Goal: Task Accomplishment & Management: Use online tool/utility

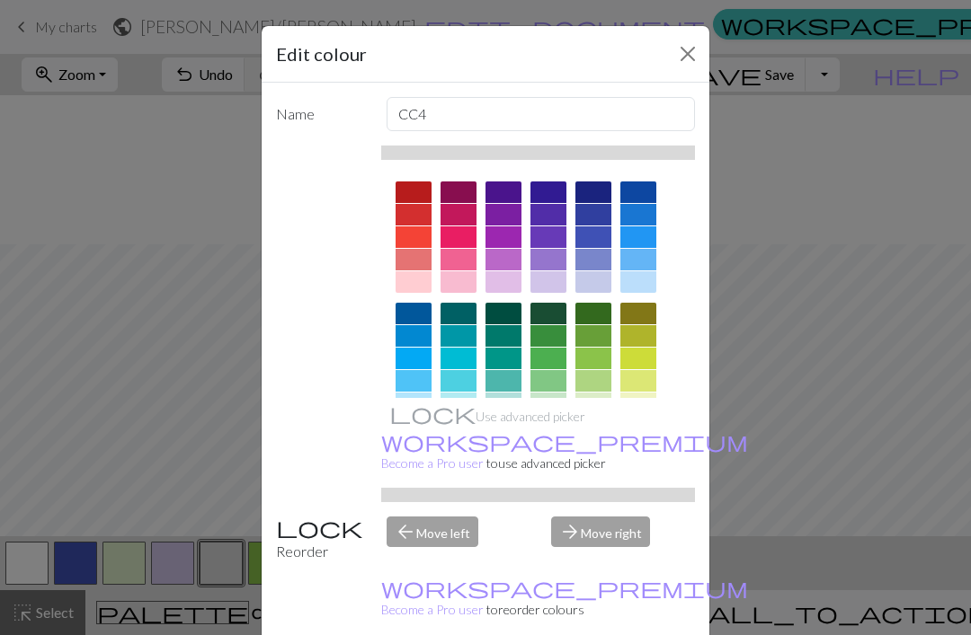
scroll to position [149, 0]
click at [794, 448] on div "Edit colour Name CC4 Use advanced picker workspace_premium Become a Pro user to…" at bounding box center [485, 317] width 971 height 635
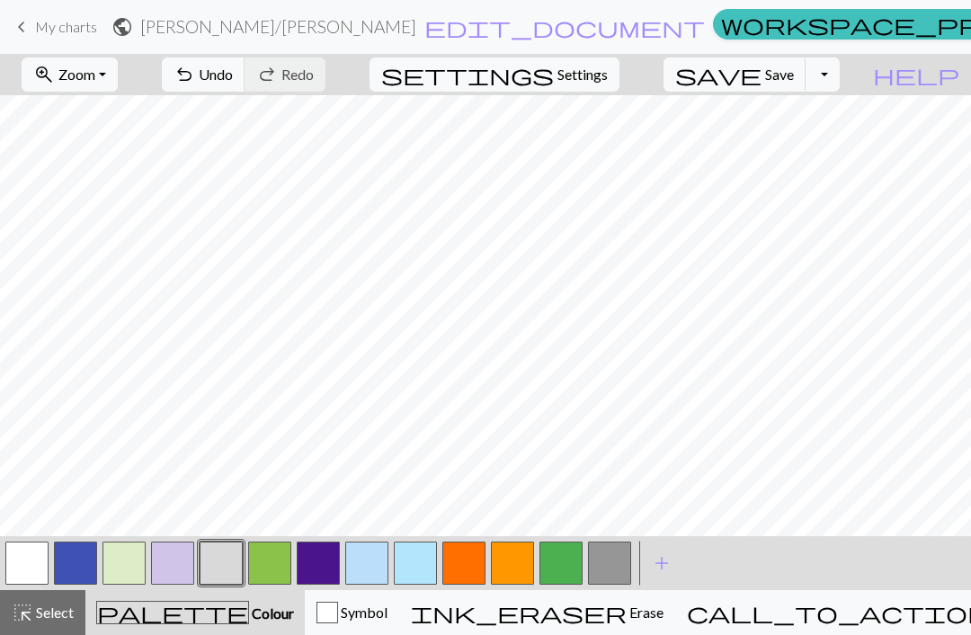
click at [667, 562] on span "add" at bounding box center [662, 563] width 22 height 25
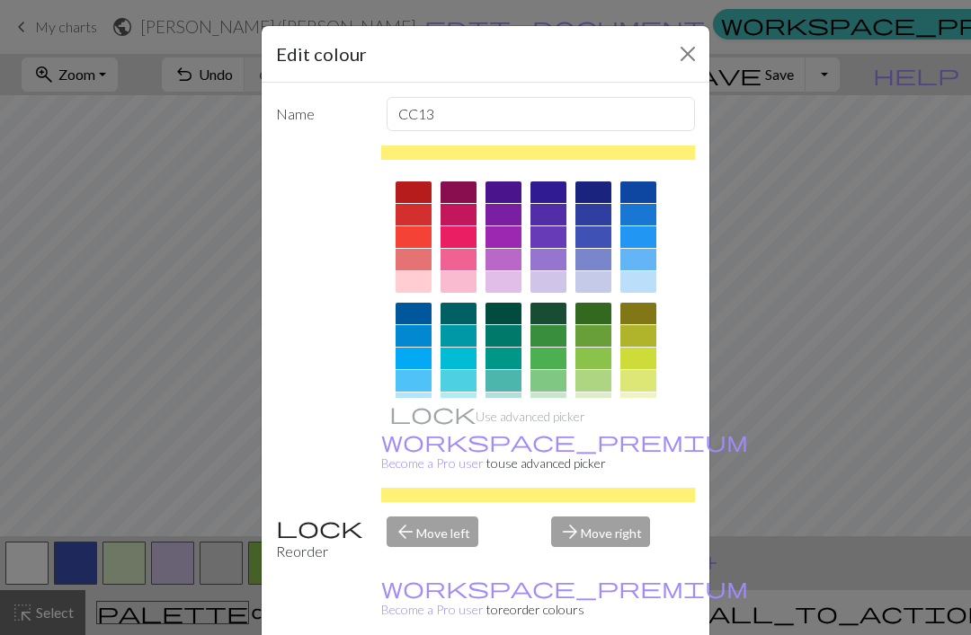
click at [457, 279] on div at bounding box center [458, 282] width 36 height 22
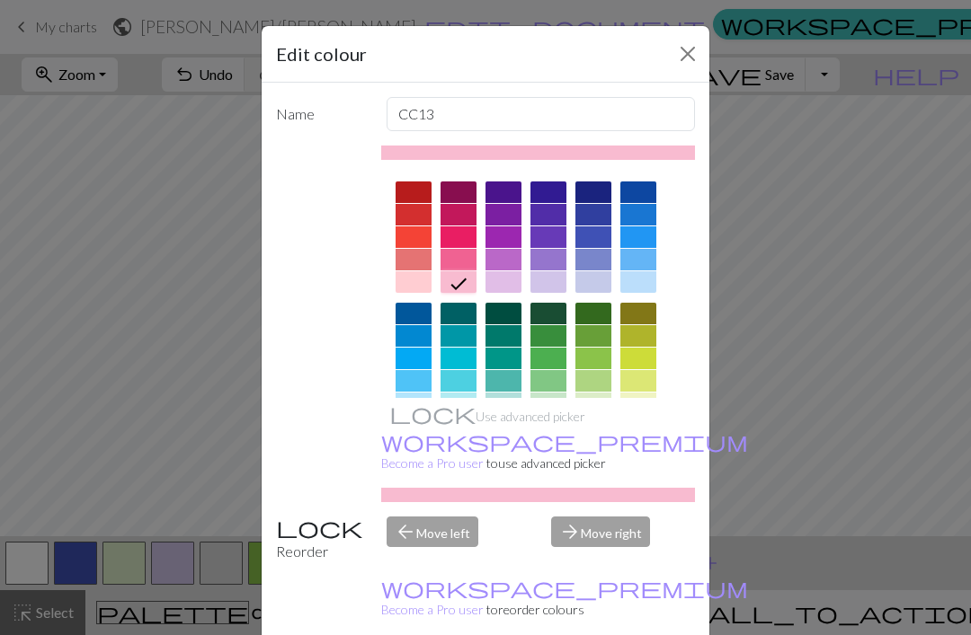
click at [788, 489] on div "Edit colour Name CC13 Use advanced picker workspace_premium Become a Pro user t…" at bounding box center [485, 317] width 971 height 635
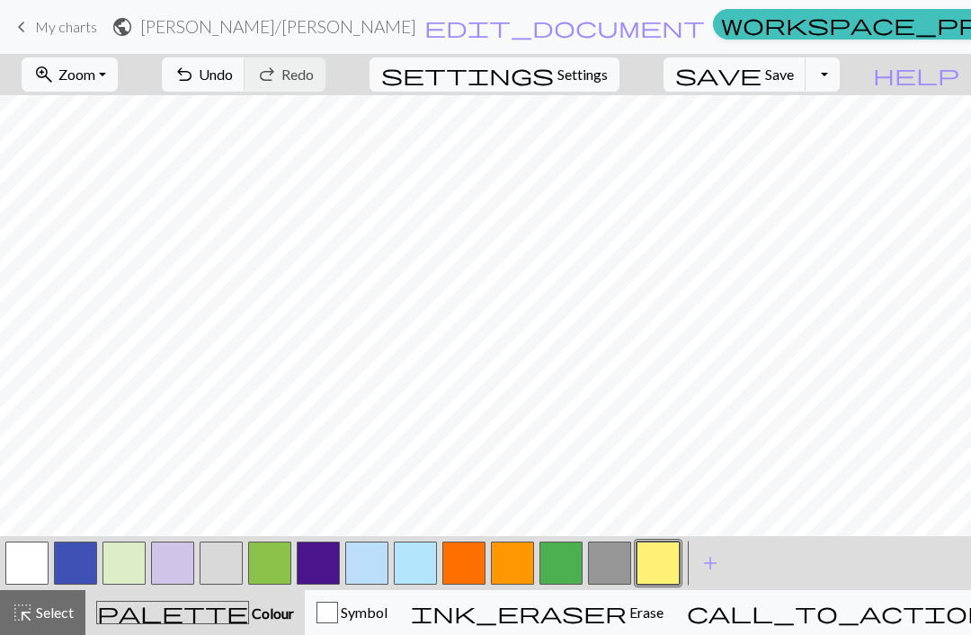
click at [718, 554] on span "add" at bounding box center [710, 563] width 22 height 25
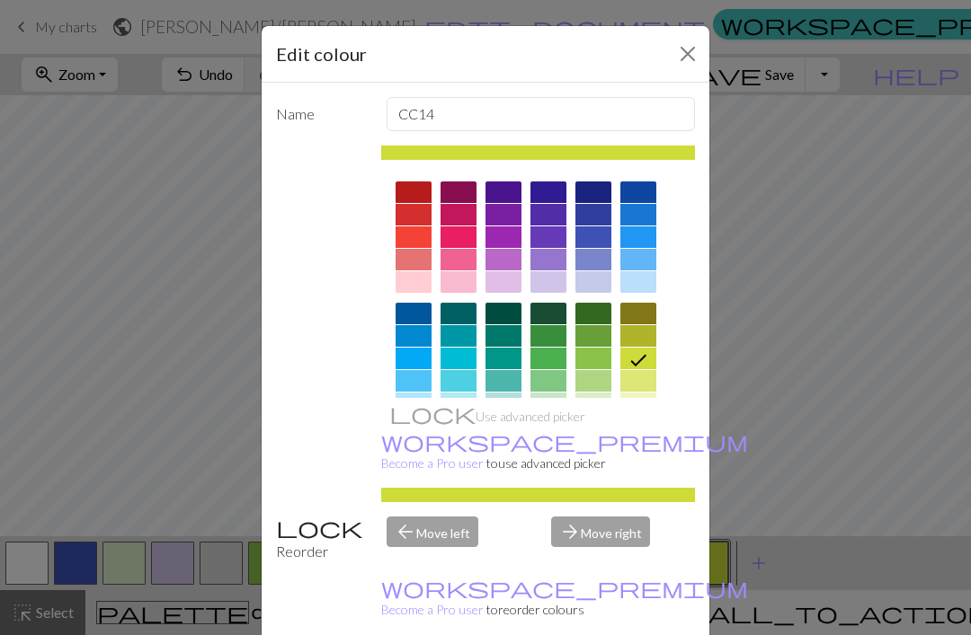
click at [454, 278] on div at bounding box center [458, 282] width 36 height 22
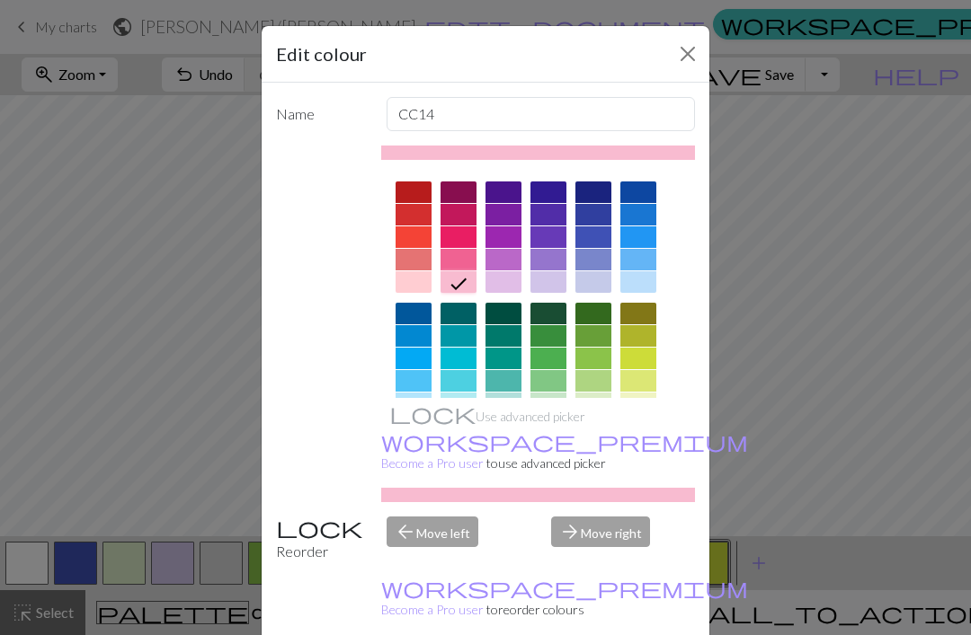
click at [775, 504] on div "Edit colour Name CC14 Use advanced picker workspace_premium Become a Pro user t…" at bounding box center [485, 317] width 971 height 635
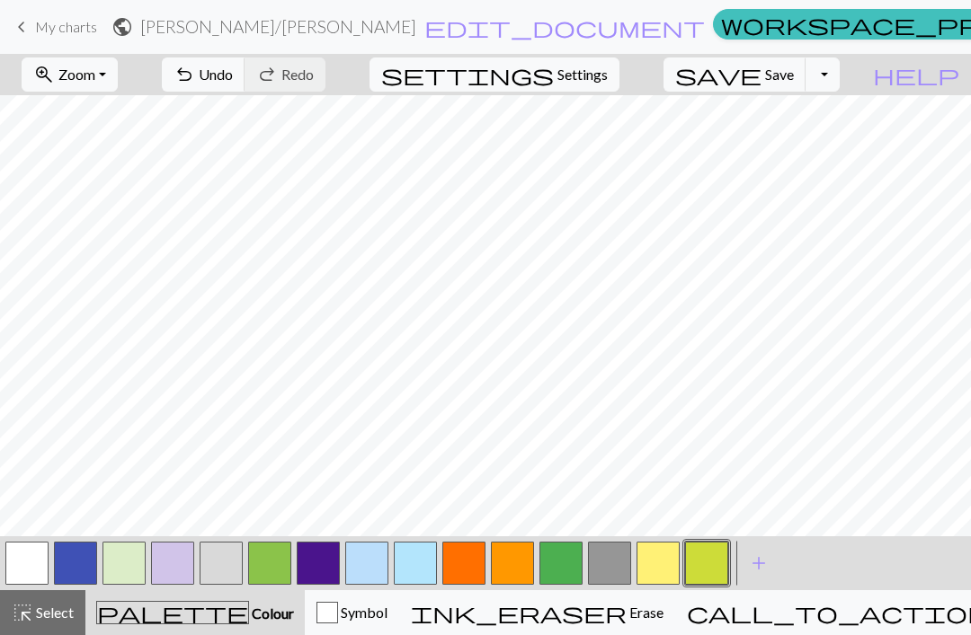
click at [754, 563] on span "add" at bounding box center [759, 563] width 22 height 25
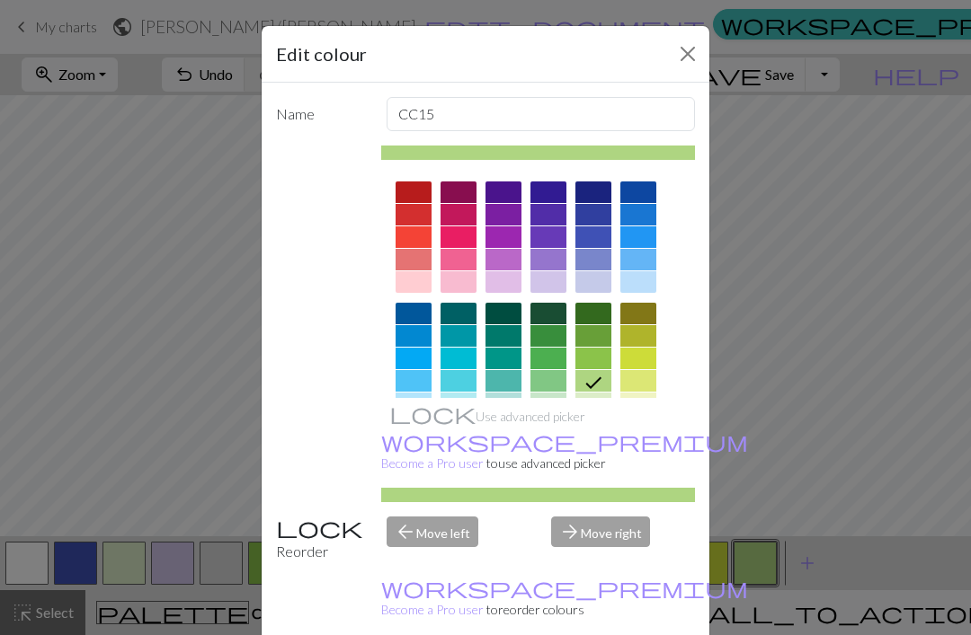
click at [801, 560] on div "Edit colour Name CC15 Use advanced picker workspace_premium Become a Pro user t…" at bounding box center [485, 317] width 971 height 635
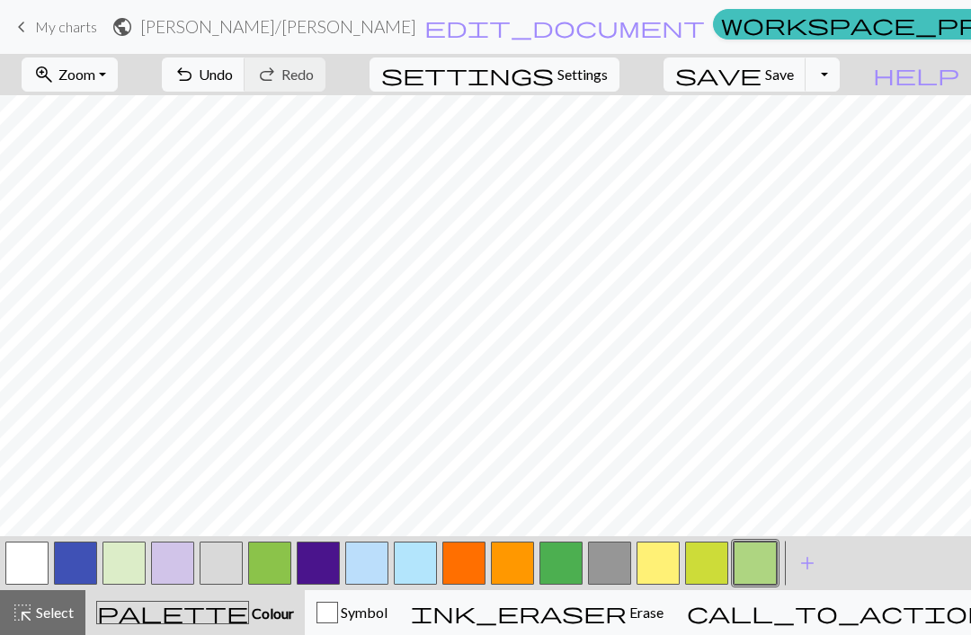
click at [797, 568] on span "add" at bounding box center [807, 563] width 22 height 25
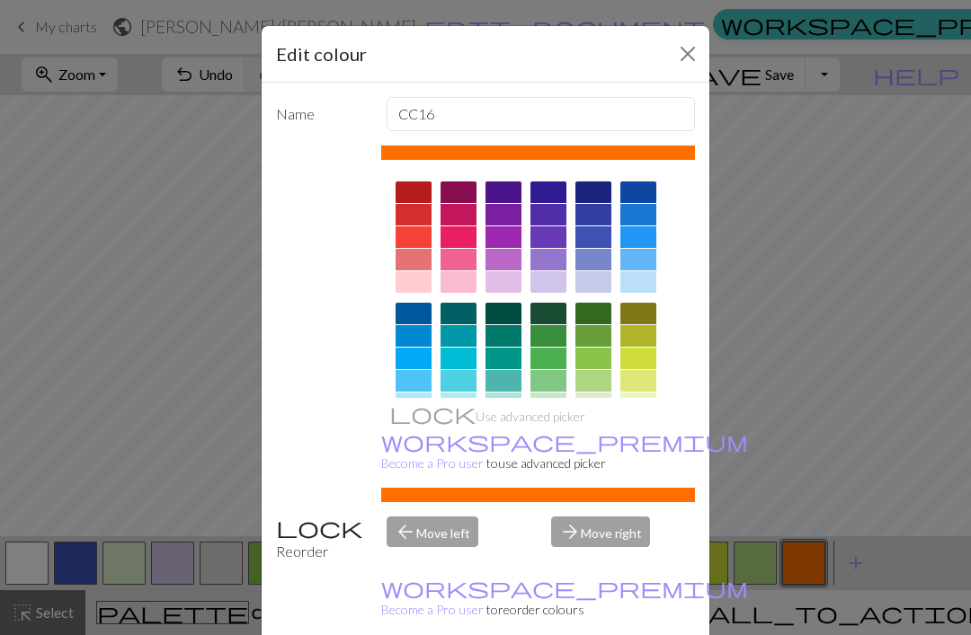
click at [842, 561] on div "Edit colour Name CC16 Use advanced picker workspace_premium Become a Pro user t…" at bounding box center [485, 317] width 971 height 635
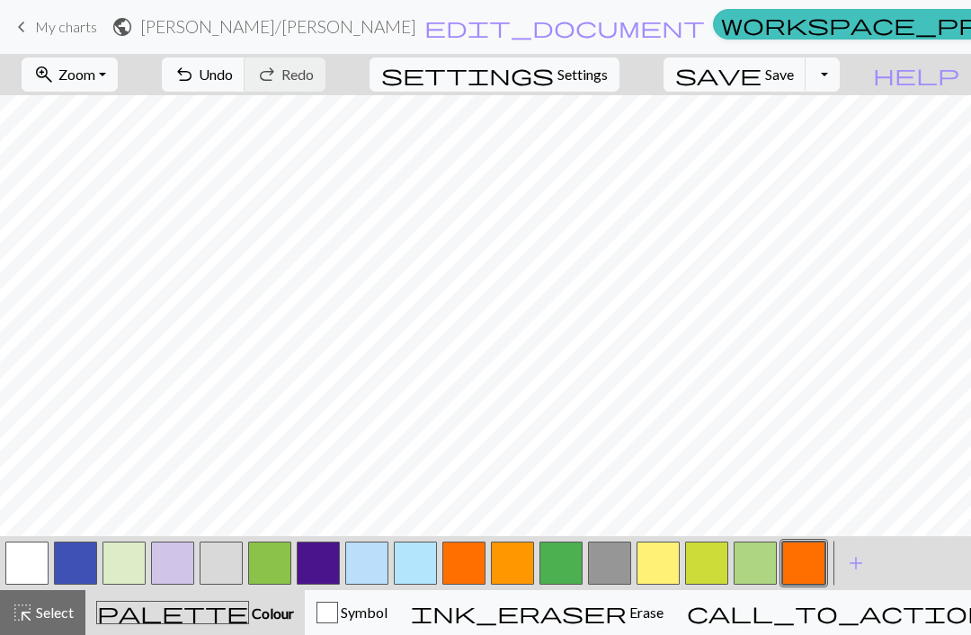
click at [856, 552] on span "add" at bounding box center [856, 563] width 22 height 25
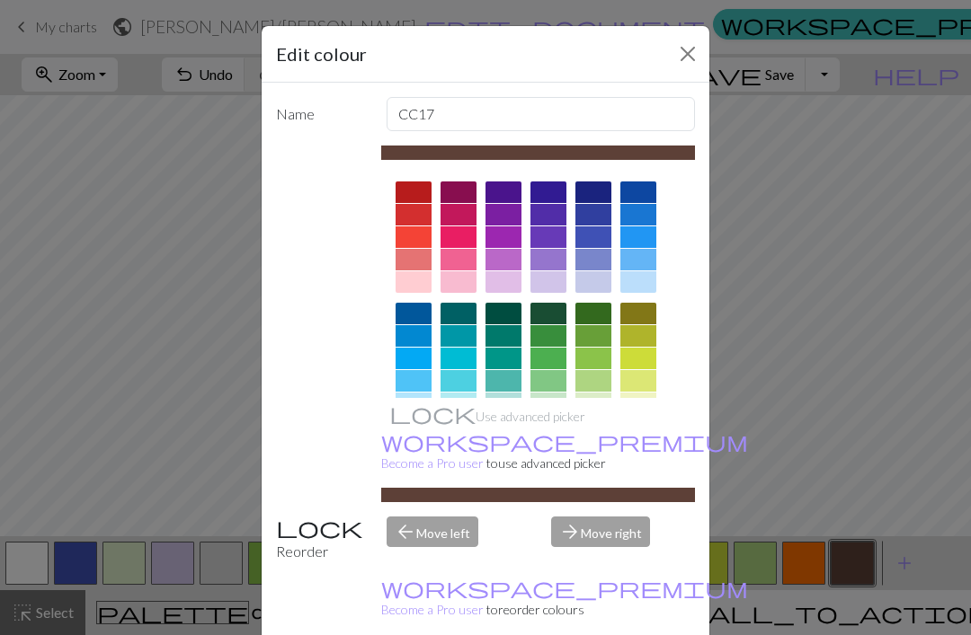
click at [888, 567] on div "Edit colour Name CC17 Use advanced picker workspace_premium Become a Pro user t…" at bounding box center [485, 317] width 971 height 635
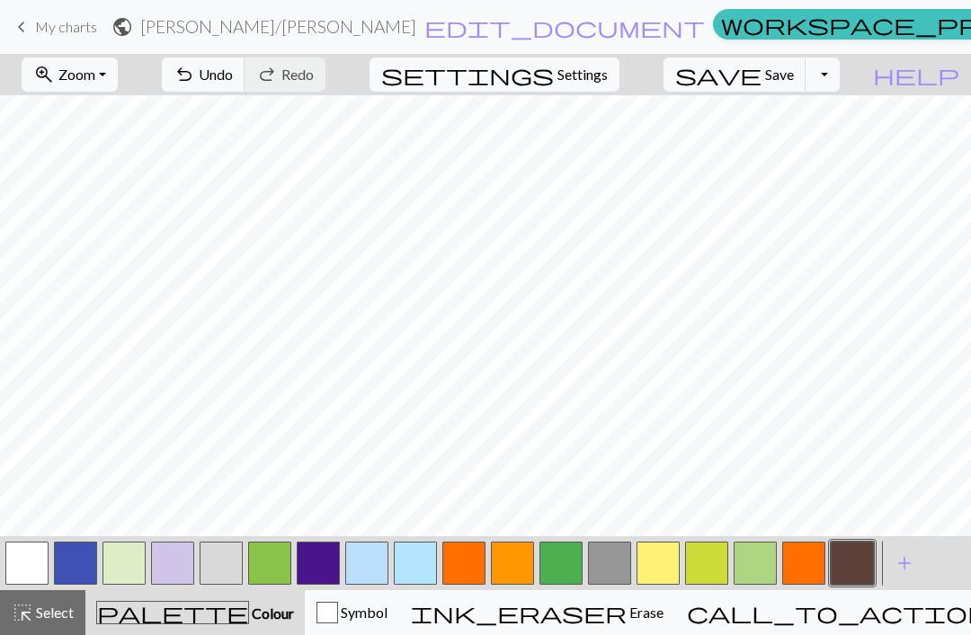
click at [905, 571] on span "add" at bounding box center [904, 563] width 22 height 25
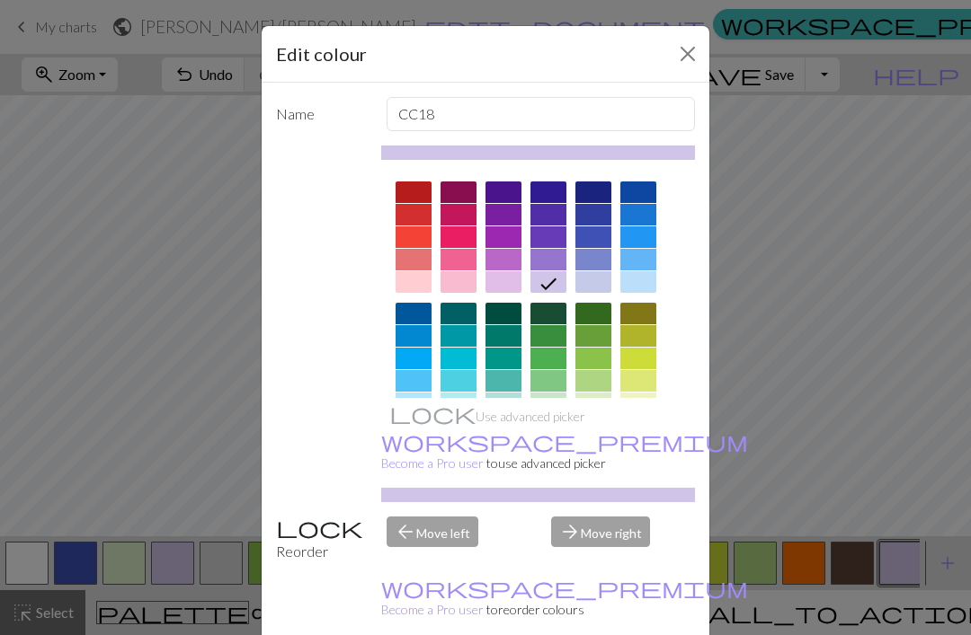
click at [943, 568] on div "Edit colour Name CC18 Use advanced picker workspace_premium Become a Pro user t…" at bounding box center [485, 317] width 971 height 635
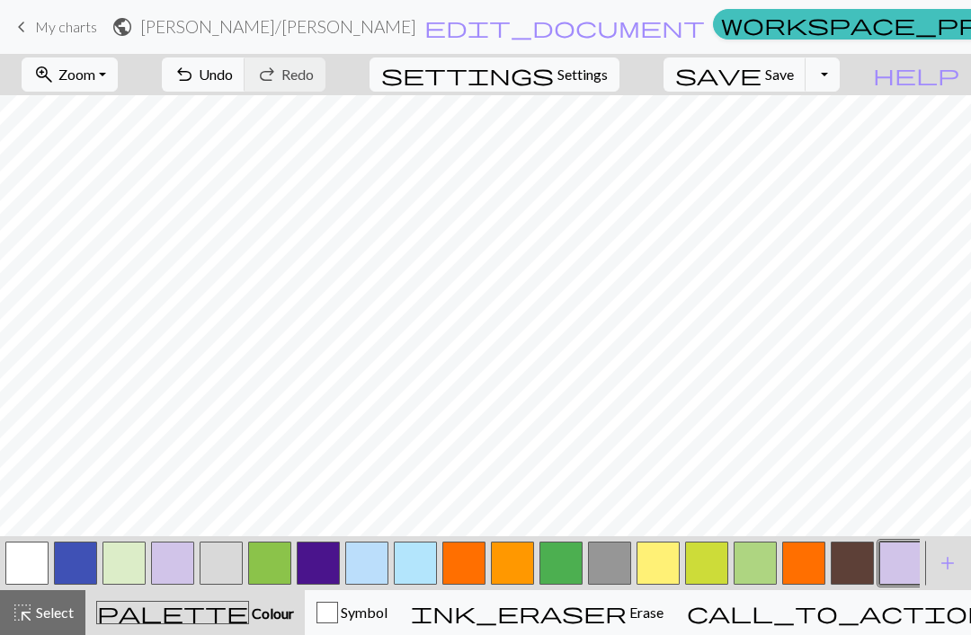
click at [950, 572] on span "add" at bounding box center [947, 563] width 22 height 25
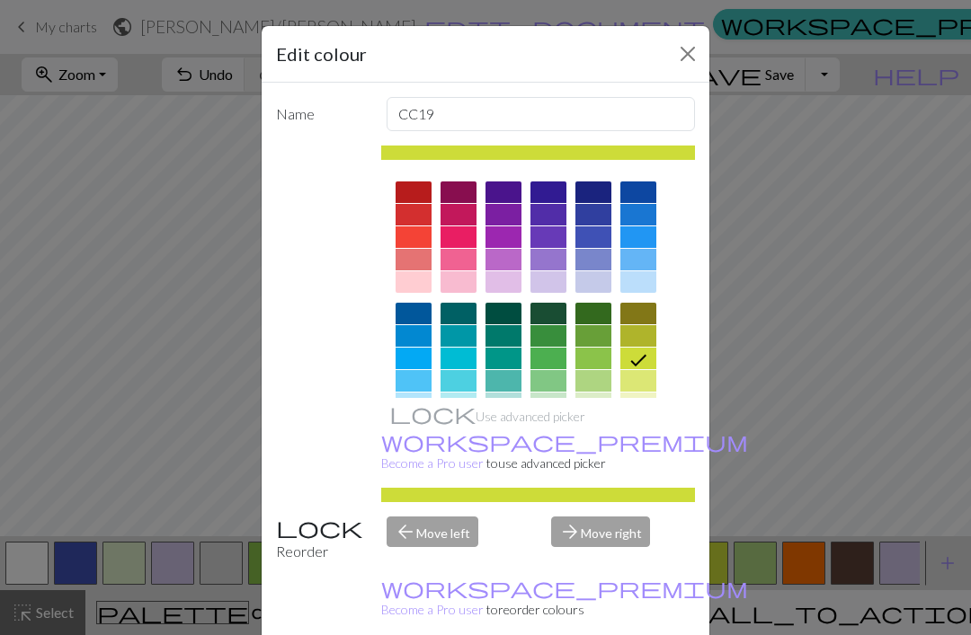
click at [950, 561] on div "Edit colour Name CC19 Use advanced picker workspace_premium Become a Pro user t…" at bounding box center [485, 317] width 971 height 635
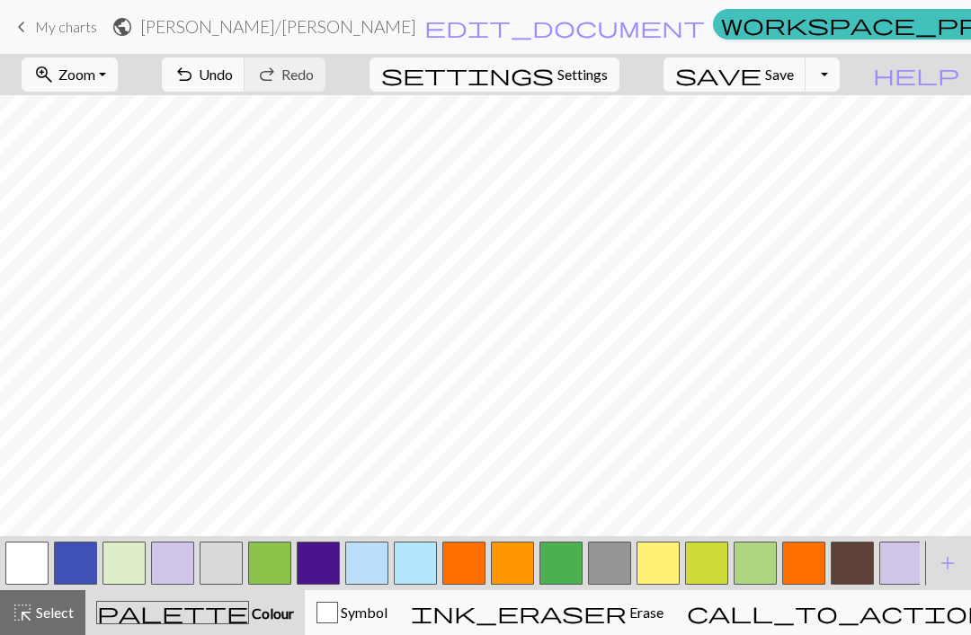
click at [945, 560] on span "add" at bounding box center [947, 563] width 22 height 25
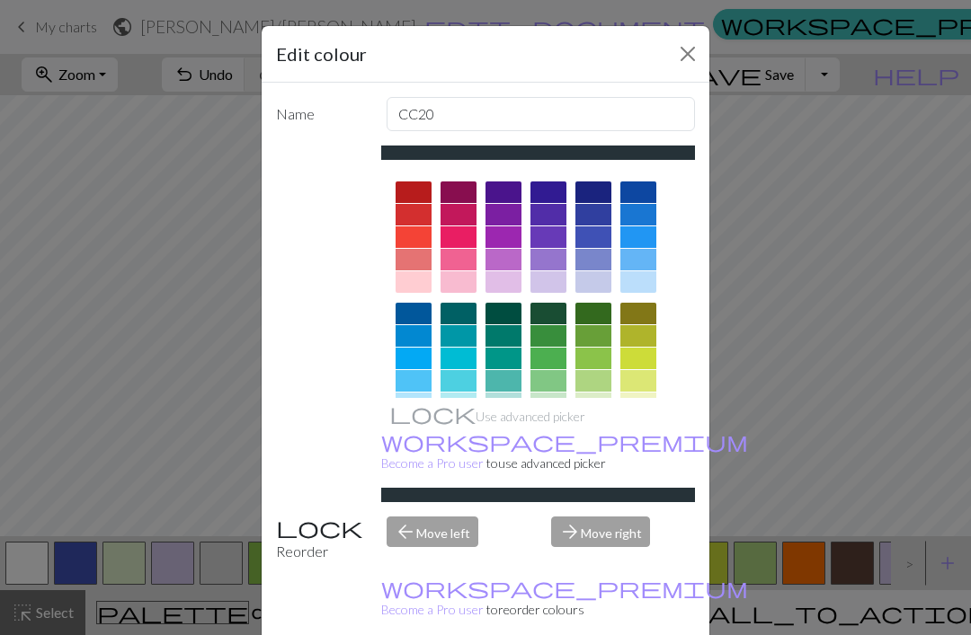
click at [457, 258] on div at bounding box center [458, 260] width 36 height 22
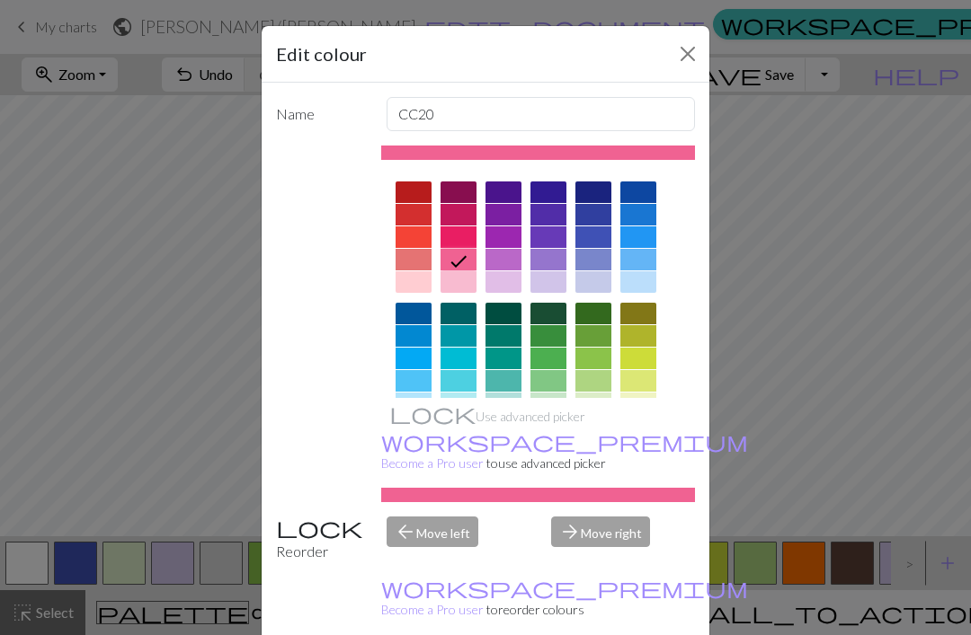
click at [764, 454] on div "Edit colour Name CC20 Use advanced picker workspace_premium Become a Pro user t…" at bounding box center [485, 317] width 971 height 635
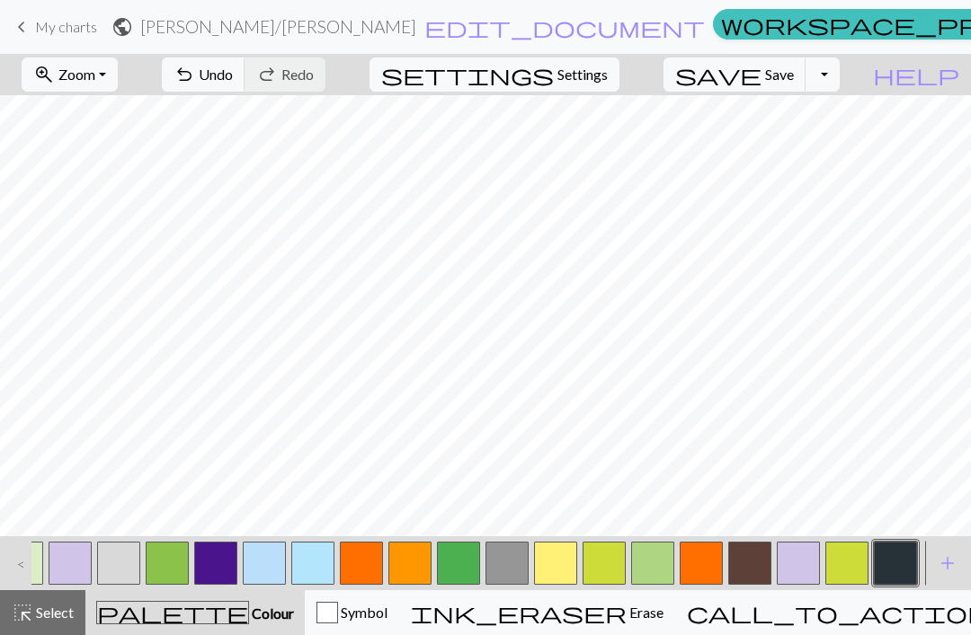
scroll to position [0, 102]
click at [946, 562] on span "add" at bounding box center [947, 563] width 22 height 25
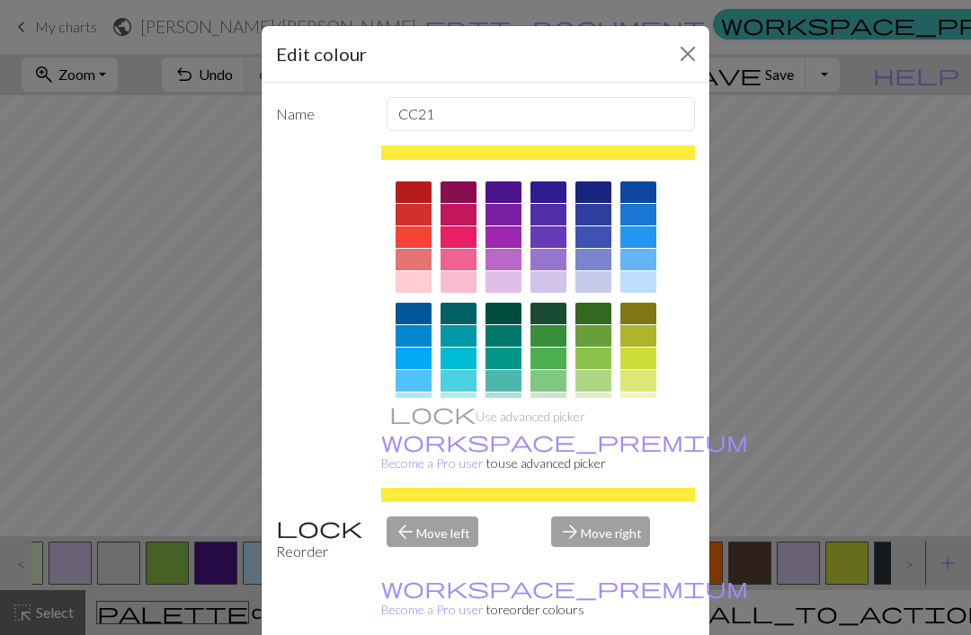
click at [944, 559] on div "Edit colour Name CC21 Use advanced picker workspace_premium Become a Pro user t…" at bounding box center [485, 317] width 971 height 635
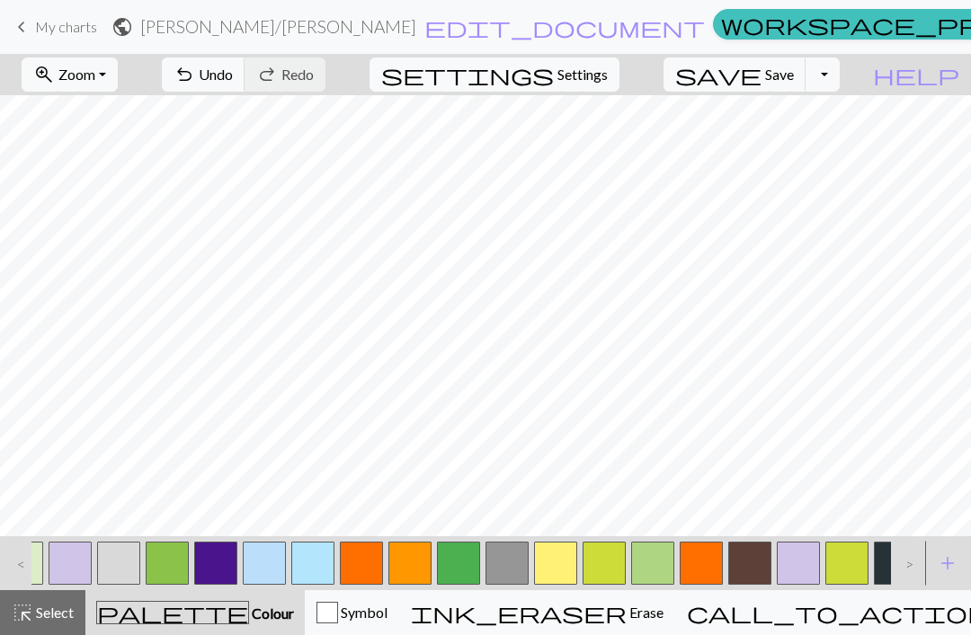
click at [957, 558] on span "add" at bounding box center [947, 563] width 22 height 25
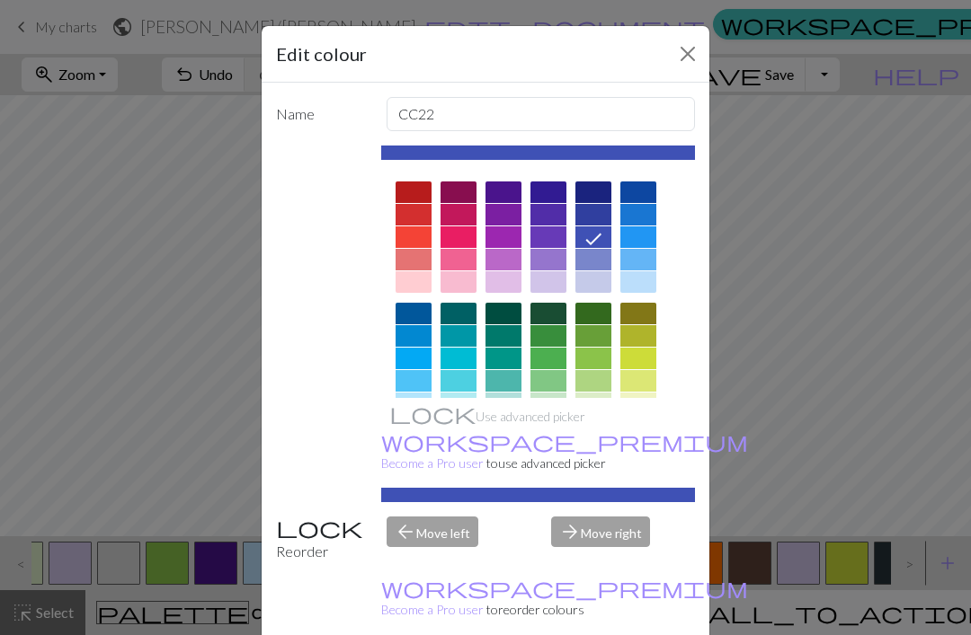
click at [458, 257] on div at bounding box center [458, 260] width 36 height 22
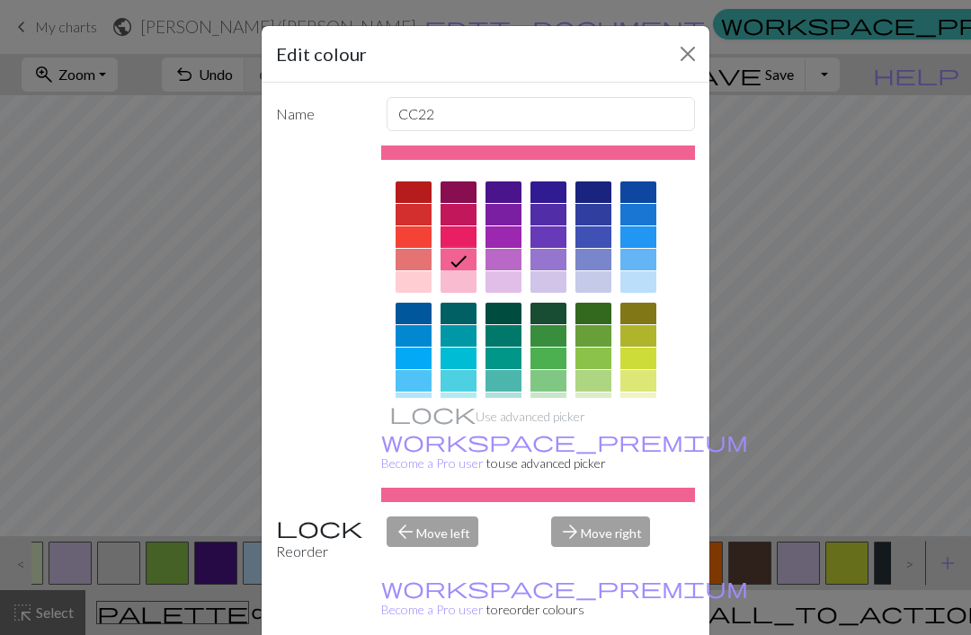
click at [886, 454] on div "Edit colour Name CC22 Use advanced picker workspace_premium Become a Pro user t…" at bounding box center [485, 317] width 971 height 635
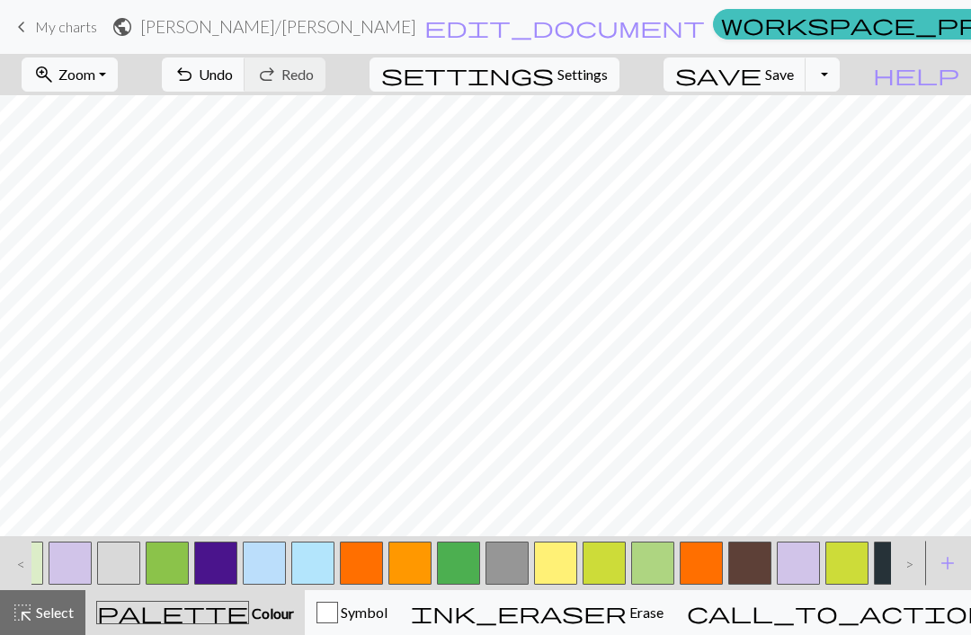
click at [942, 556] on span "add" at bounding box center [947, 563] width 22 height 25
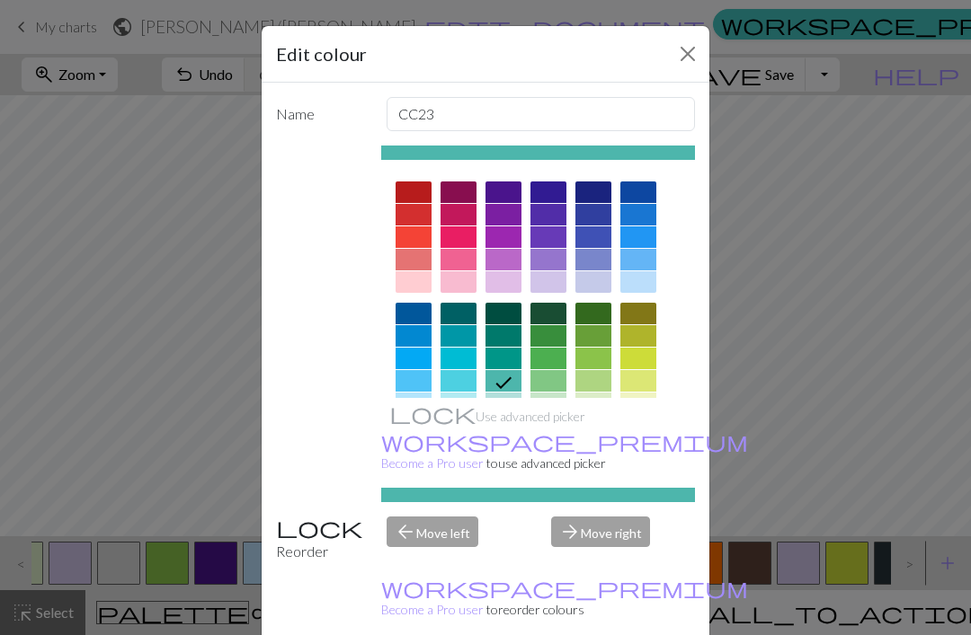
click at [455, 262] on div at bounding box center [458, 260] width 36 height 22
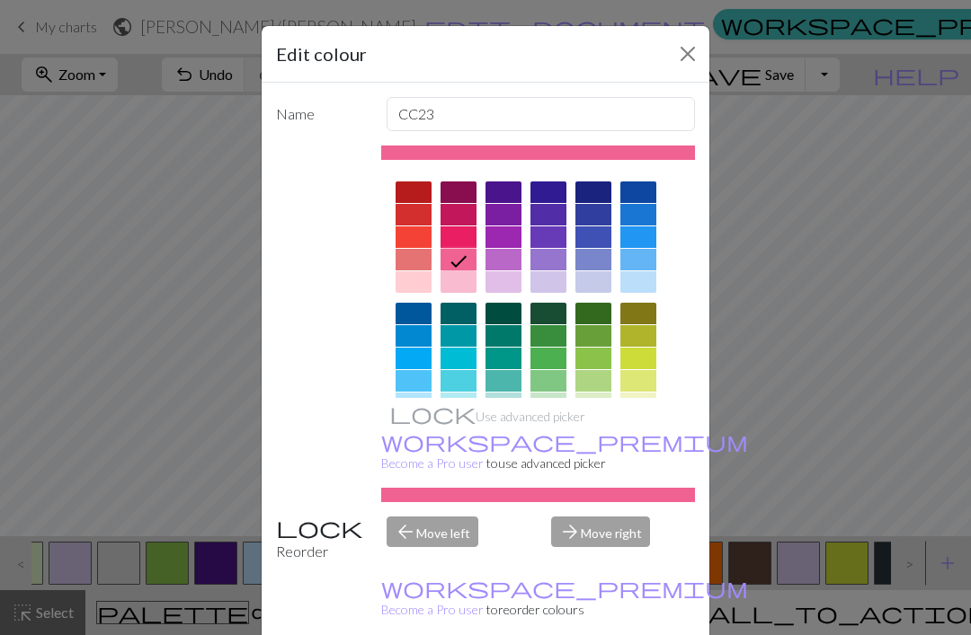
scroll to position [0, 0]
click at [331, 377] on div "Use advanced picker workspace_premium Become a Pro user to use advanced picker" at bounding box center [485, 324] width 419 height 357
click at [831, 437] on div "Edit colour Name CC23 Use advanced picker workspace_premium Become a Pro user t…" at bounding box center [485, 317] width 971 height 635
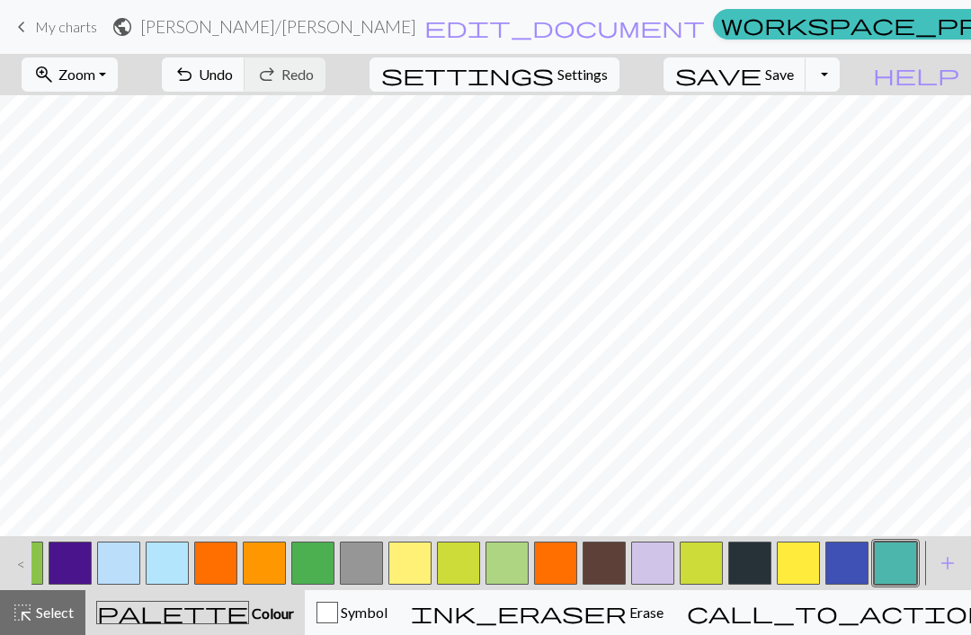
scroll to position [0, 248]
click at [951, 563] on span "add" at bounding box center [947, 563] width 22 height 25
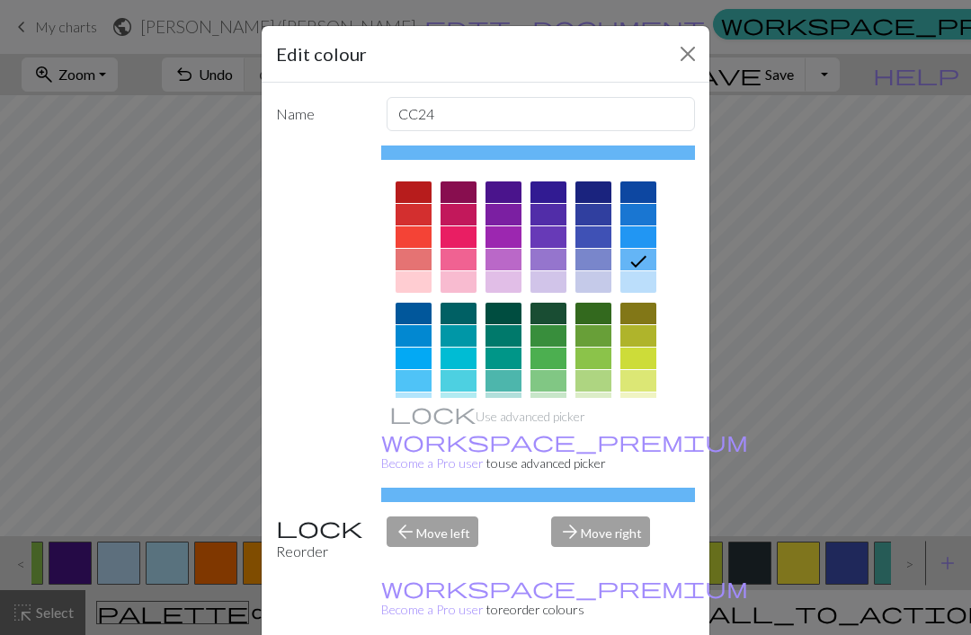
click at [875, 474] on div "Edit colour Name CC24 Use advanced picker workspace_premium Become a Pro user t…" at bounding box center [485, 317] width 971 height 635
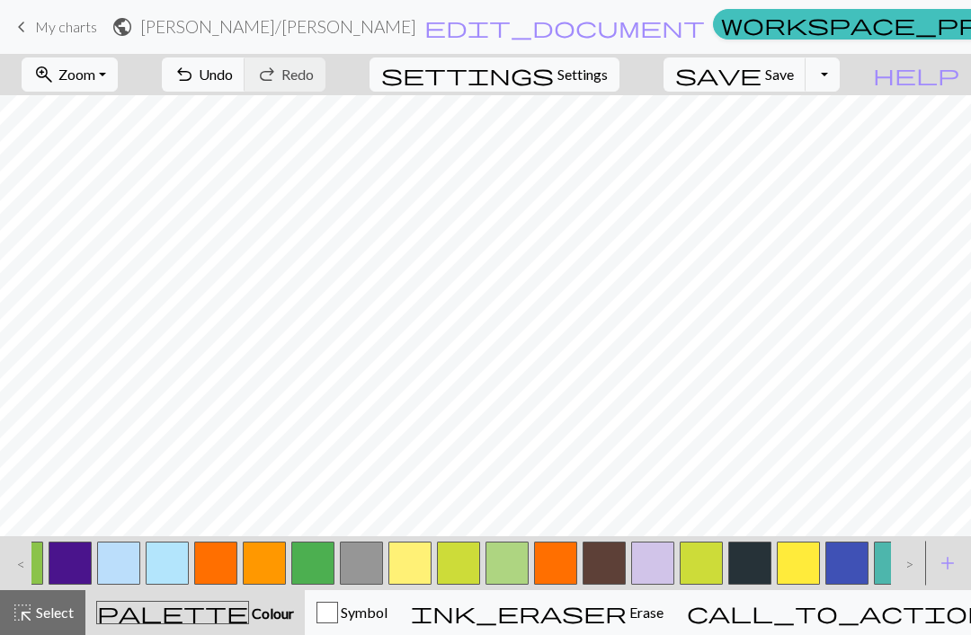
click at [936, 564] on button "add Add a colour" at bounding box center [947, 563] width 45 height 45
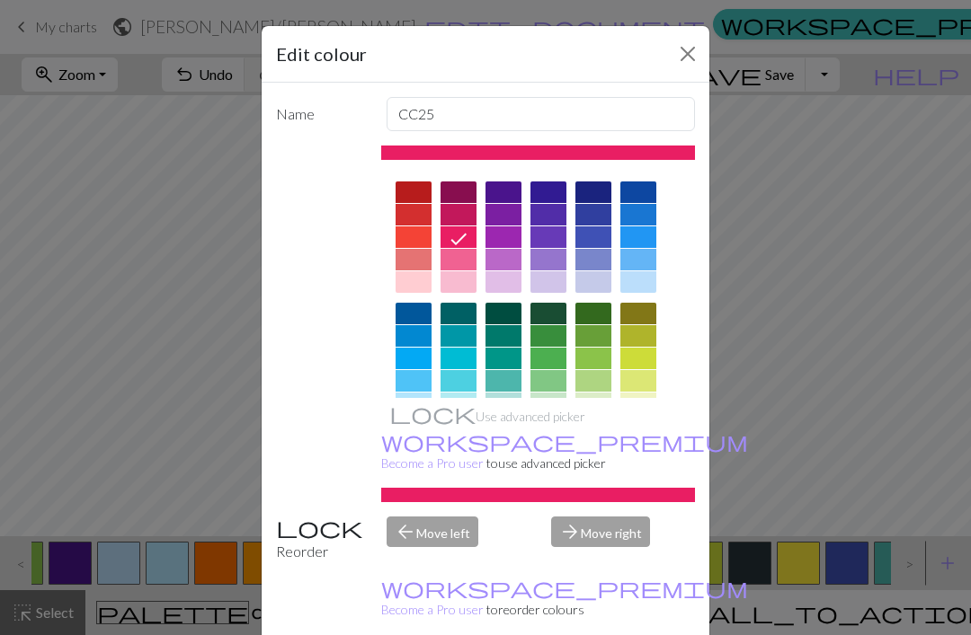
click at [893, 486] on div "Edit colour Name CC25 Use advanced picker workspace_premium Become a Pro user t…" at bounding box center [485, 317] width 971 height 635
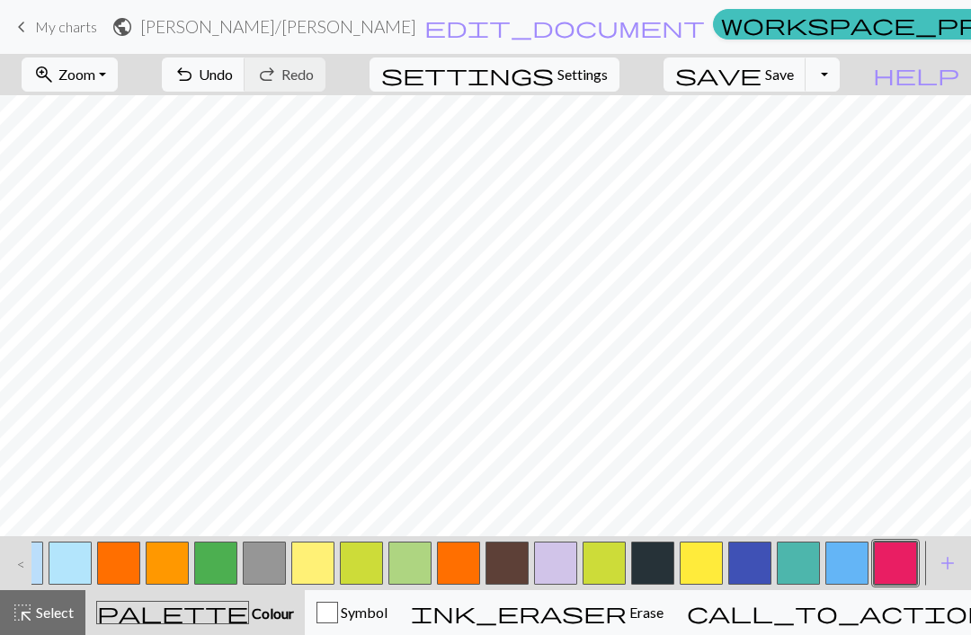
scroll to position [0, 345]
click at [954, 558] on span "add" at bounding box center [947, 563] width 22 height 25
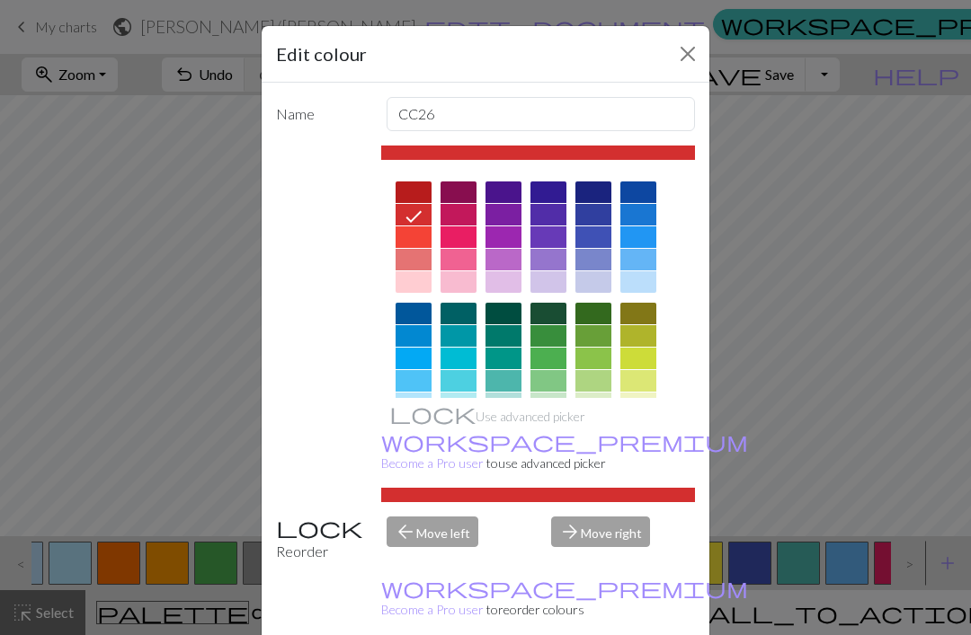
click at [885, 498] on div "Edit colour Name CC26 Use advanced picker workspace_premium Become a Pro user t…" at bounding box center [485, 317] width 971 height 635
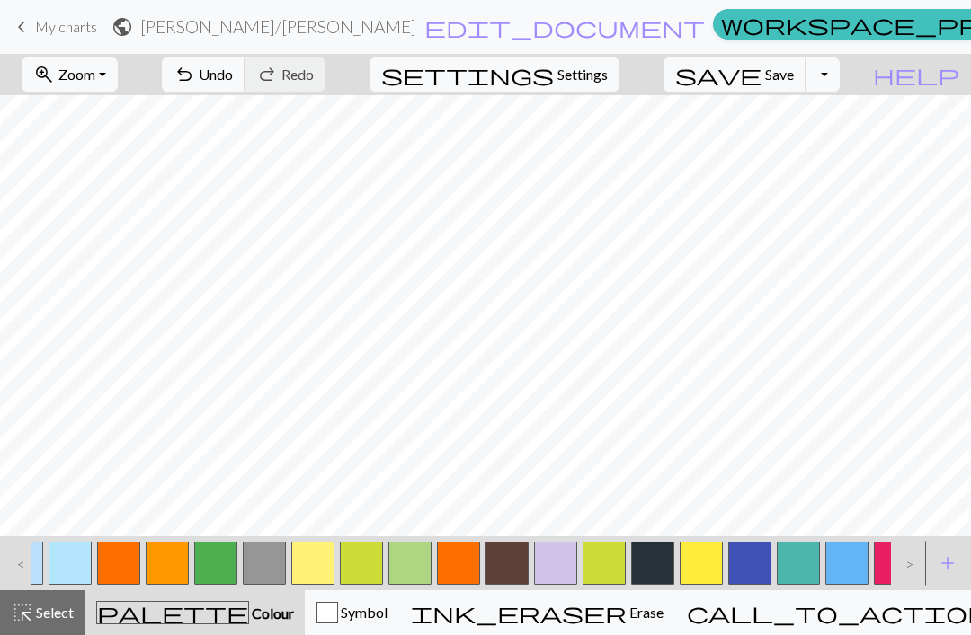
click at [938, 569] on span "add" at bounding box center [947, 563] width 22 height 25
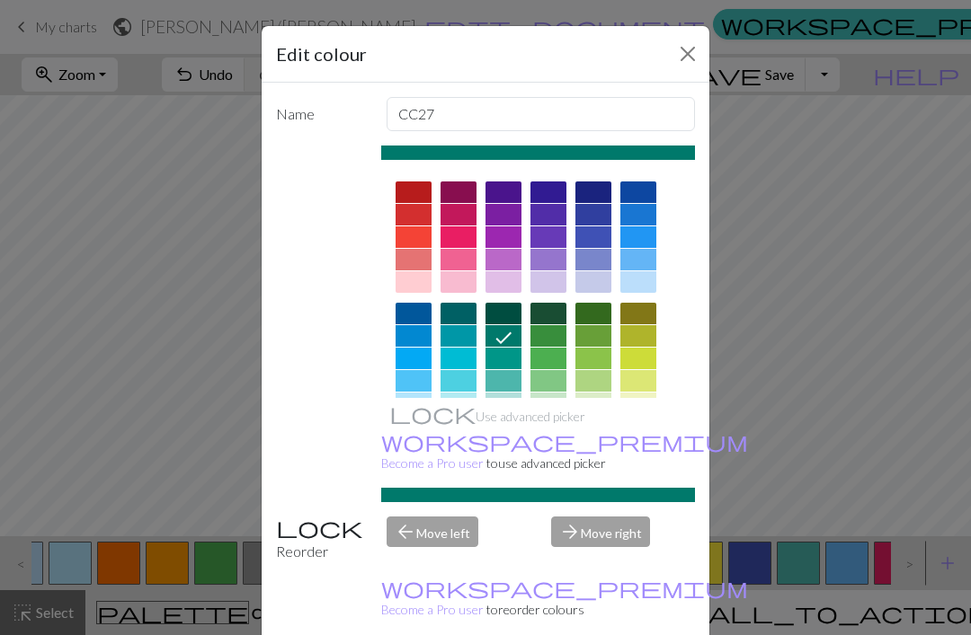
click at [894, 494] on div "Edit colour Name CC27 Use advanced picker workspace_premium Become a Pro user t…" at bounding box center [485, 317] width 971 height 635
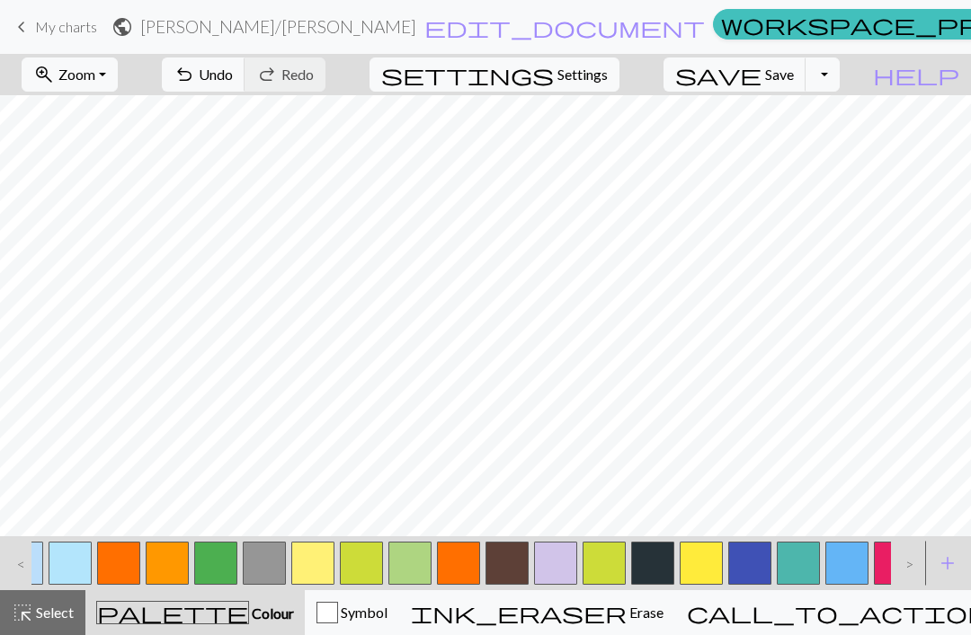
click at [944, 558] on span "add" at bounding box center [947, 563] width 22 height 25
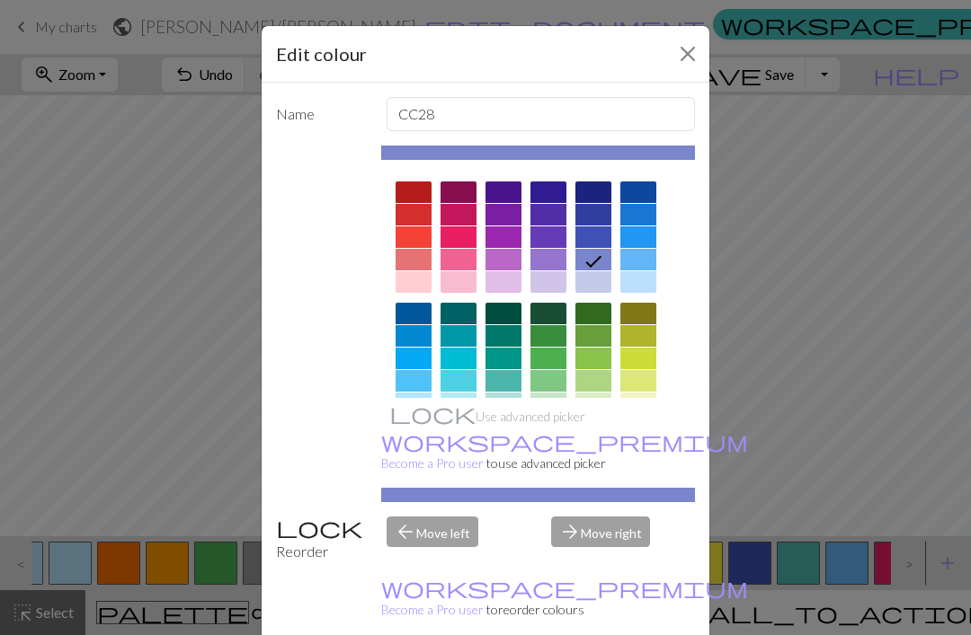
click at [892, 495] on div "Edit colour Name CC28 Use advanced picker workspace_premium Become a Pro user t…" at bounding box center [485, 317] width 971 height 635
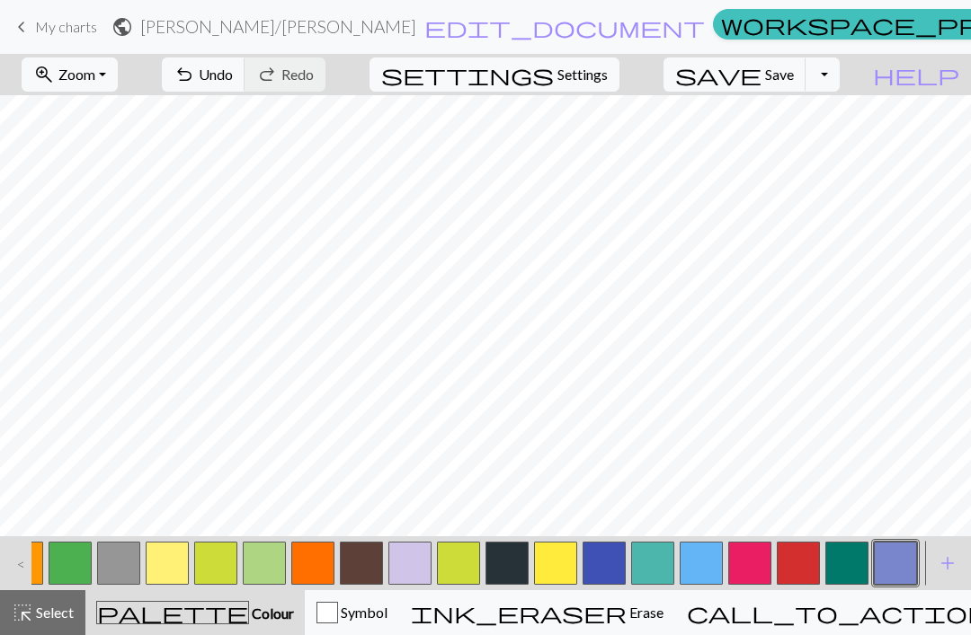
scroll to position [0, 491]
click at [959, 568] on button "add Add a colour" at bounding box center [947, 563] width 45 height 45
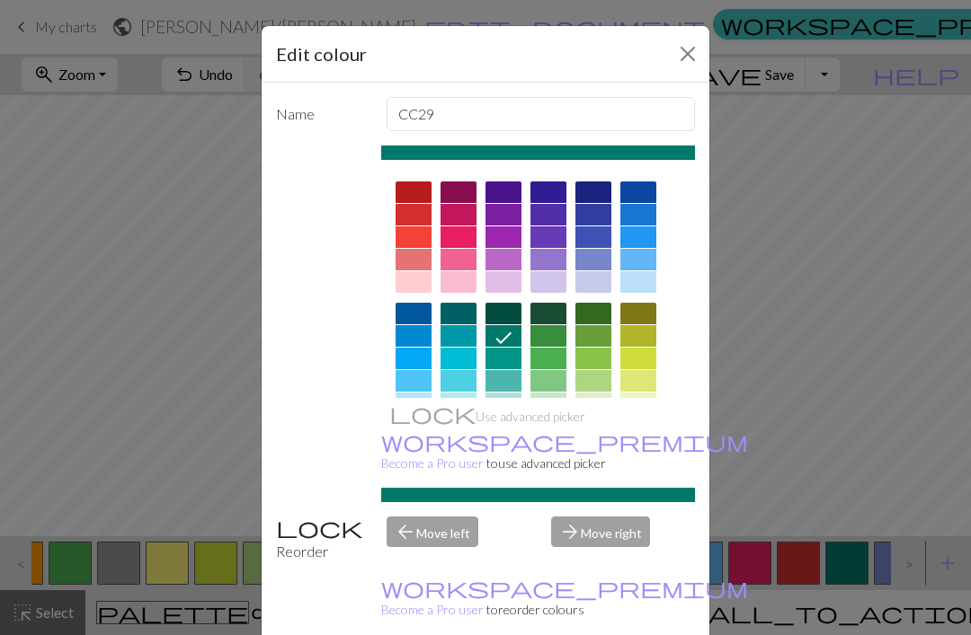
click at [891, 511] on div "Edit colour Name CC29 Use advanced picker workspace_premium Become a Pro user t…" at bounding box center [485, 317] width 971 height 635
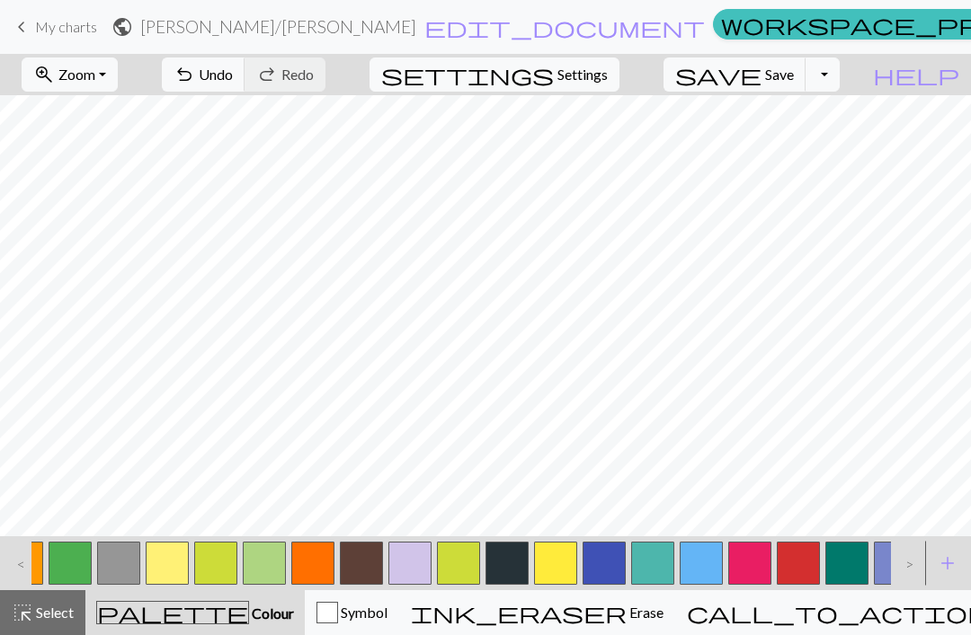
click at [953, 558] on span "add" at bounding box center [947, 563] width 22 height 25
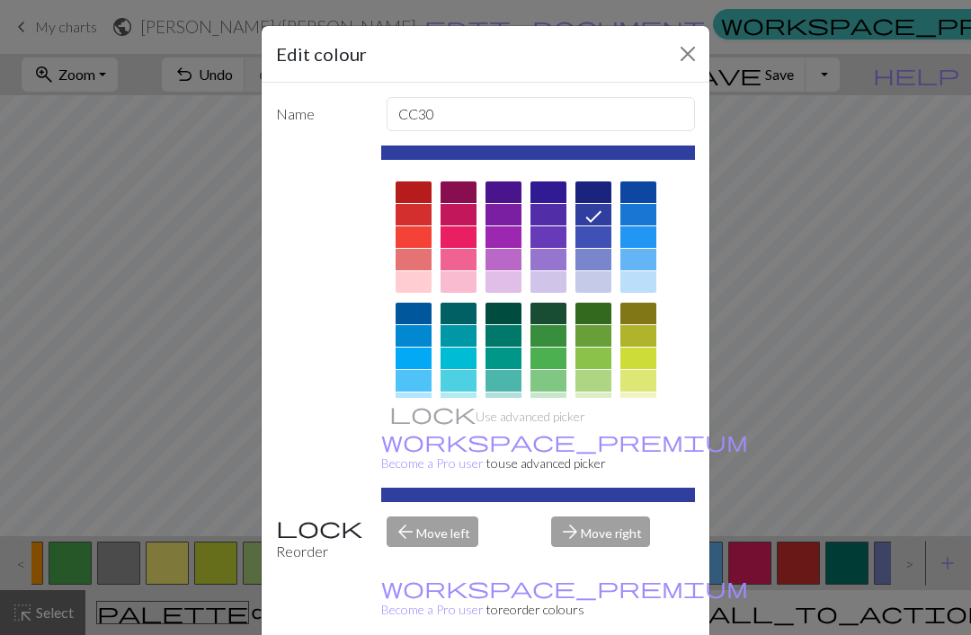
click at [912, 497] on div "Edit colour Name CC30 Use advanced picker workspace_premium Become a Pro user t…" at bounding box center [485, 317] width 971 height 635
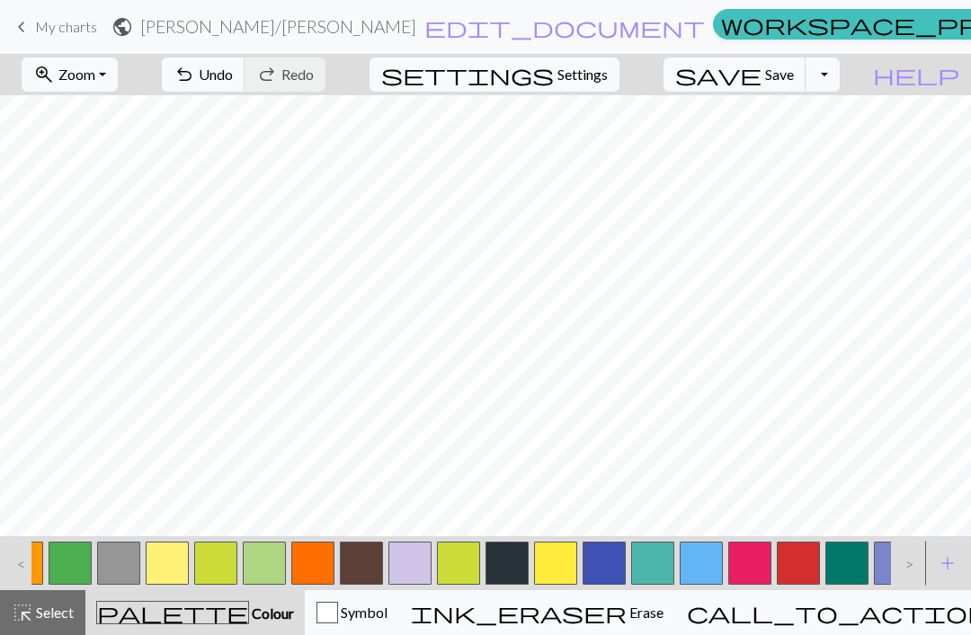
scroll to position [0, 2]
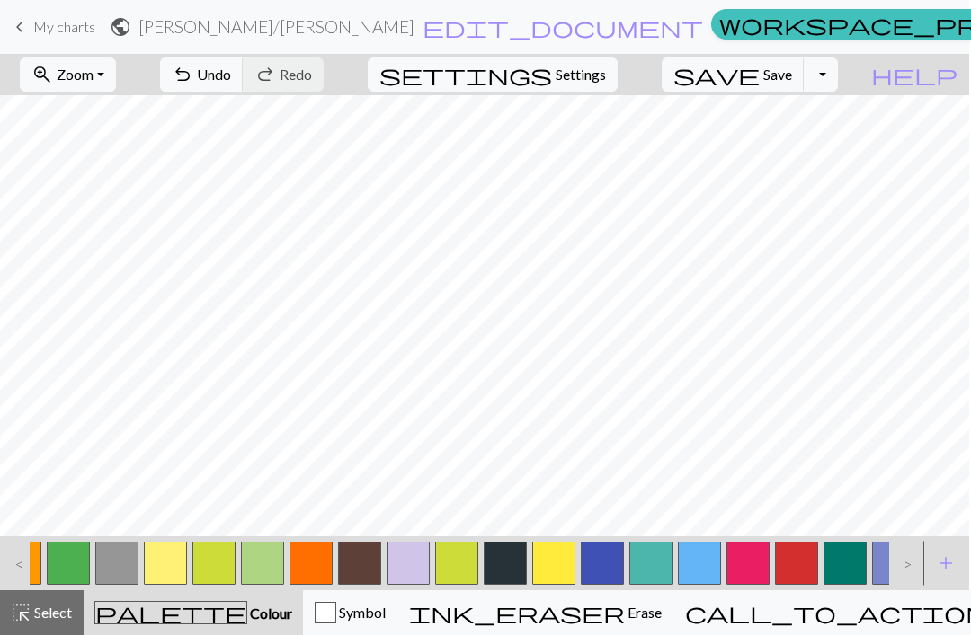
click at [938, 562] on span "add" at bounding box center [946, 563] width 22 height 25
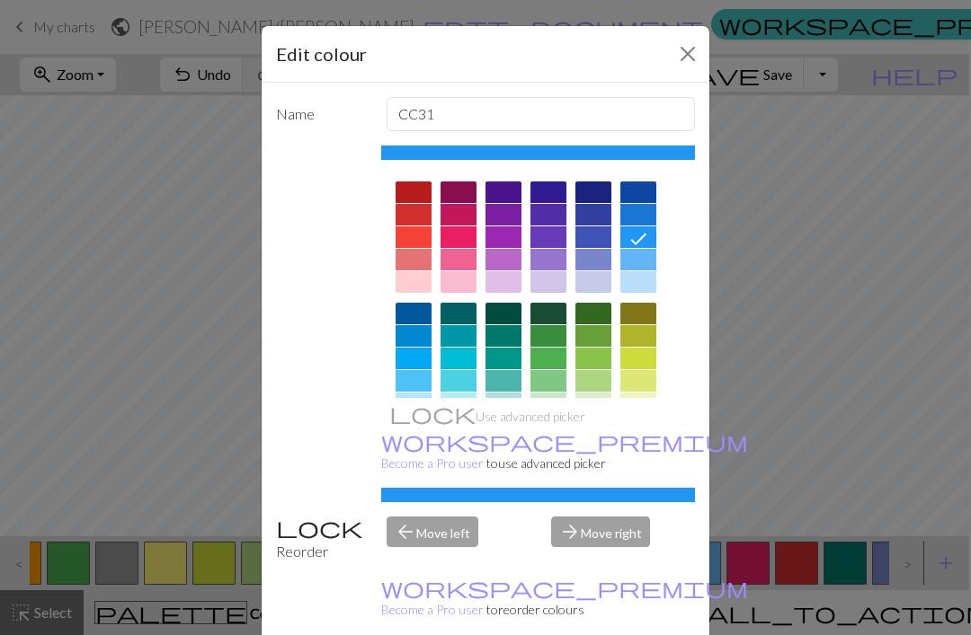
click at [901, 518] on div "Edit colour Name CC31 Use advanced picker workspace_premium Become a Pro user t…" at bounding box center [485, 317] width 971 height 635
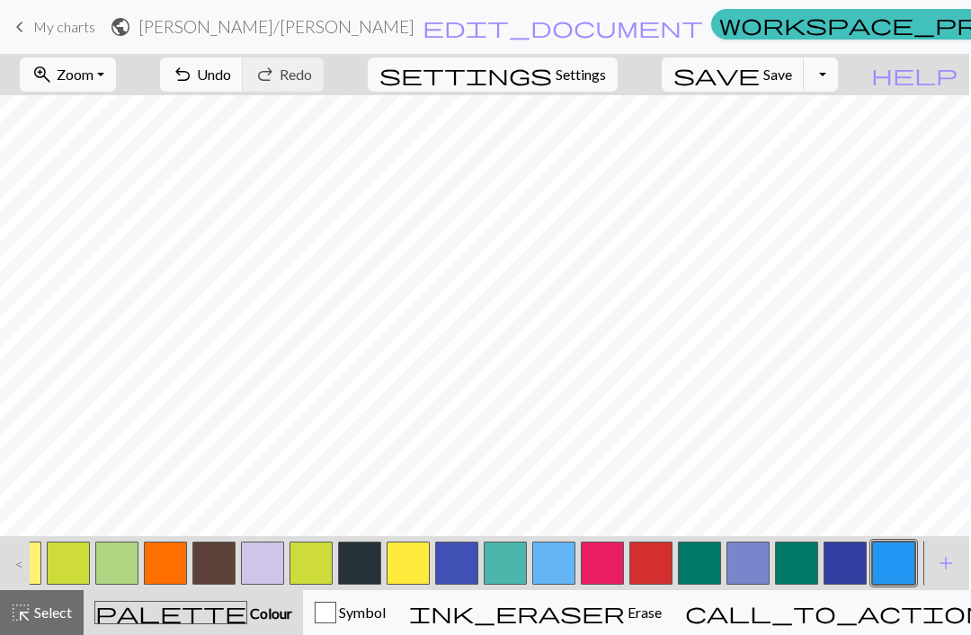
scroll to position [0, 636]
click at [942, 561] on span "add" at bounding box center [946, 563] width 22 height 25
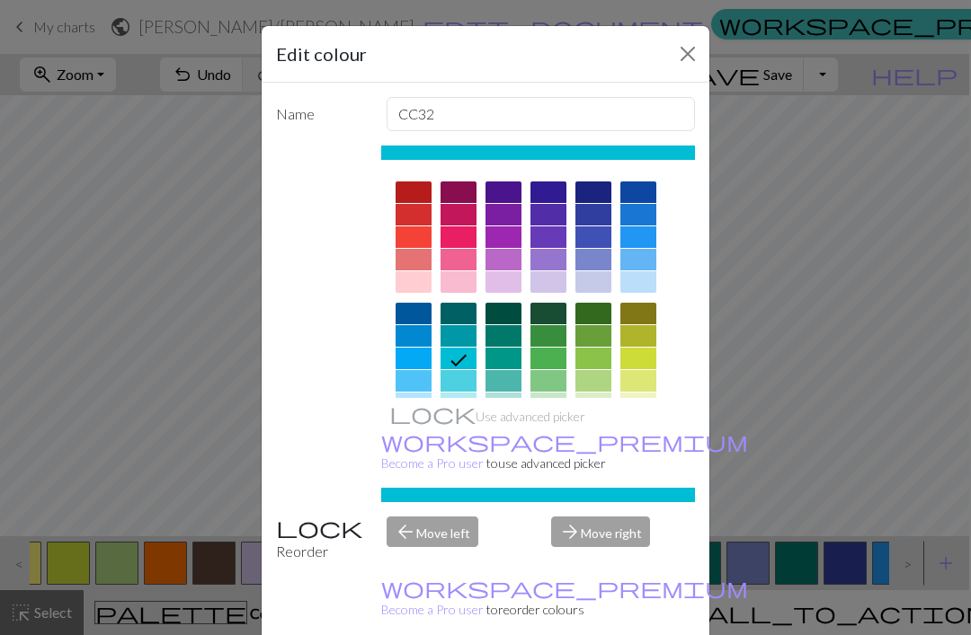
click at [881, 503] on div "Edit colour Name CC32 Use advanced picker workspace_premium Become a Pro user t…" at bounding box center [485, 317] width 971 height 635
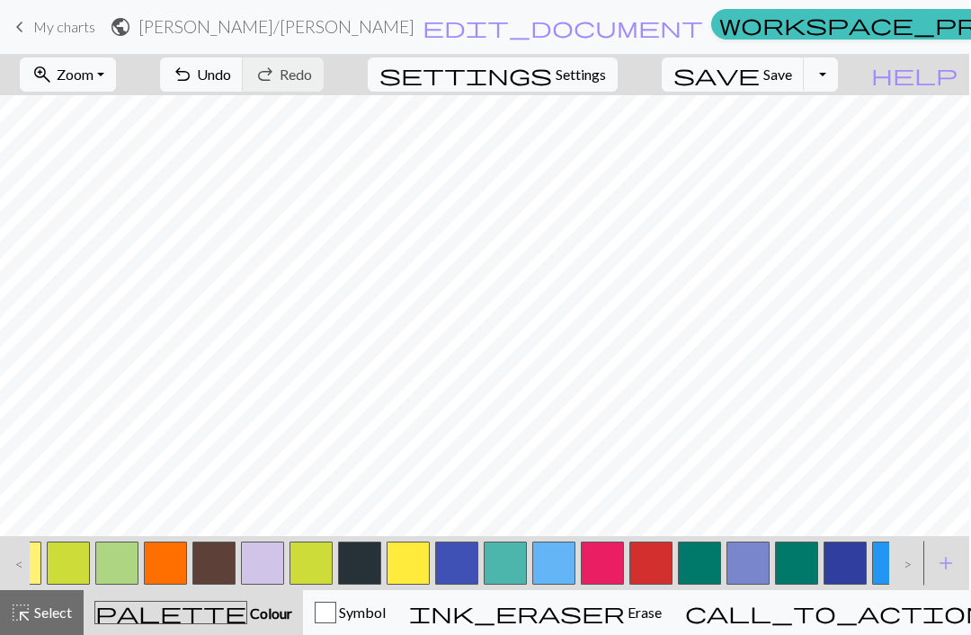
click at [942, 572] on span "add" at bounding box center [946, 563] width 22 height 25
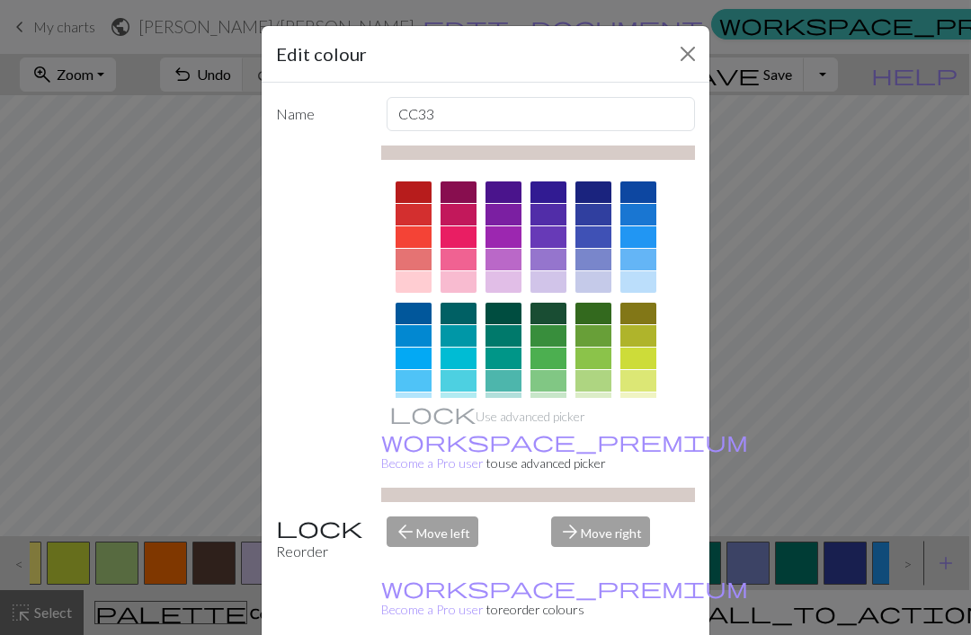
click at [867, 501] on div "Edit colour Name CC33 Use advanced picker workspace_premium Become a Pro user t…" at bounding box center [485, 317] width 971 height 635
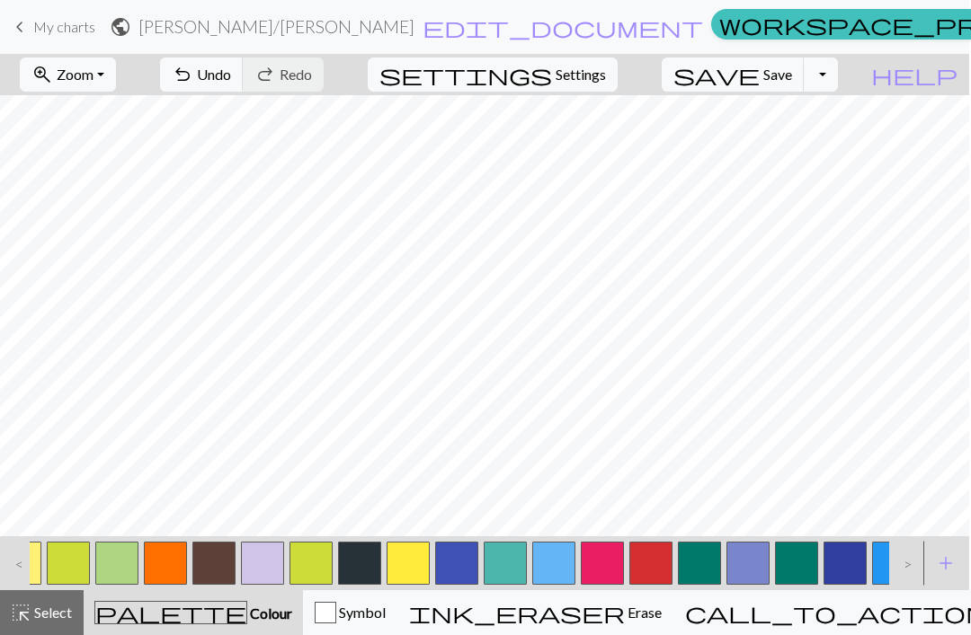
click at [945, 564] on span "add" at bounding box center [946, 563] width 22 height 25
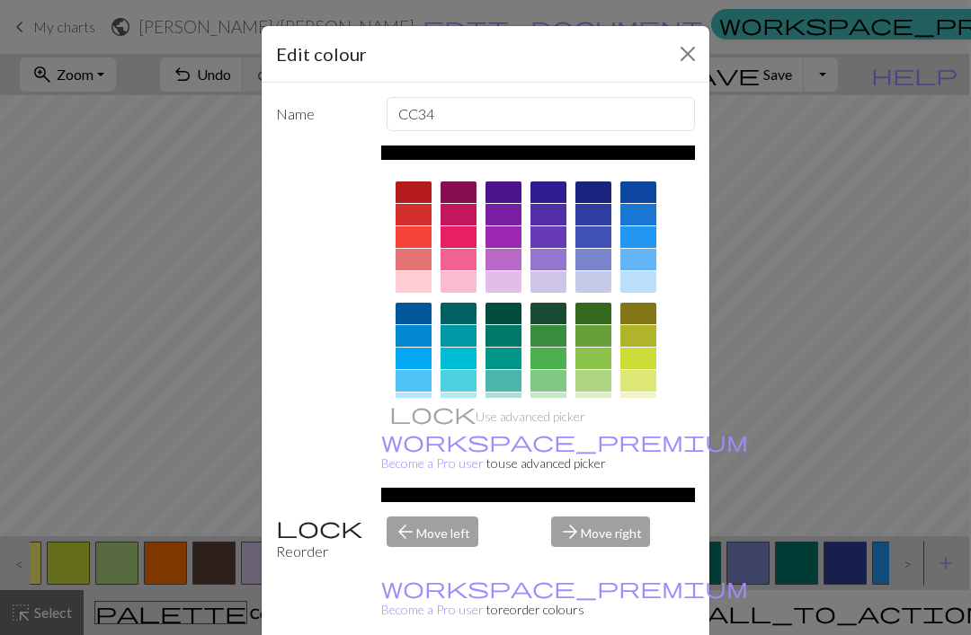
click at [938, 570] on div "Edit colour Name CC34 Use advanced picker workspace_premium Become a Pro user t…" at bounding box center [485, 317] width 971 height 635
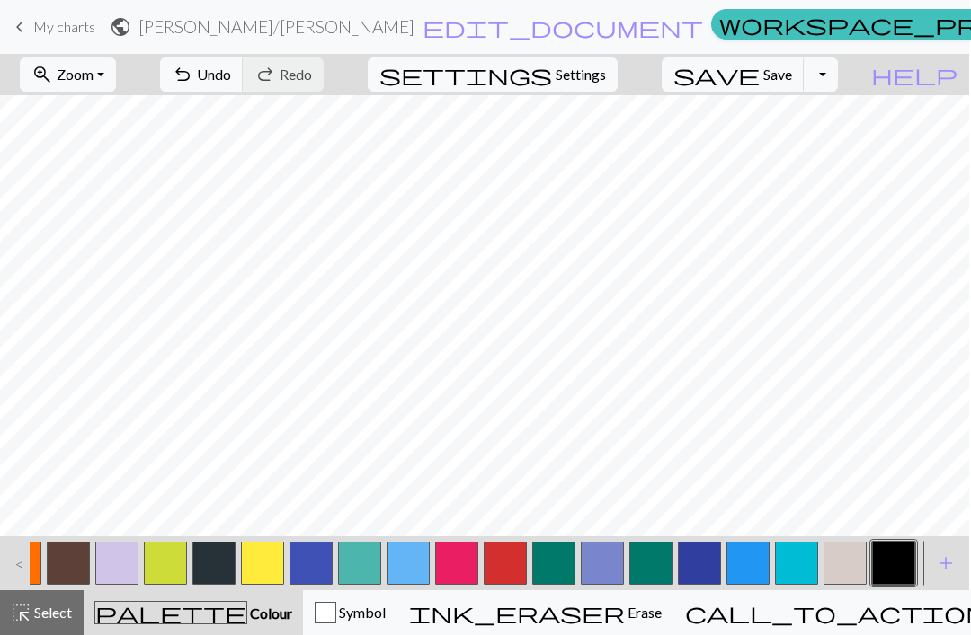
scroll to position [0, 782]
click at [942, 562] on span "add" at bounding box center [946, 563] width 22 height 25
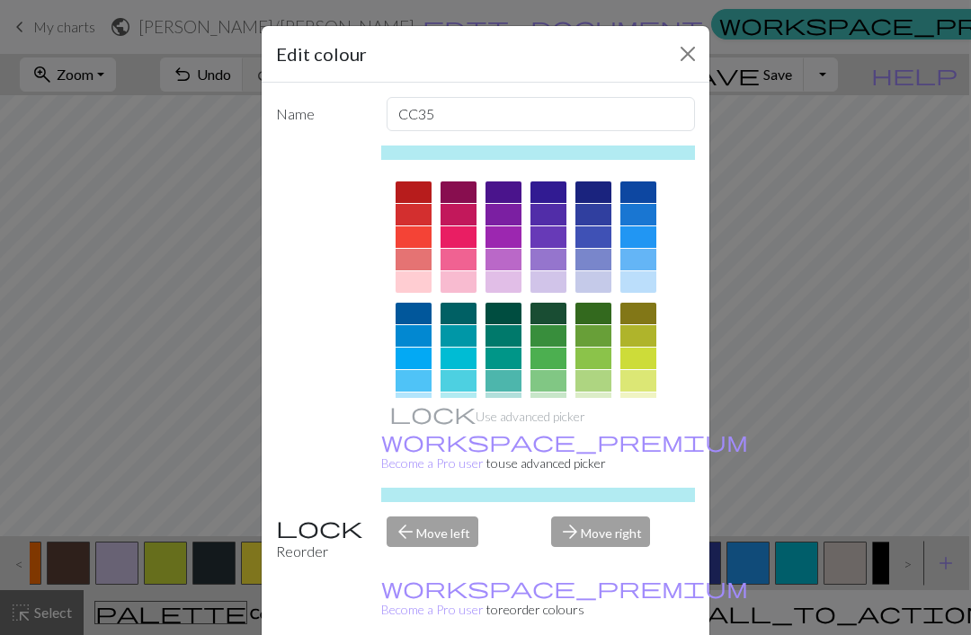
click at [909, 501] on div "Edit colour Name CC35 Use advanced picker workspace_premium Become a Pro user t…" at bounding box center [485, 317] width 971 height 635
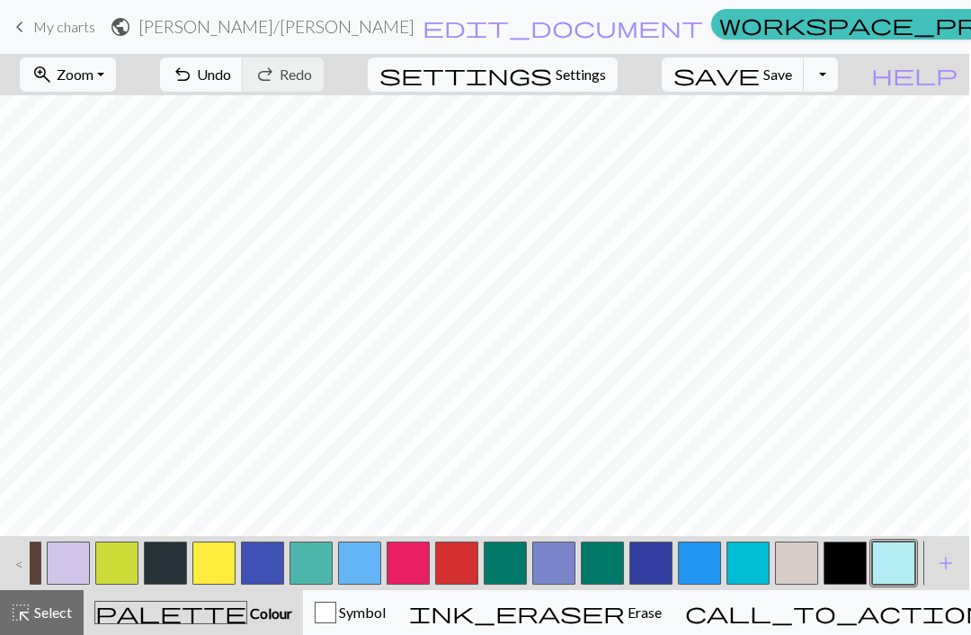
scroll to position [0, 830]
click at [938, 559] on span "add" at bounding box center [946, 563] width 22 height 25
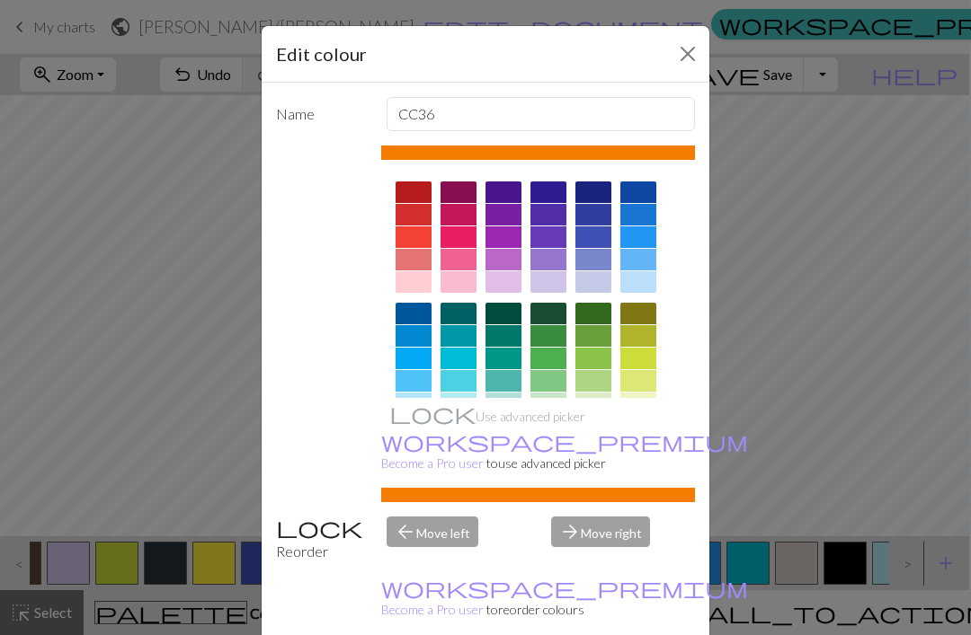
click at [942, 568] on div "Edit colour Name CC36 Use advanced picker workspace_premium Become a Pro user t…" at bounding box center [485, 317] width 971 height 635
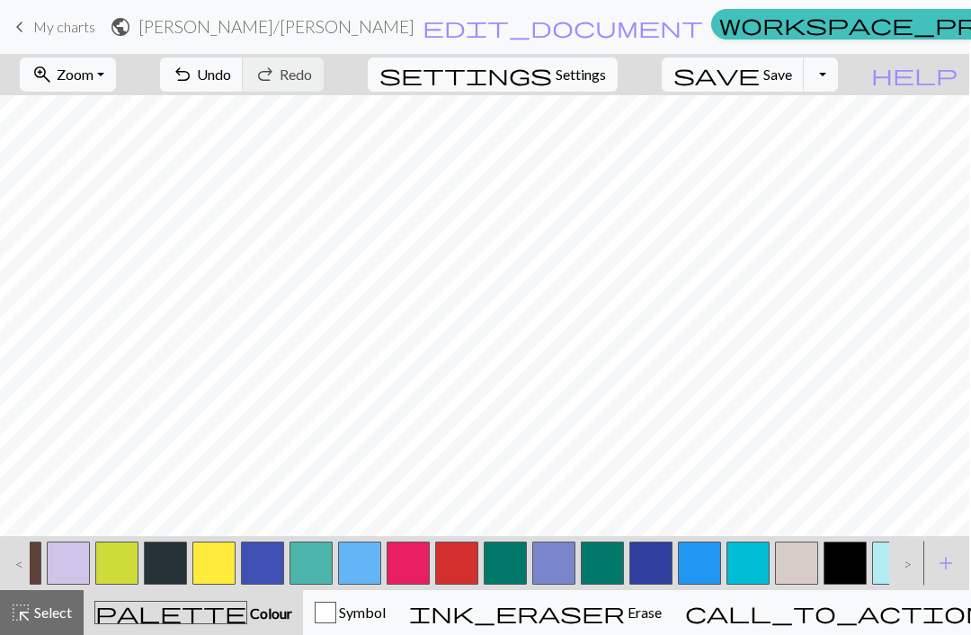
click at [939, 571] on span "add" at bounding box center [946, 563] width 22 height 25
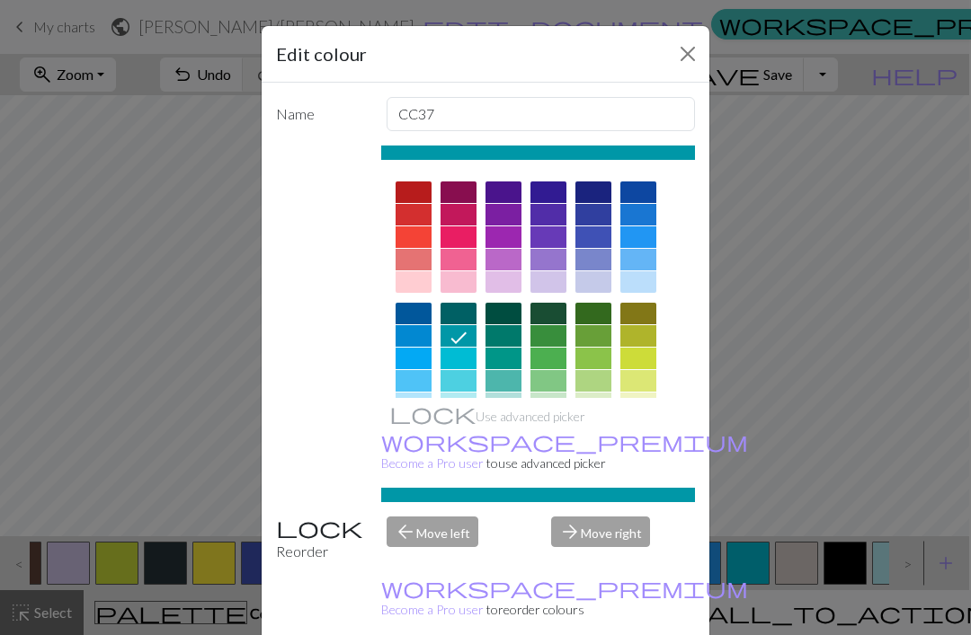
click at [944, 570] on div "Edit colour Name CC37 Use advanced picker workspace_premium Become a Pro user t…" at bounding box center [485, 317] width 971 height 635
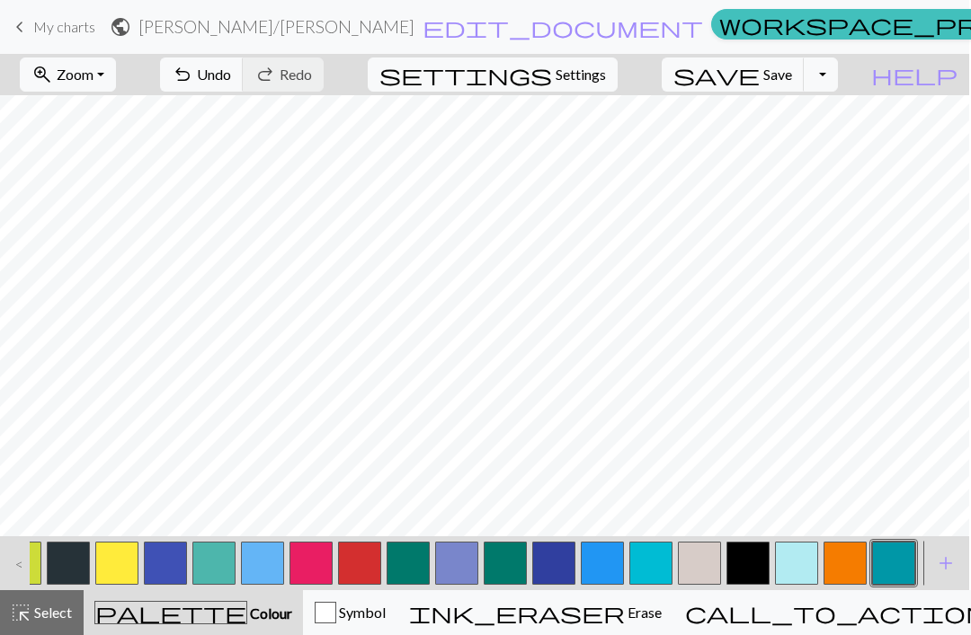
scroll to position [0, 927]
click at [941, 564] on span "add" at bounding box center [946, 563] width 22 height 25
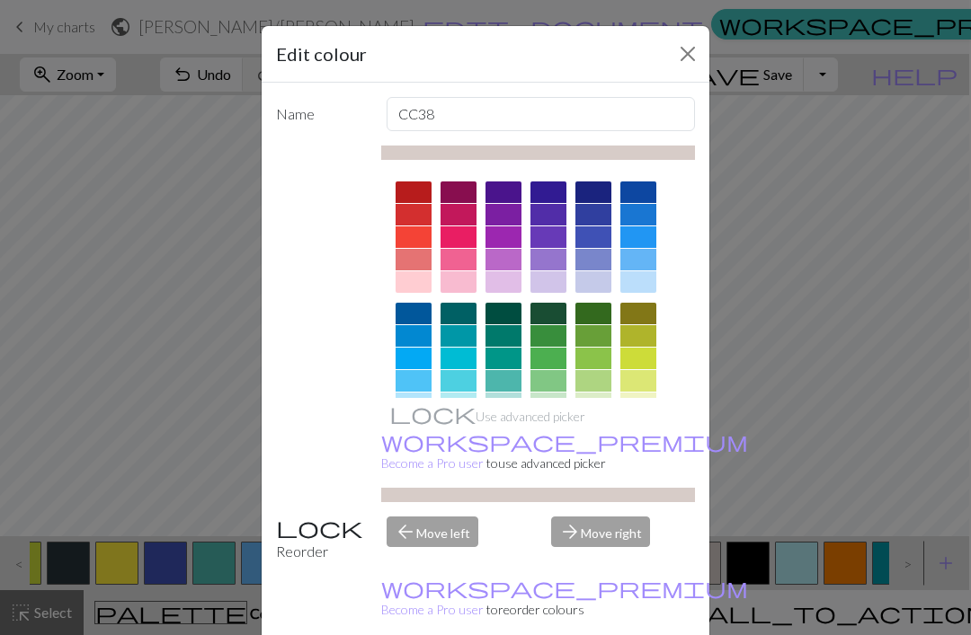
click at [898, 501] on div "Edit colour Name CC38 Use advanced picker workspace_premium Become a Pro user t…" at bounding box center [485, 317] width 971 height 635
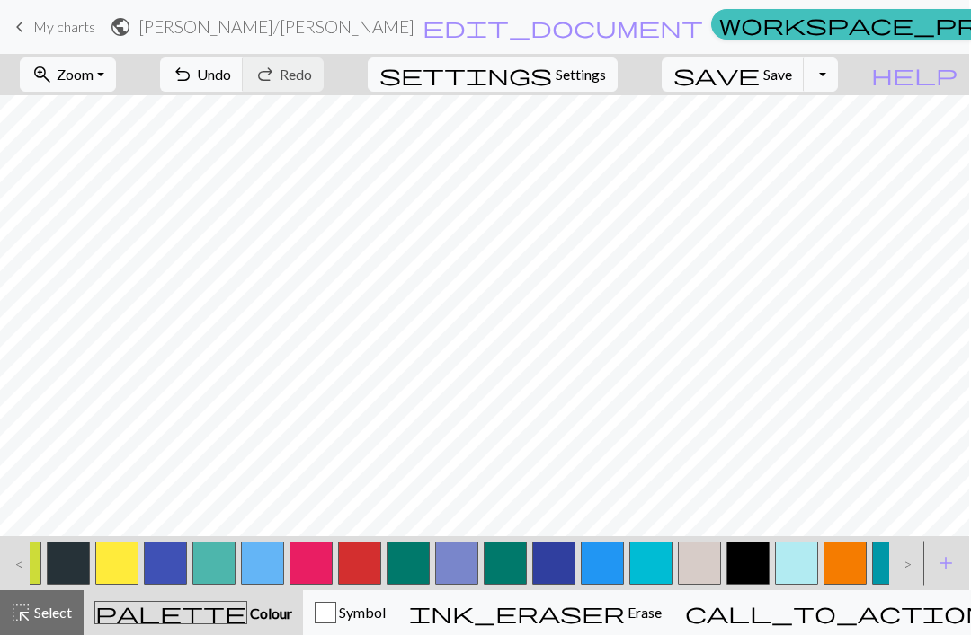
click at [946, 565] on span "add" at bounding box center [946, 563] width 22 height 25
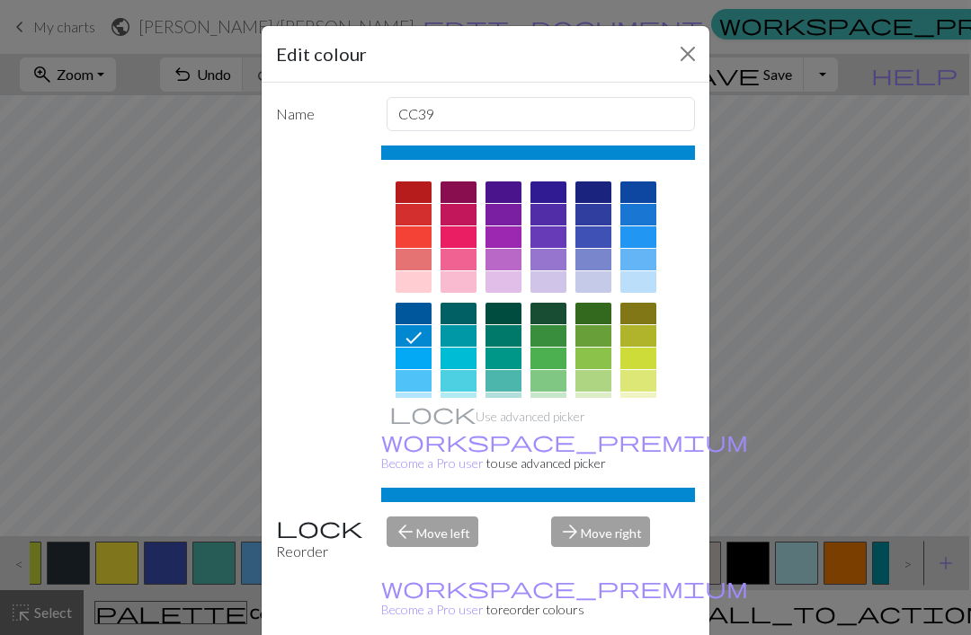
scroll to position [2, 0]
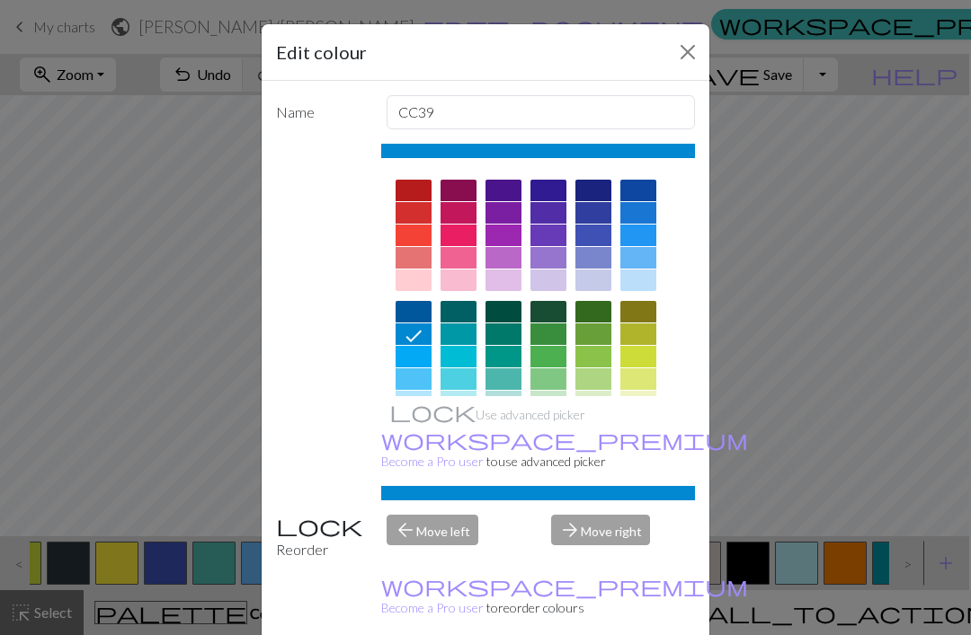
click at [893, 493] on div "Edit colour Name CC39 Use advanced picker workspace_premium Become a Pro user t…" at bounding box center [485, 317] width 971 height 635
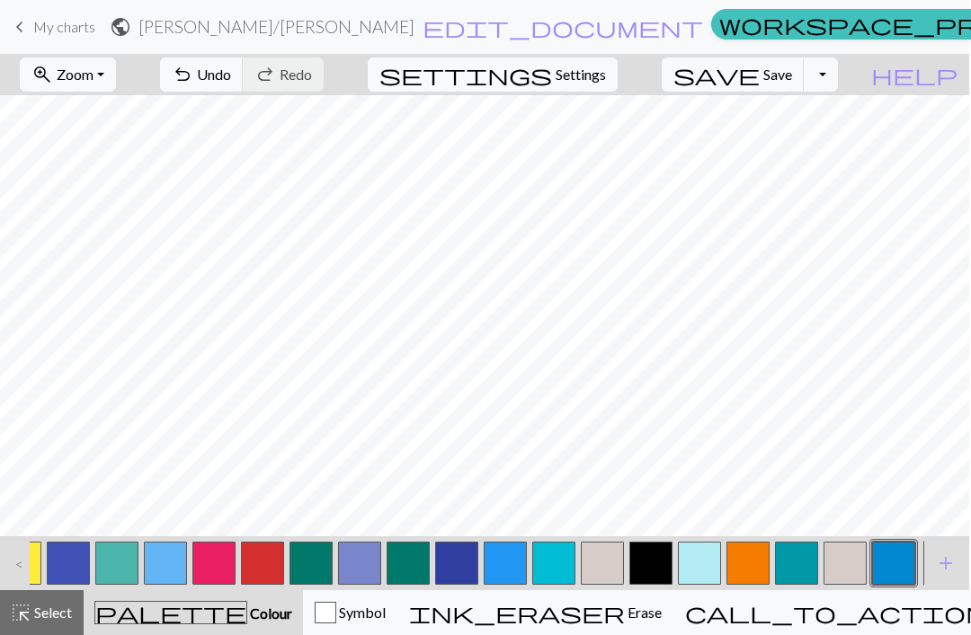
scroll to position [0, 1025]
click at [959, 559] on button "add Add a colour" at bounding box center [945, 563] width 45 height 45
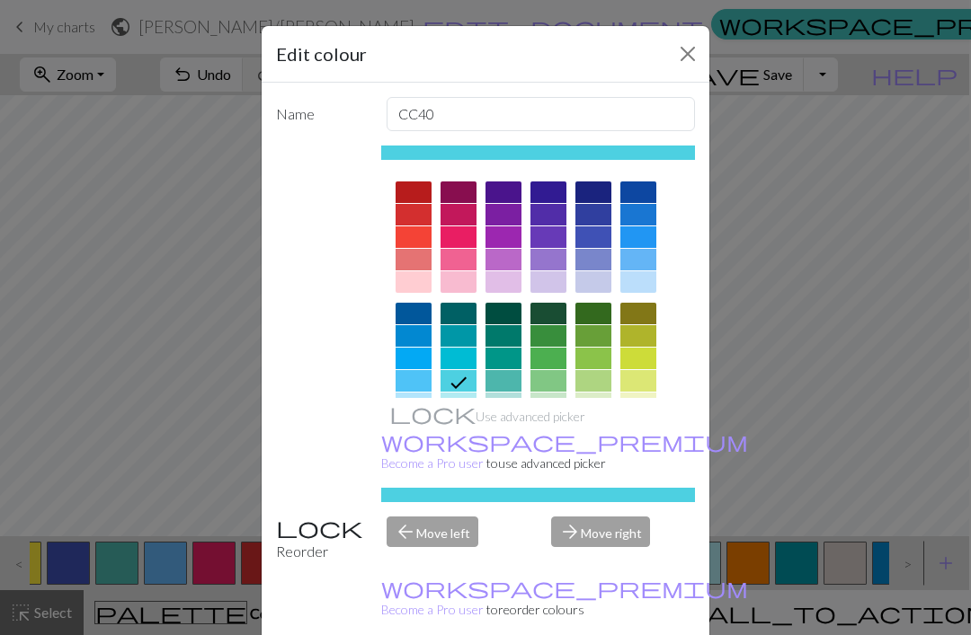
click at [915, 499] on div "Edit colour Name CC40 Use advanced picker workspace_premium Become a Pro user t…" at bounding box center [485, 317] width 971 height 635
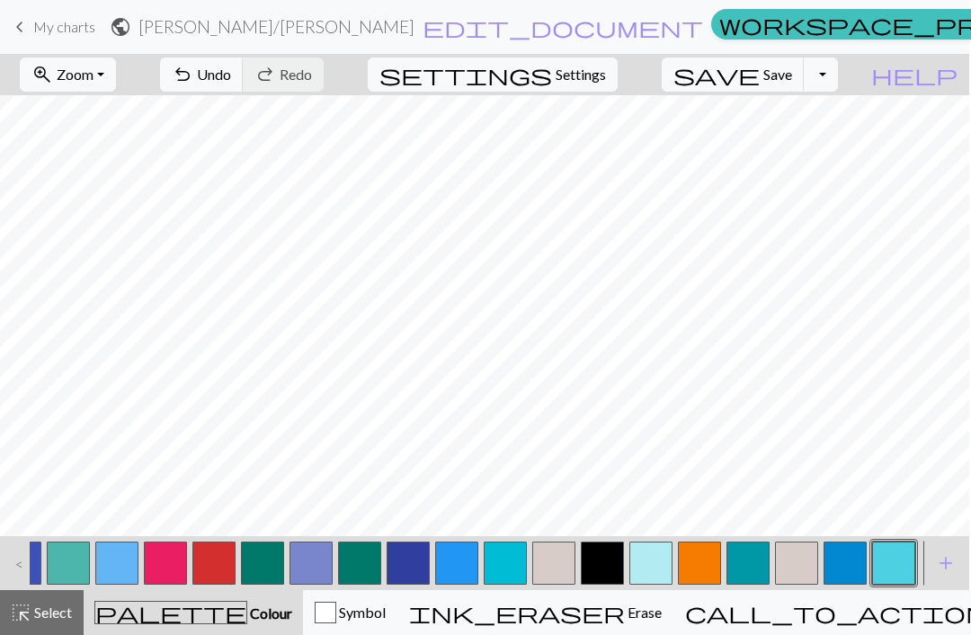
scroll to position [0, 1073]
click at [939, 560] on span "add" at bounding box center [946, 563] width 22 height 25
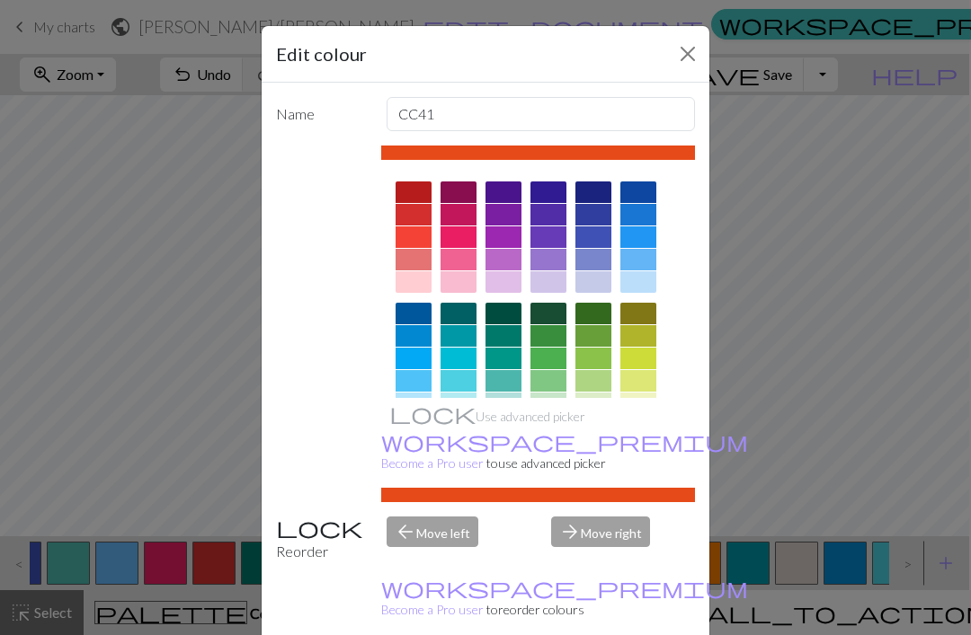
click at [909, 486] on div "Edit colour Name CC41 Use advanced picker workspace_premium Become a Pro user t…" at bounding box center [485, 317] width 971 height 635
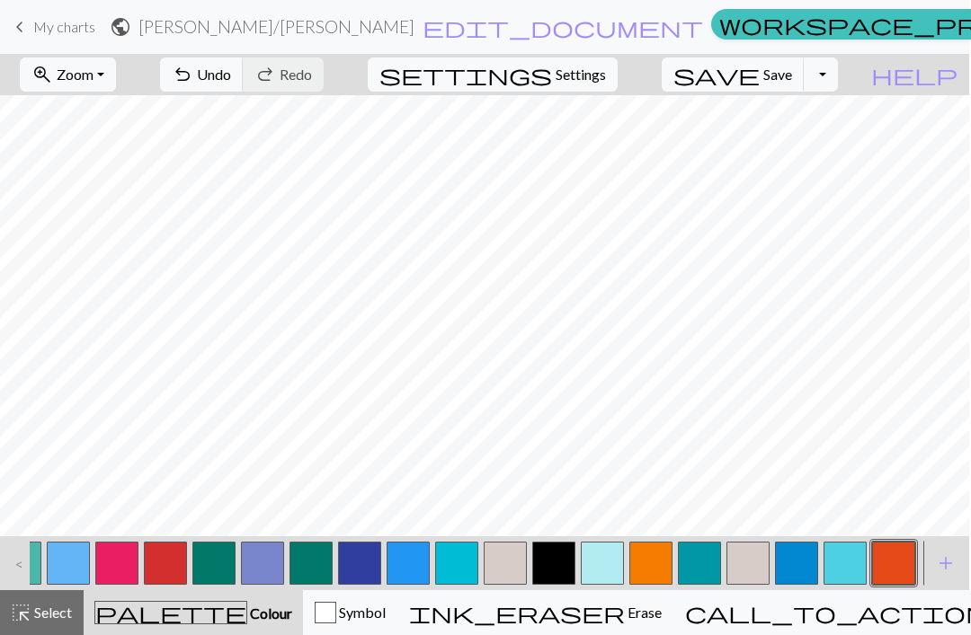
scroll to position [0, 1122]
click at [953, 562] on span "add" at bounding box center [946, 563] width 22 height 25
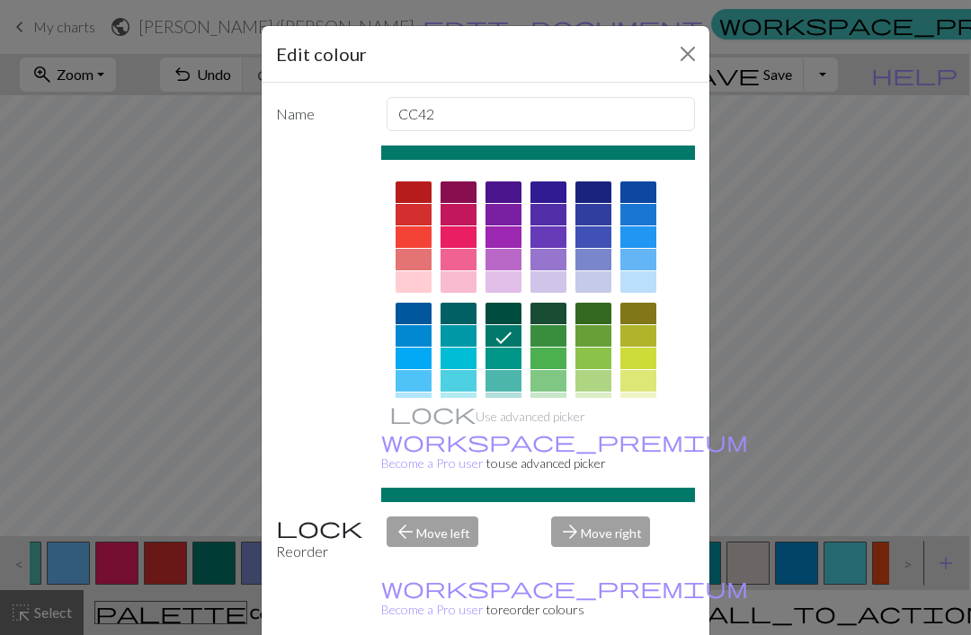
click at [459, 262] on div at bounding box center [458, 260] width 36 height 22
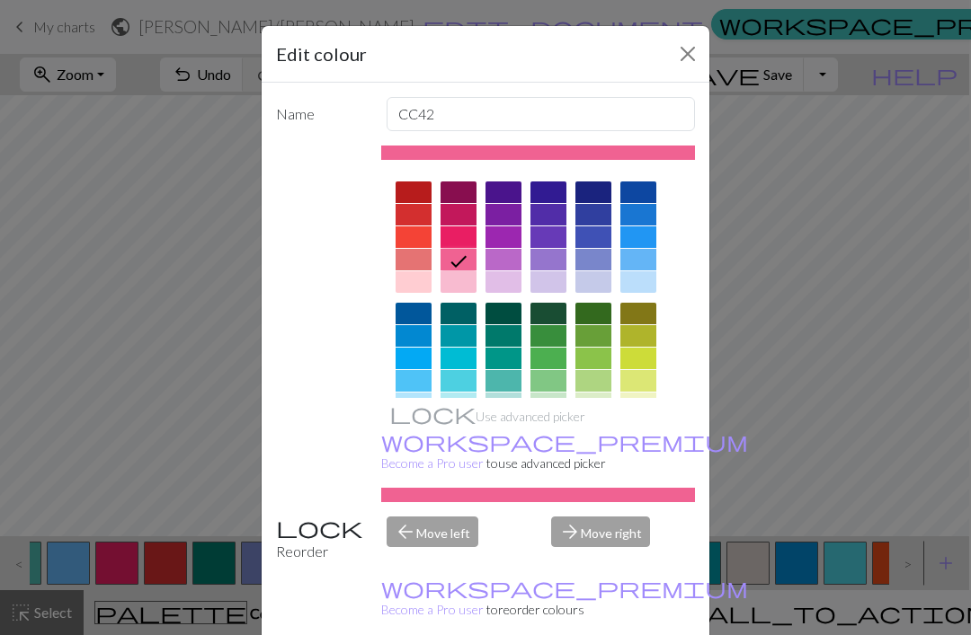
click at [834, 489] on div "Edit colour Name CC42 Use advanced picker workspace_premium Become a Pro user t…" at bounding box center [485, 317] width 971 height 635
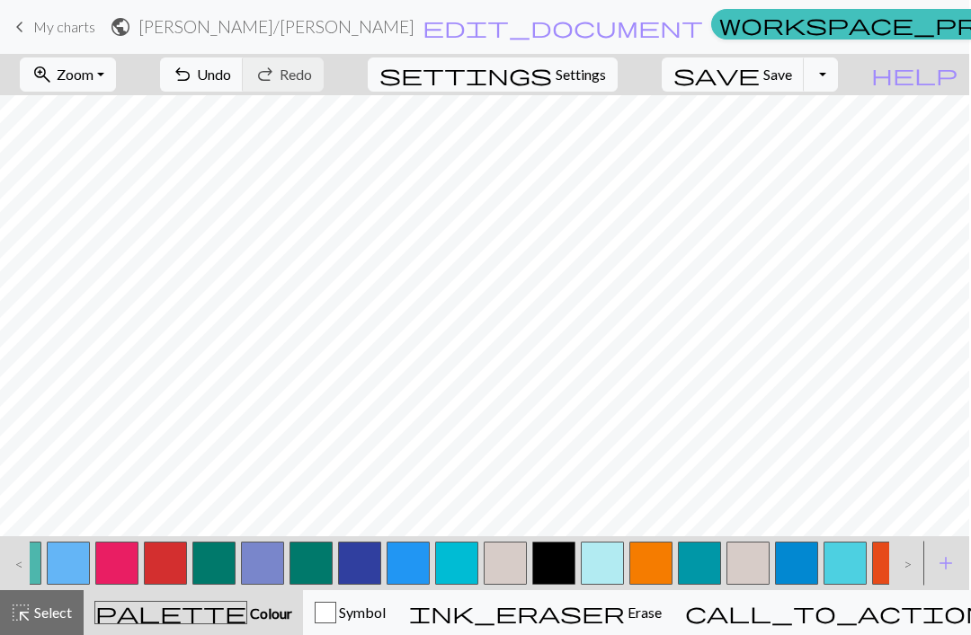
click at [945, 564] on span "add" at bounding box center [946, 563] width 22 height 25
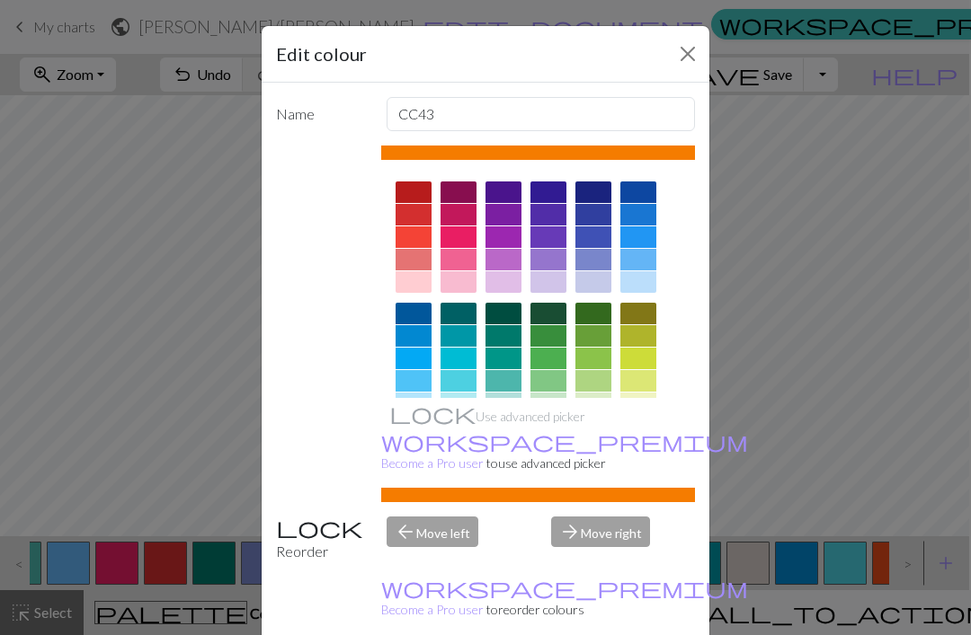
scroll to position [0, 0]
click at [915, 506] on div "Edit colour Name CC43 Use advanced picker workspace_premium Become a Pro user t…" at bounding box center [485, 317] width 971 height 635
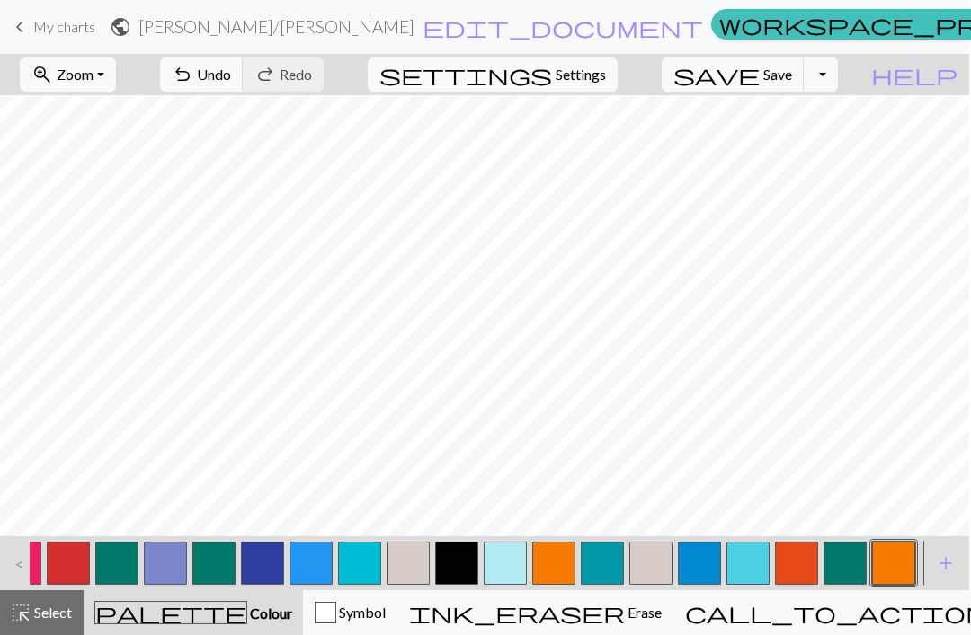
scroll to position [0, 1219]
click at [943, 563] on span "add" at bounding box center [946, 563] width 22 height 25
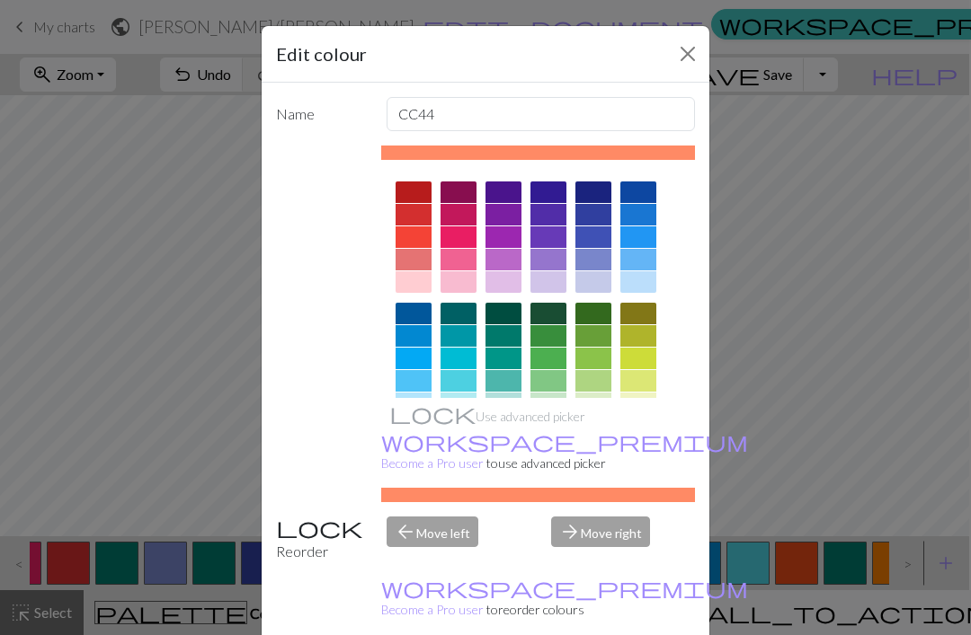
scroll to position [0, 0]
click at [410, 192] on div at bounding box center [413, 193] width 36 height 22
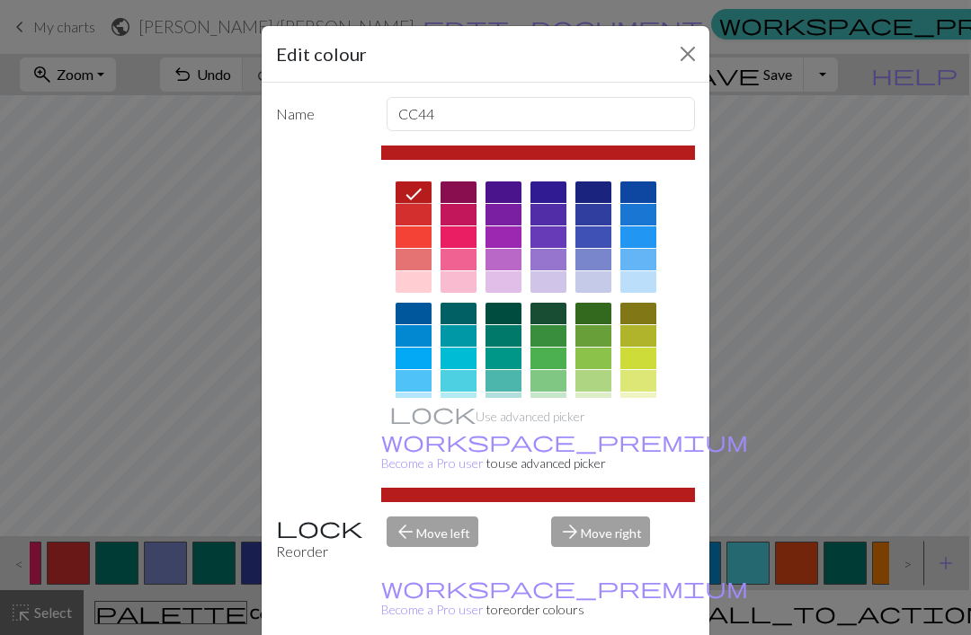
click at [890, 479] on div "Edit colour Name CC44 Use advanced picker workspace_premium Become a Pro user t…" at bounding box center [485, 317] width 971 height 635
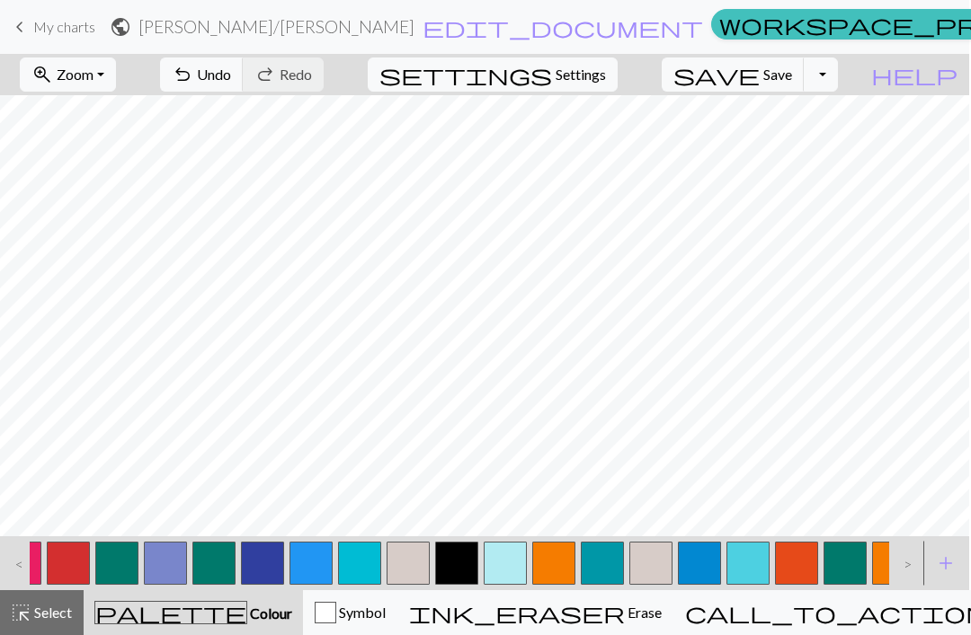
click at [933, 569] on button "add Add a colour" at bounding box center [945, 563] width 45 height 45
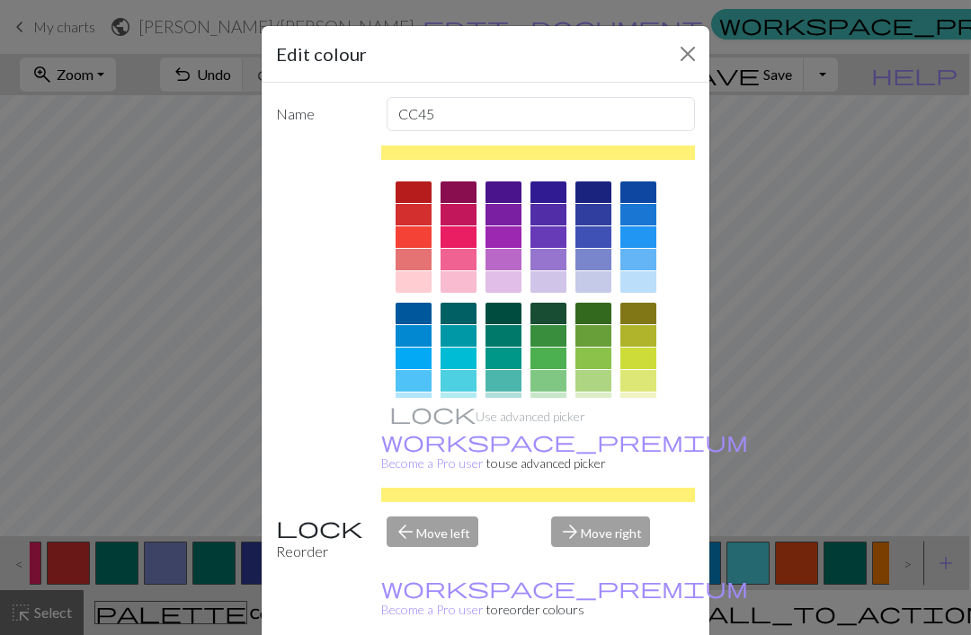
click at [902, 484] on div "Edit colour Name CC45 Use advanced picker workspace_premium Become a Pro user t…" at bounding box center [485, 317] width 971 height 635
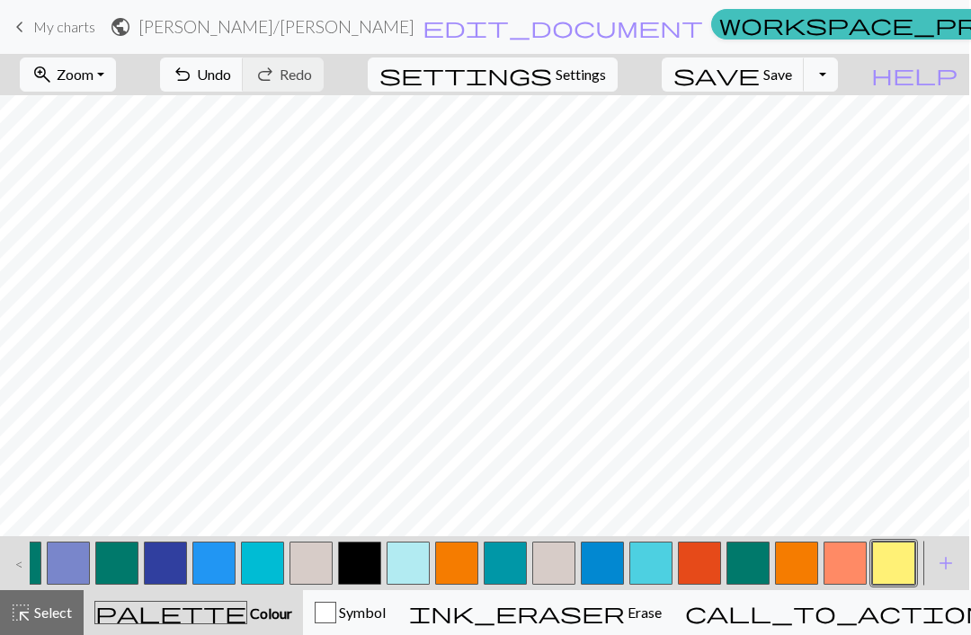
scroll to position [0, 1316]
click at [939, 563] on span "add" at bounding box center [946, 563] width 22 height 25
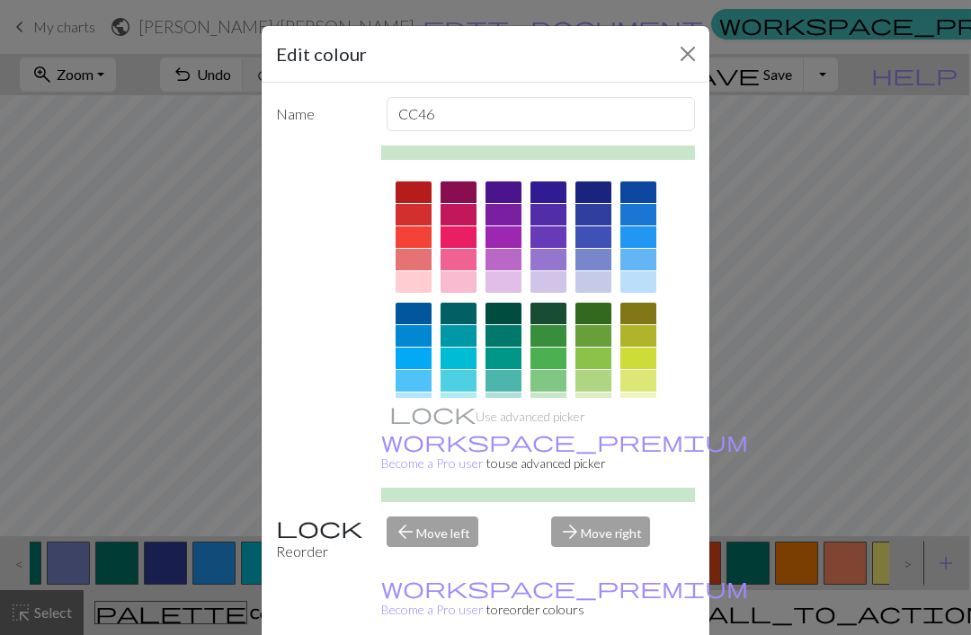
click at [883, 475] on div "Edit colour Name CC46 Use advanced picker workspace_premium Become a Pro user t…" at bounding box center [485, 317] width 971 height 635
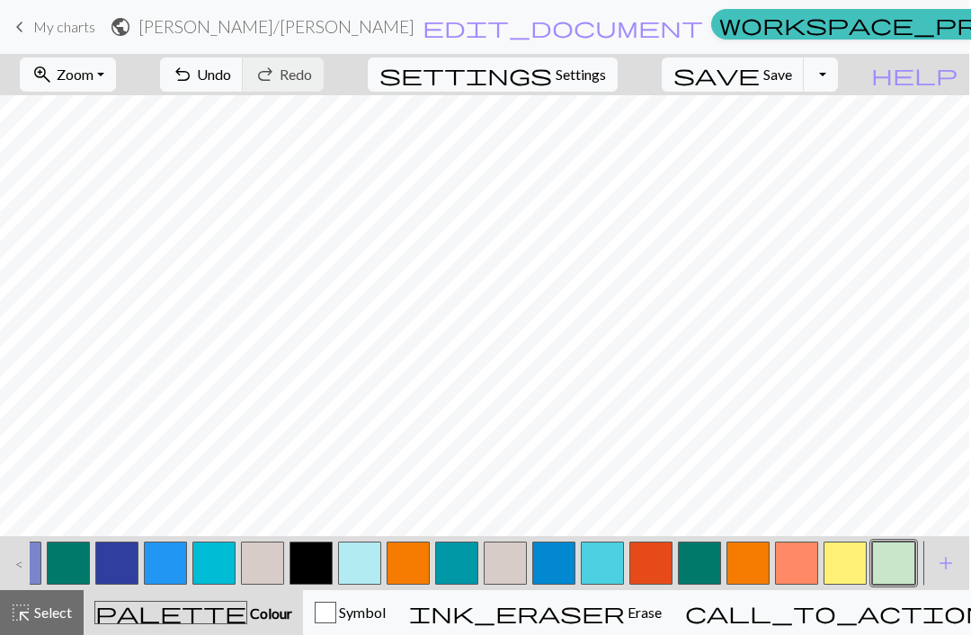
scroll to position [0, 1364]
click at [939, 568] on span "add" at bounding box center [946, 563] width 22 height 25
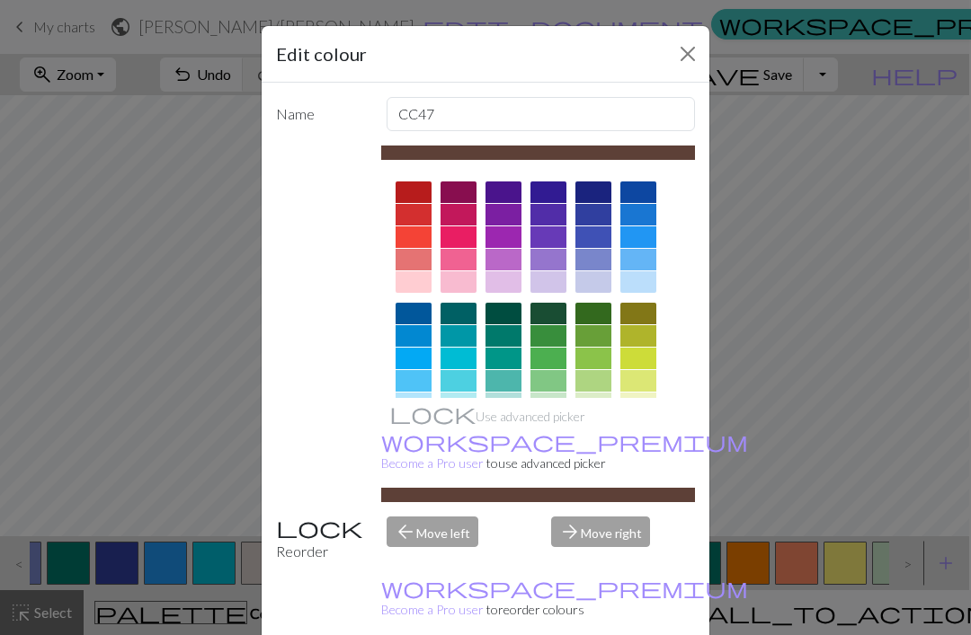
click at [859, 475] on div "Edit colour Name CC47 Use advanced picker workspace_premium Become a Pro user t…" at bounding box center [485, 317] width 971 height 635
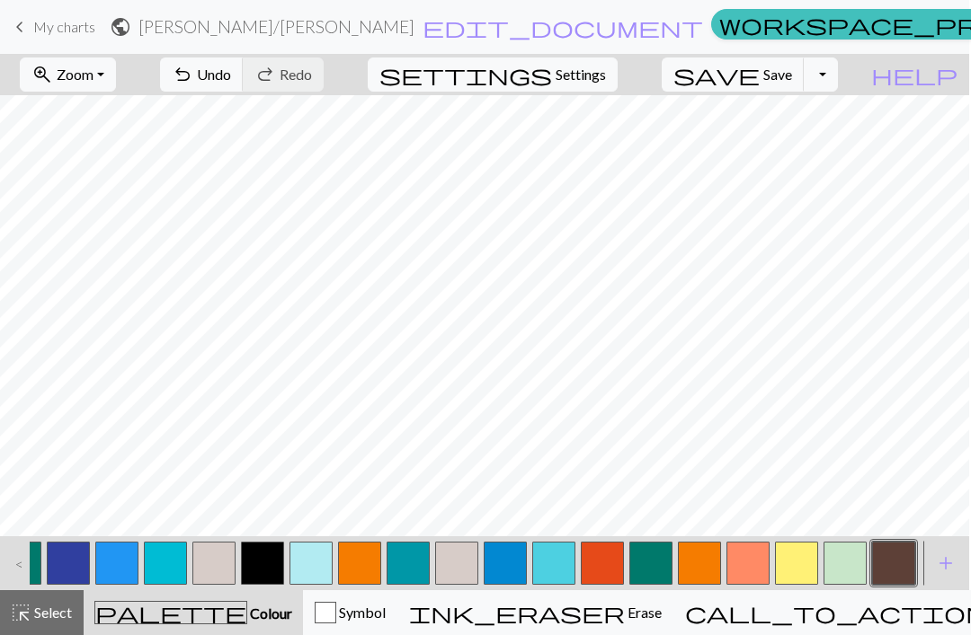
scroll to position [0, 1413]
click at [939, 554] on span "add" at bounding box center [946, 563] width 22 height 25
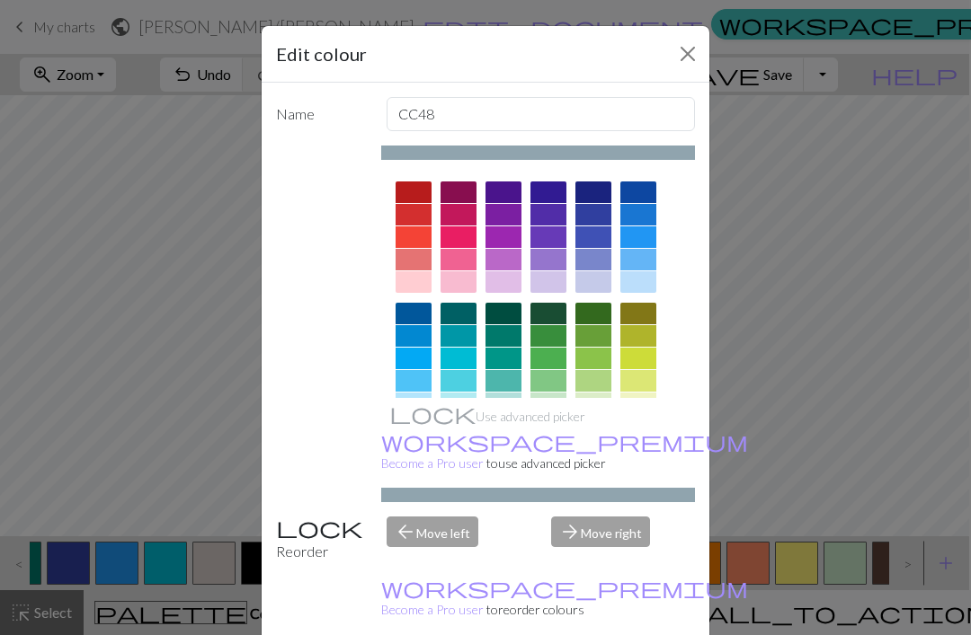
click at [935, 573] on div "Edit colour Name CC48 Use advanced picker workspace_premium Become a Pro user t…" at bounding box center [485, 317] width 971 height 635
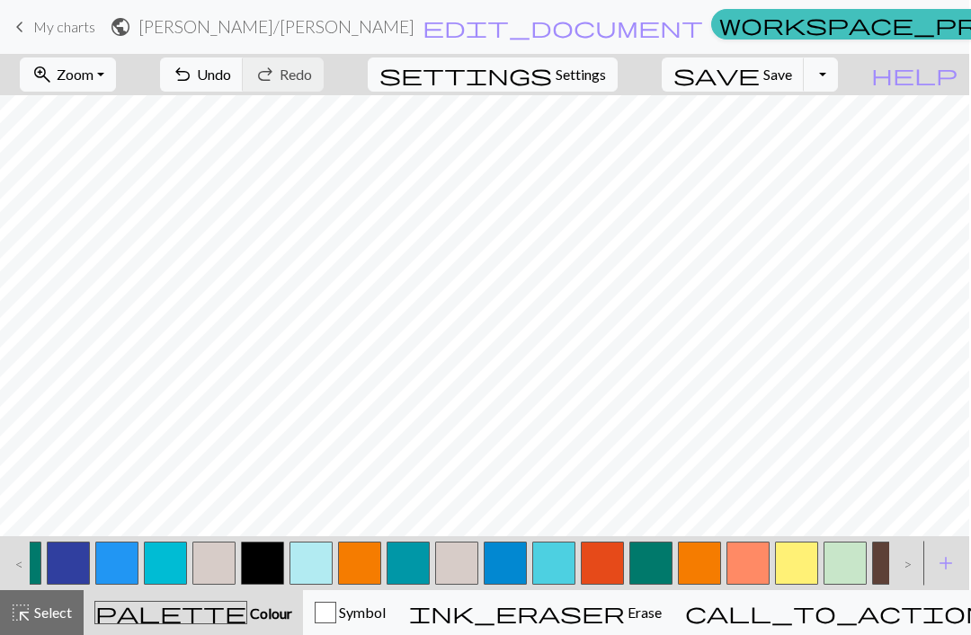
click at [944, 572] on span "add" at bounding box center [946, 563] width 22 height 25
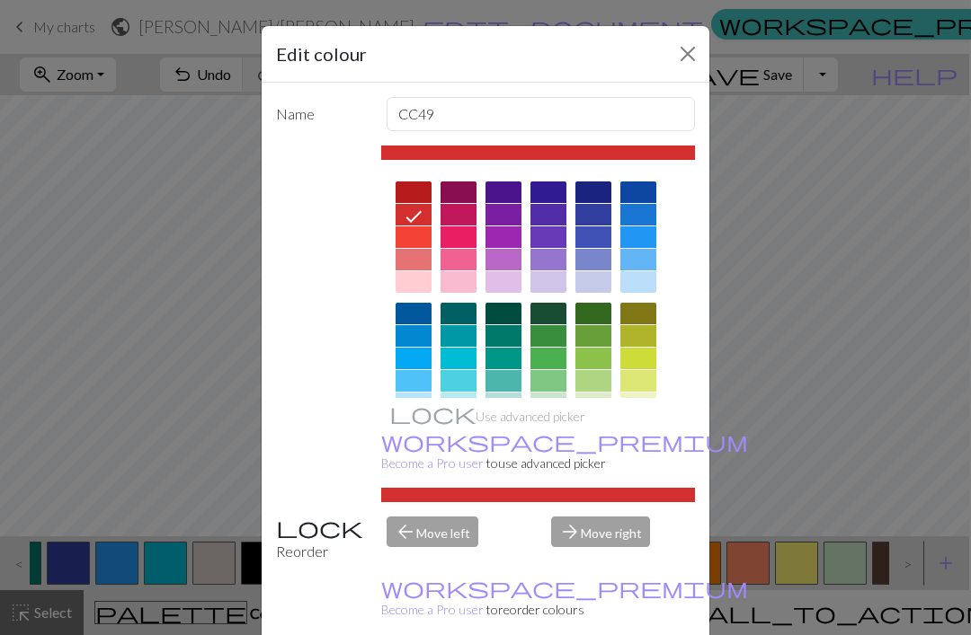
click at [945, 559] on div "Edit colour Name CC49 Use advanced picker workspace_premium Become a Pro user t…" at bounding box center [485, 317] width 971 height 635
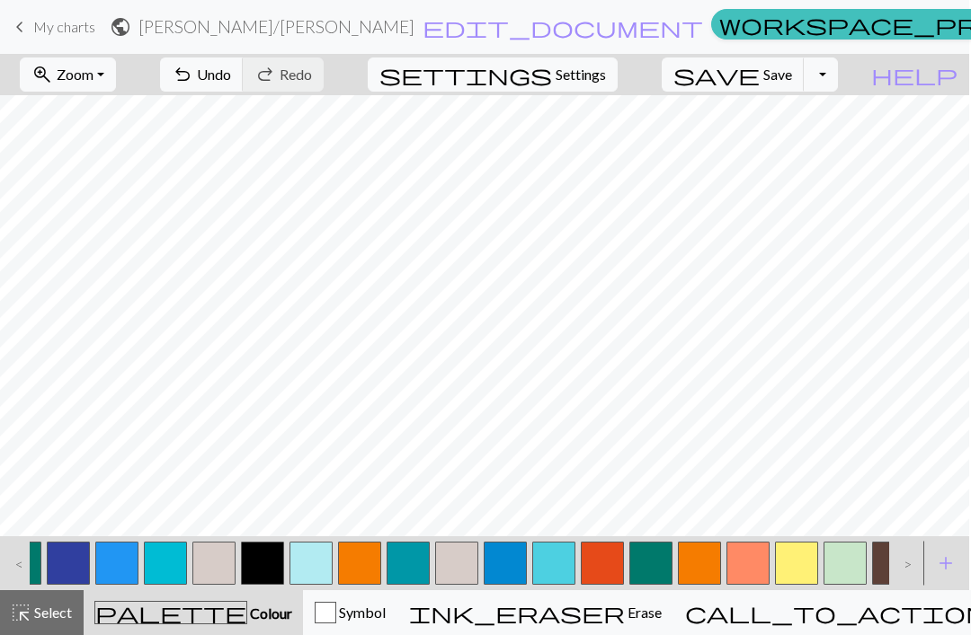
click at [942, 563] on span "add" at bounding box center [946, 563] width 22 height 25
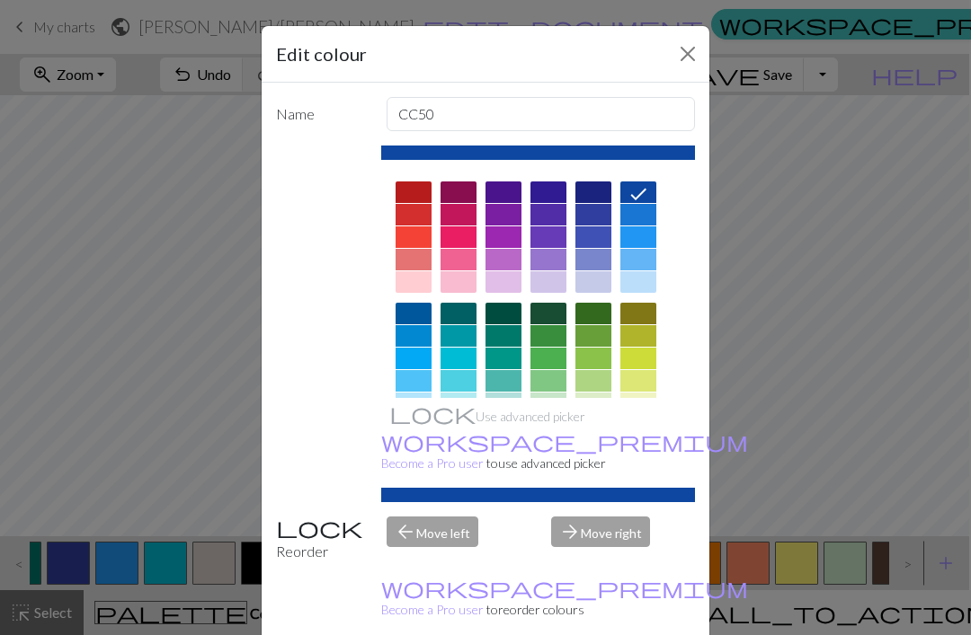
click at [944, 564] on div "Edit colour Name CC50 Use advanced picker workspace_premium Become a Pro user t…" at bounding box center [485, 317] width 971 height 635
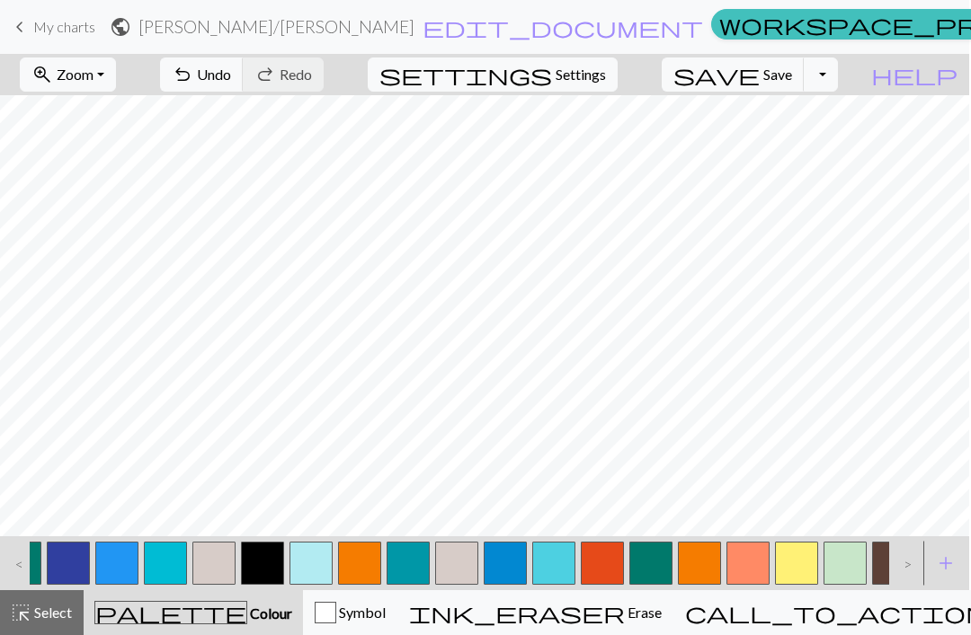
click at [936, 567] on span "add" at bounding box center [946, 563] width 22 height 25
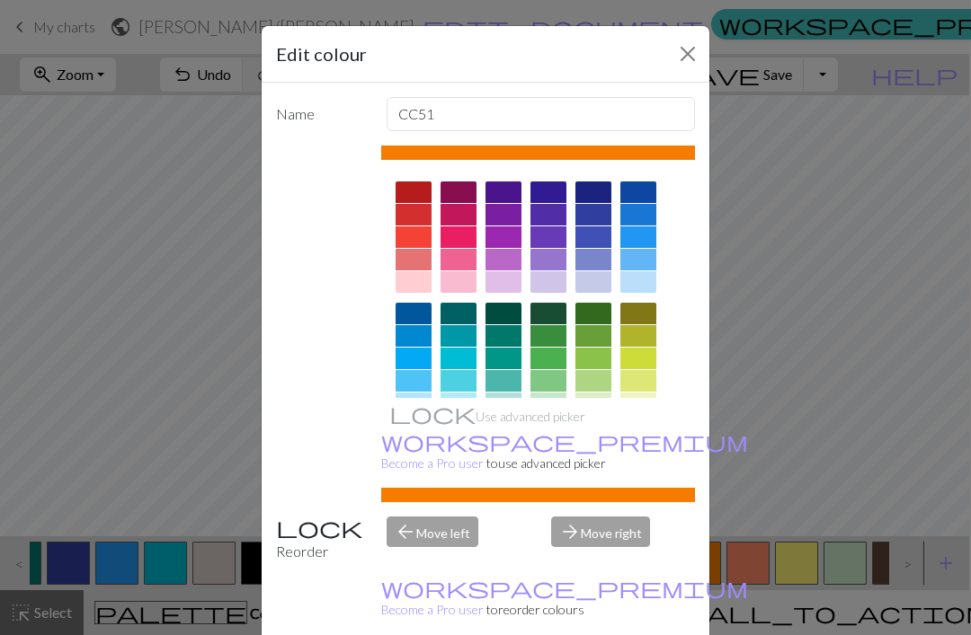
click at [945, 561] on div "Edit colour Name CC51 Use advanced picker workspace_premium Become a Pro user t…" at bounding box center [485, 317] width 971 height 635
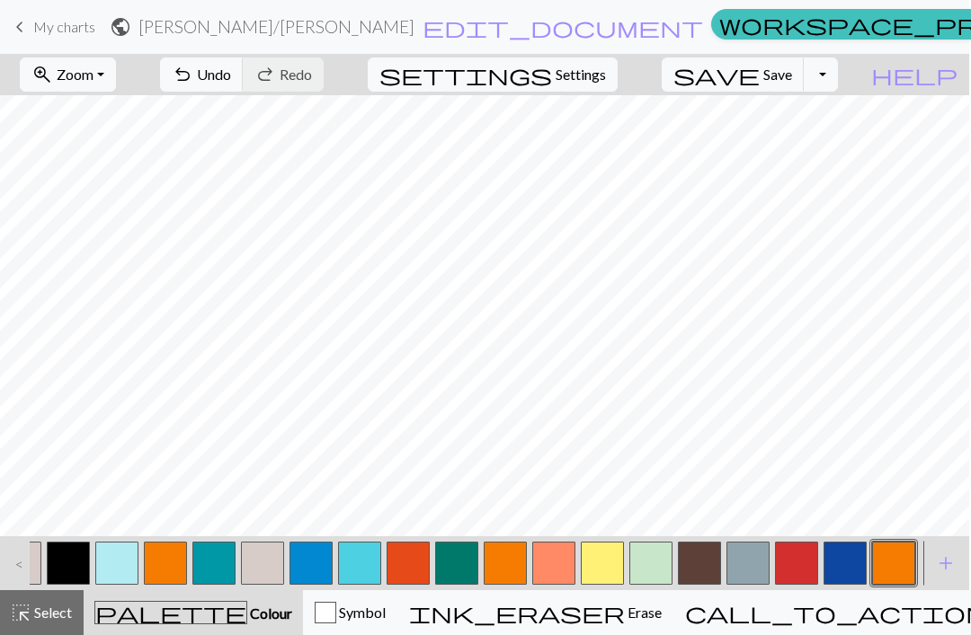
scroll to position [0, 1607]
click at [211, 626] on button "palette Colour Colour" at bounding box center [193, 612] width 219 height 45
click at [247, 606] on span "Colour" at bounding box center [269, 613] width 45 height 17
click at [58, 605] on span "Select" at bounding box center [51, 612] width 40 height 17
click at [207, 628] on button "palette Colour Colour" at bounding box center [193, 612] width 219 height 45
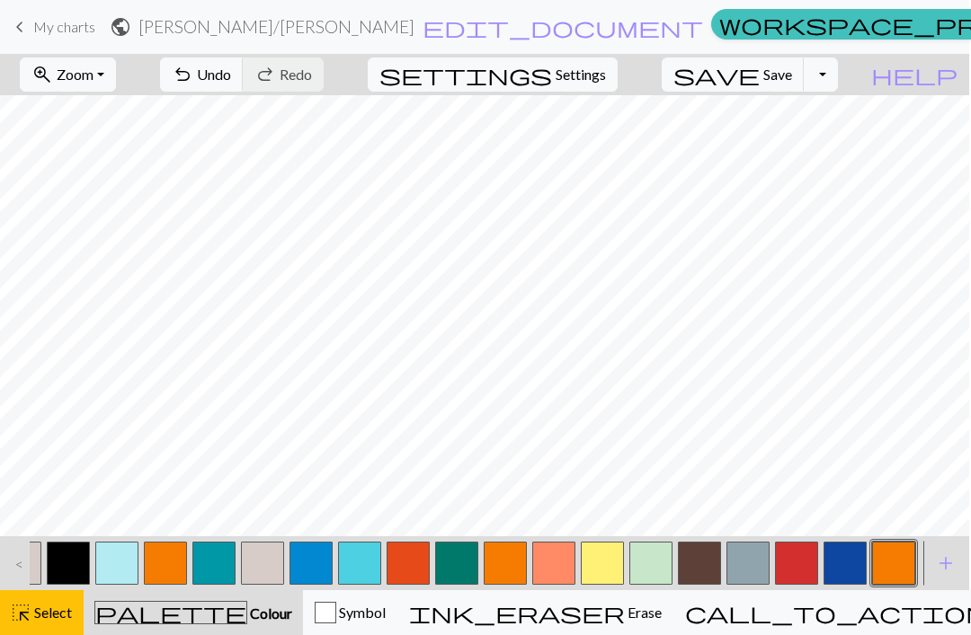
click at [247, 622] on span "Colour" at bounding box center [269, 613] width 45 height 17
click at [943, 557] on span "add" at bounding box center [946, 563] width 22 height 25
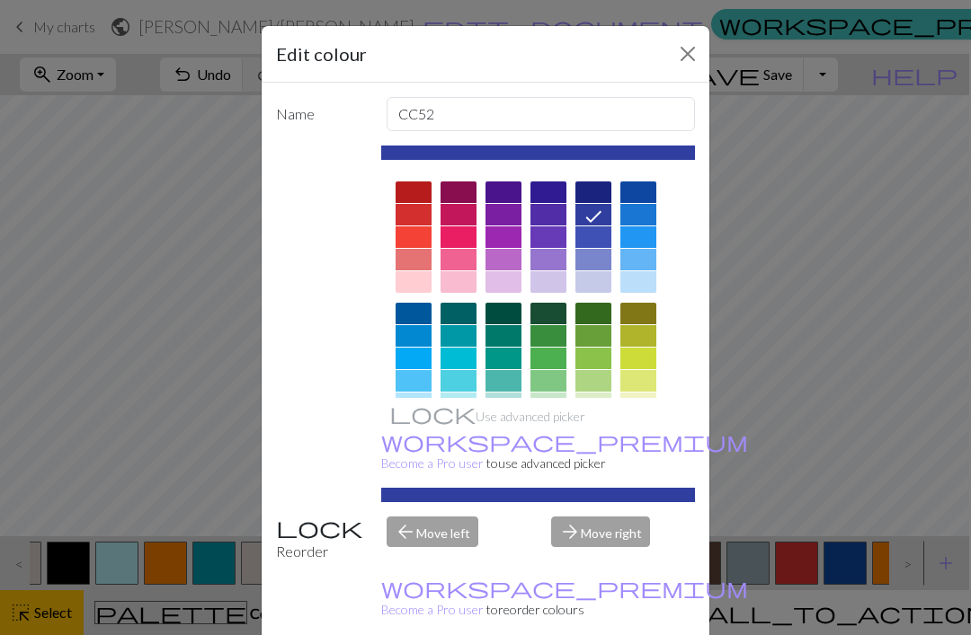
click at [458, 260] on div at bounding box center [458, 260] width 36 height 22
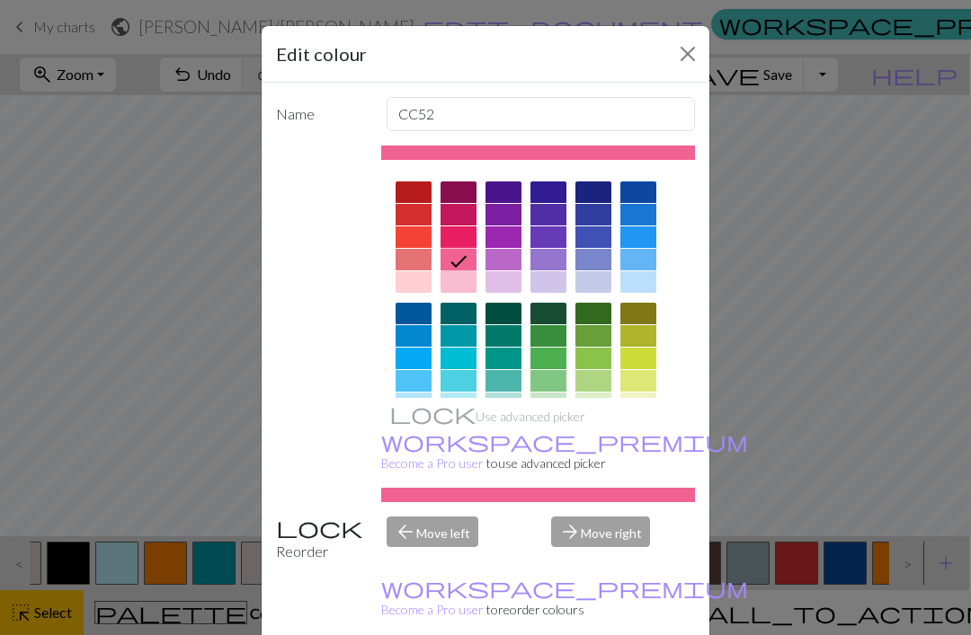
click at [944, 572] on div "Edit colour Name CC52 Use advanced picker workspace_premium Become a Pro user t…" at bounding box center [485, 317] width 971 height 635
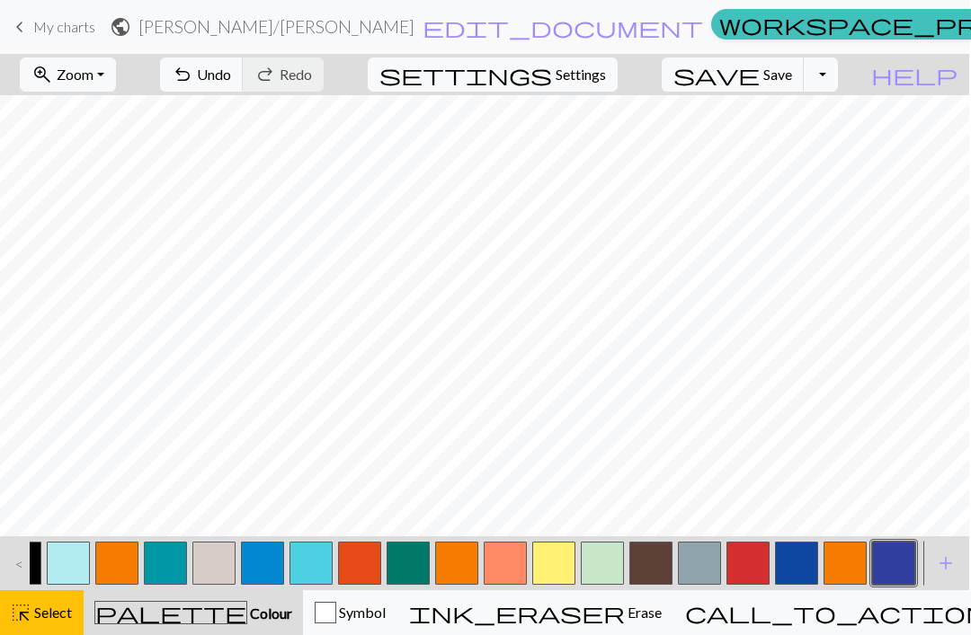
scroll to position [0, 1655]
click at [945, 563] on span "add" at bounding box center [946, 563] width 22 height 25
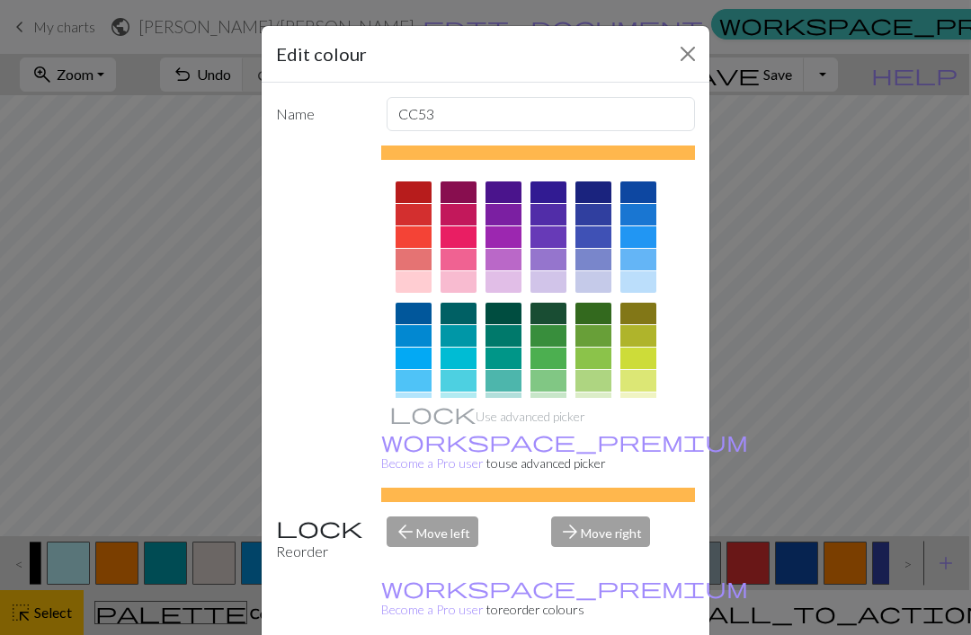
click at [687, 57] on button "Close" at bounding box center [687, 54] width 29 height 29
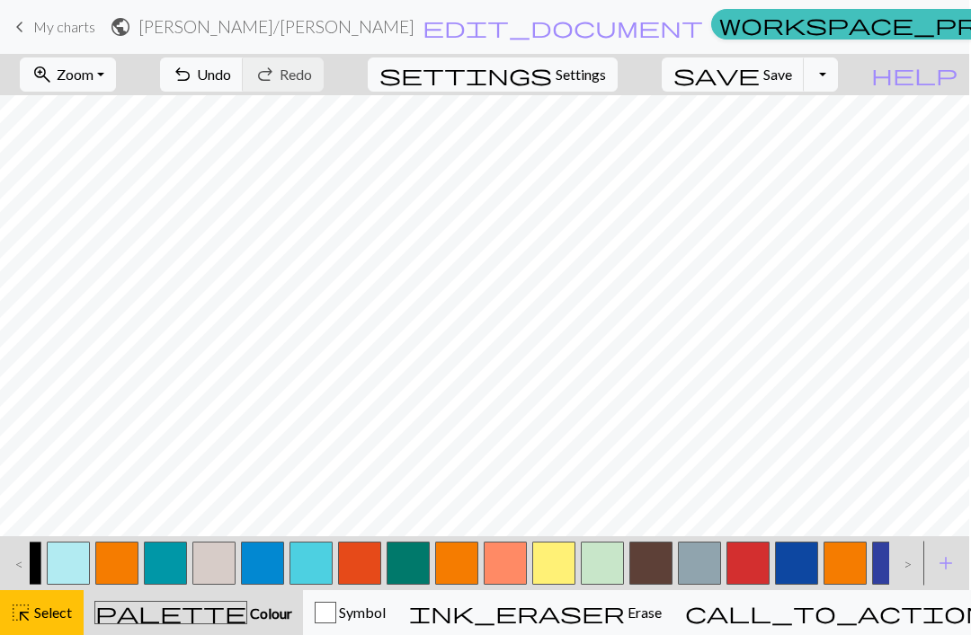
click at [945, 569] on span "add" at bounding box center [946, 563] width 22 height 25
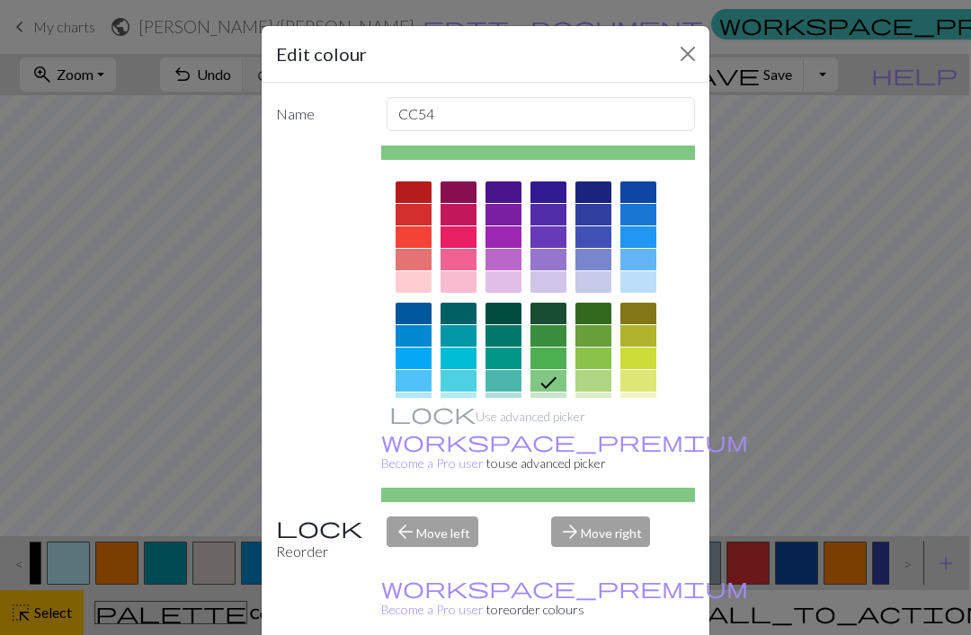
click at [952, 559] on div "Edit colour Name CC54 Use advanced picker workspace_premium Become a Pro user t…" at bounding box center [485, 317] width 971 height 635
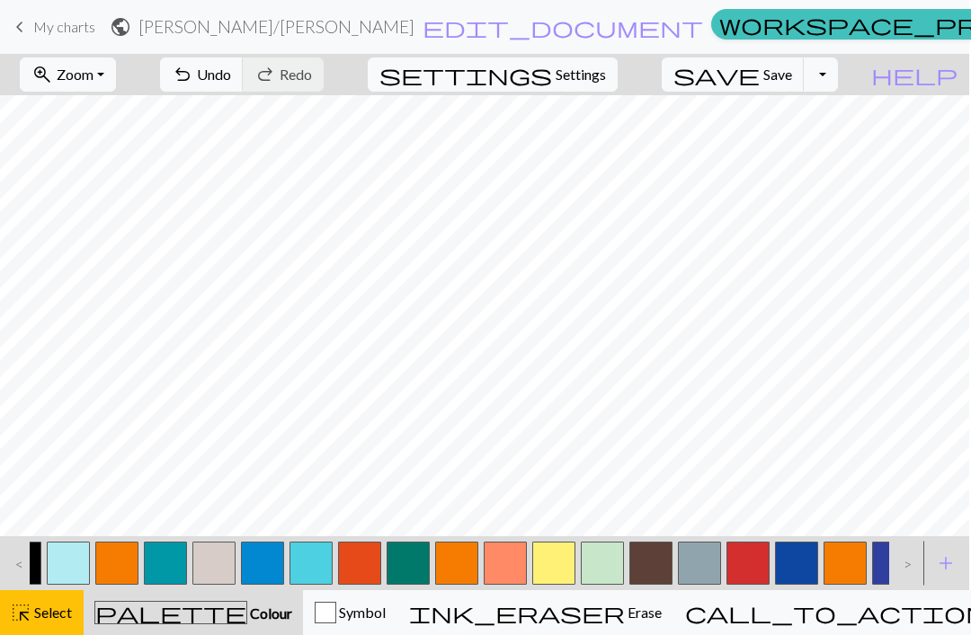
click at [948, 559] on span "add" at bounding box center [946, 563] width 22 height 25
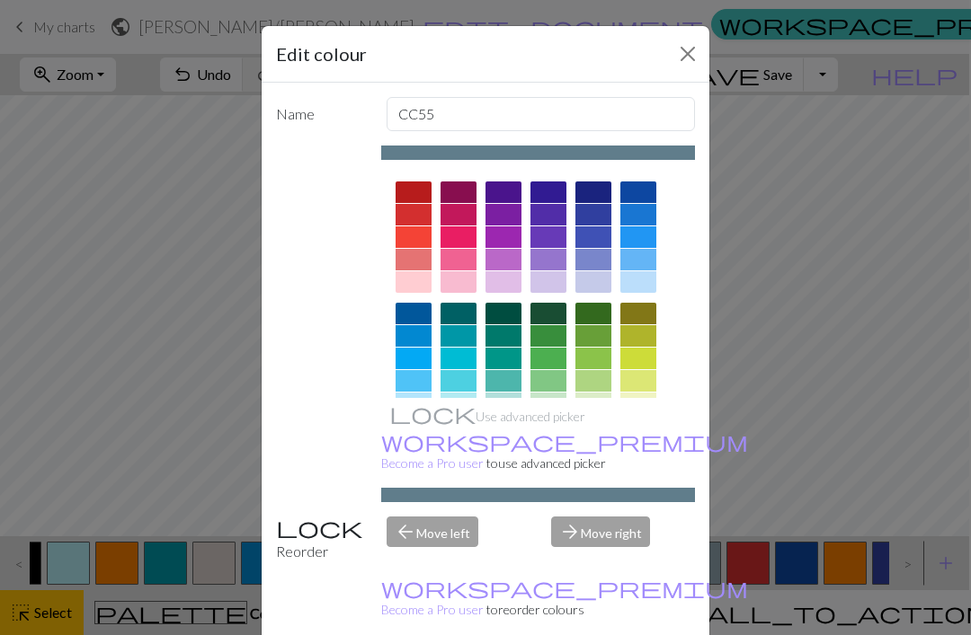
click at [945, 563] on div "Edit colour Name CC55 Use advanced picker workspace_premium Become a Pro user t…" at bounding box center [485, 317] width 971 height 635
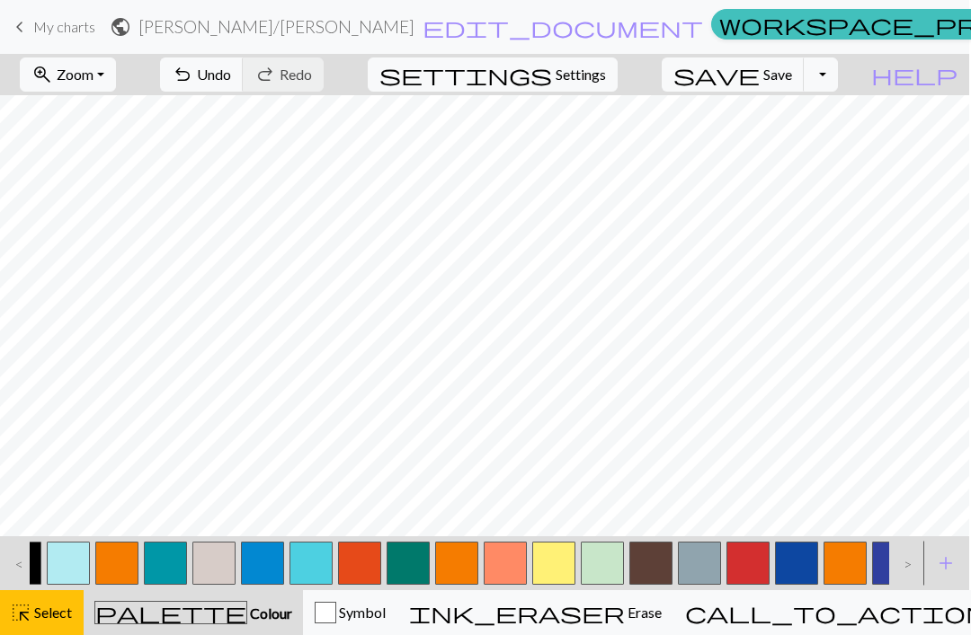
click at [940, 563] on span "add" at bounding box center [946, 563] width 22 height 25
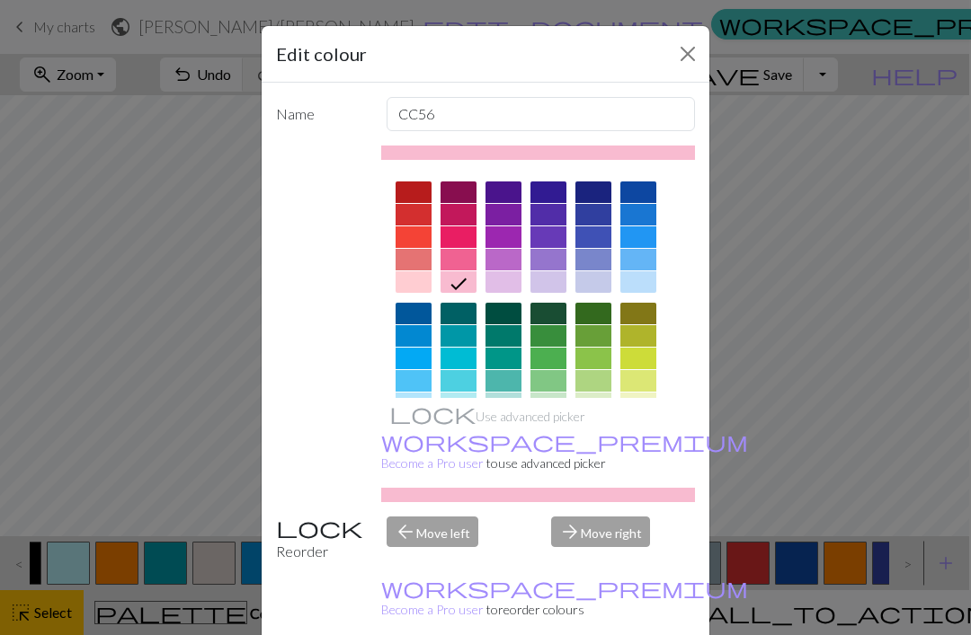
click at [865, 573] on div "Edit colour Name CC56 Use advanced picker workspace_premium Become a Pro user t…" at bounding box center [485, 317] width 971 height 635
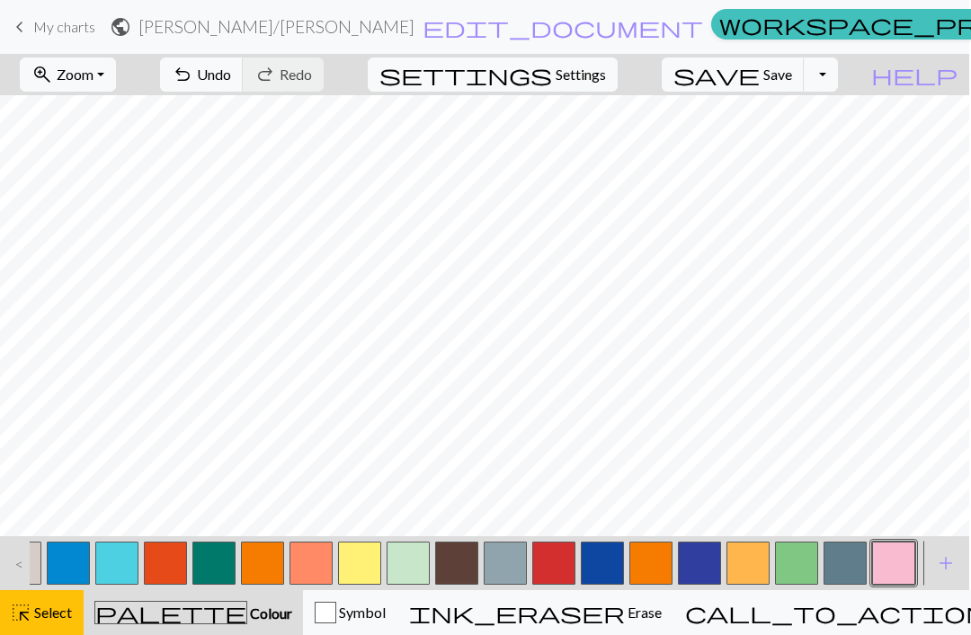
scroll to position [0, 1849]
click at [886, 565] on button "button" at bounding box center [893, 563] width 43 height 43
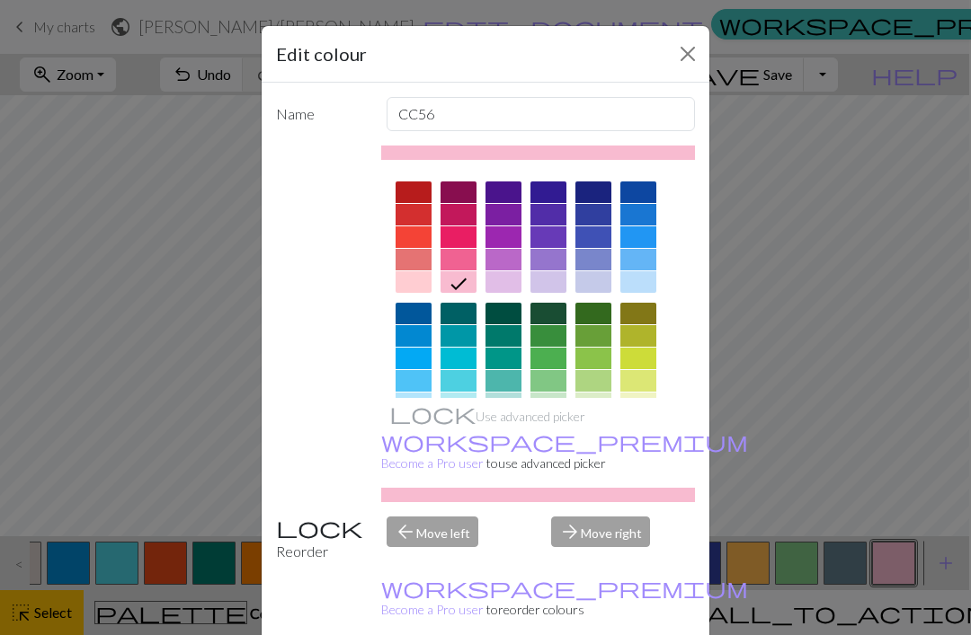
click at [814, 369] on div "Edit colour Name CC56 Use advanced picker workspace_premium Become a Pro user t…" at bounding box center [485, 317] width 971 height 635
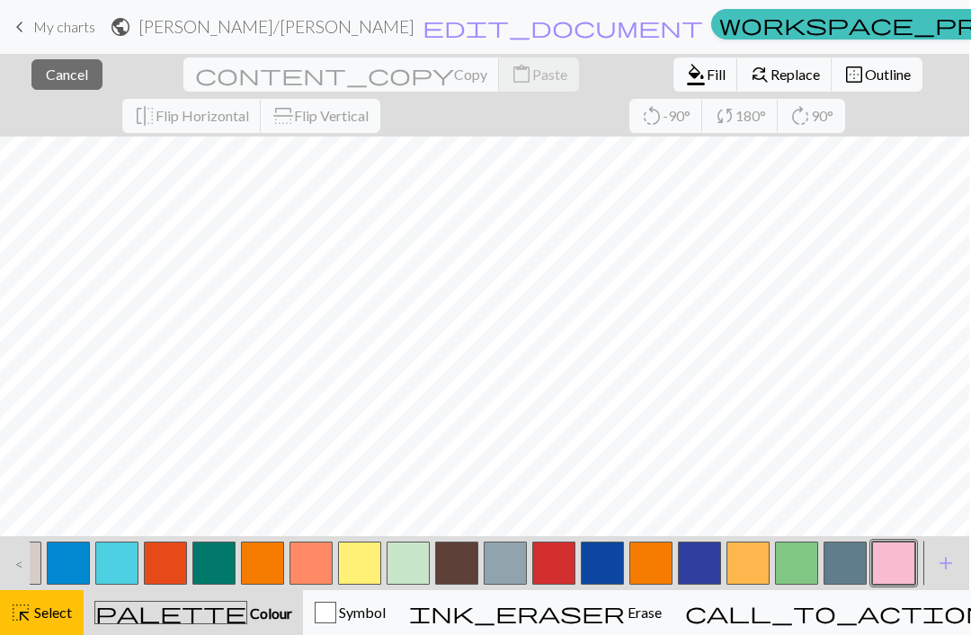
click at [883, 577] on button "button" at bounding box center [893, 563] width 43 height 43
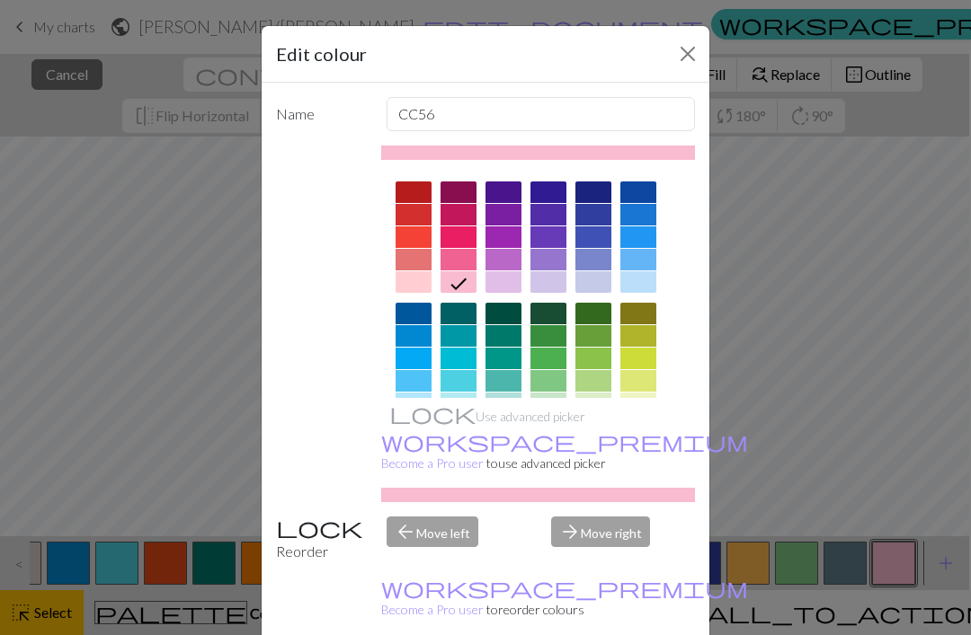
click at [775, 435] on div "Edit colour Name CC56 Use advanced picker workspace_premium Become a Pro user t…" at bounding box center [485, 317] width 971 height 635
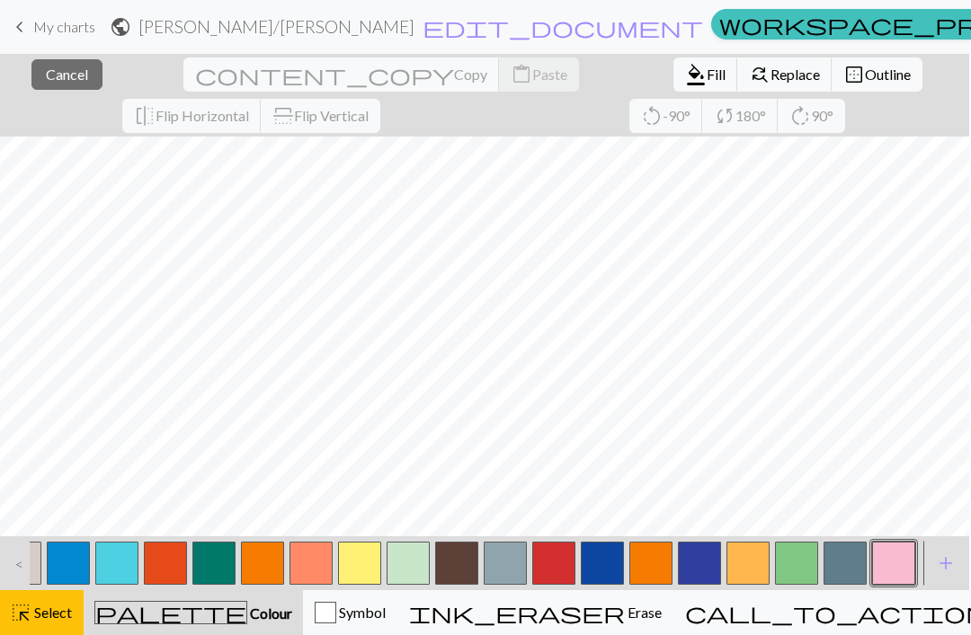
click at [37, 619] on span "Select" at bounding box center [51, 612] width 40 height 17
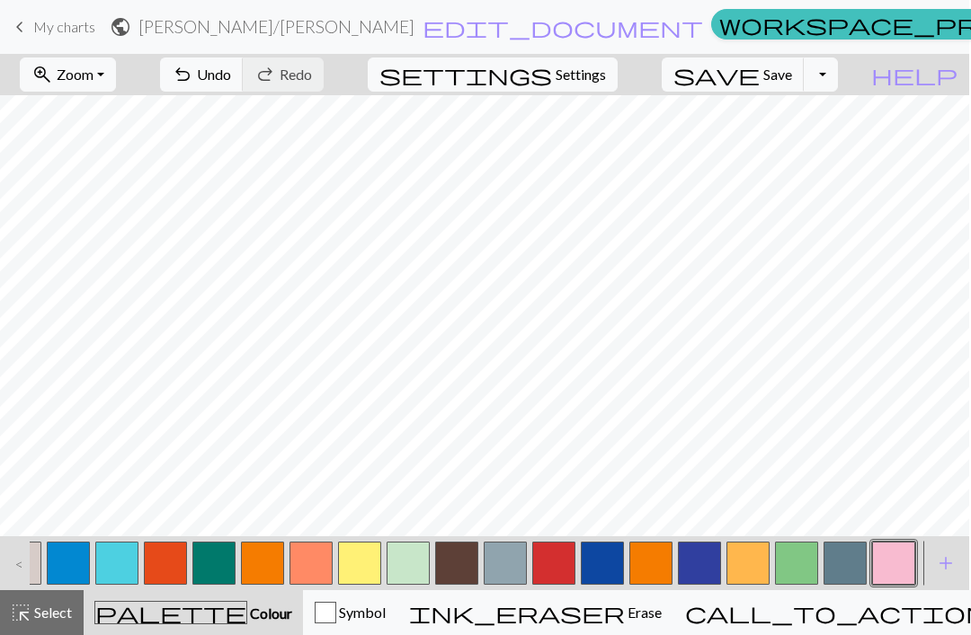
click at [894, 563] on button "button" at bounding box center [893, 563] width 43 height 43
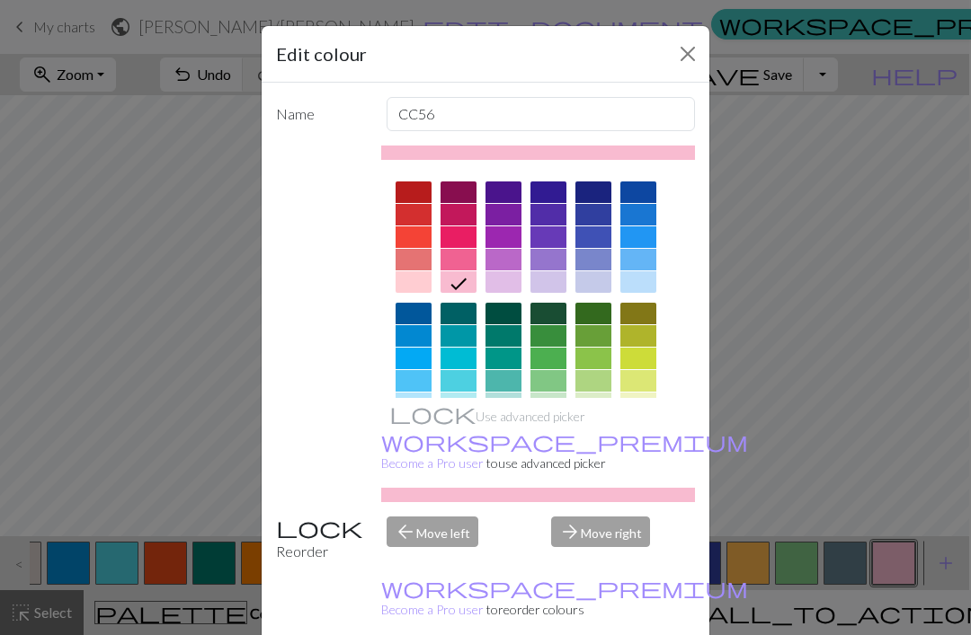
click at [803, 425] on div "Edit colour Name CC56 Use advanced picker workspace_premium Become a Pro user t…" at bounding box center [485, 317] width 971 height 635
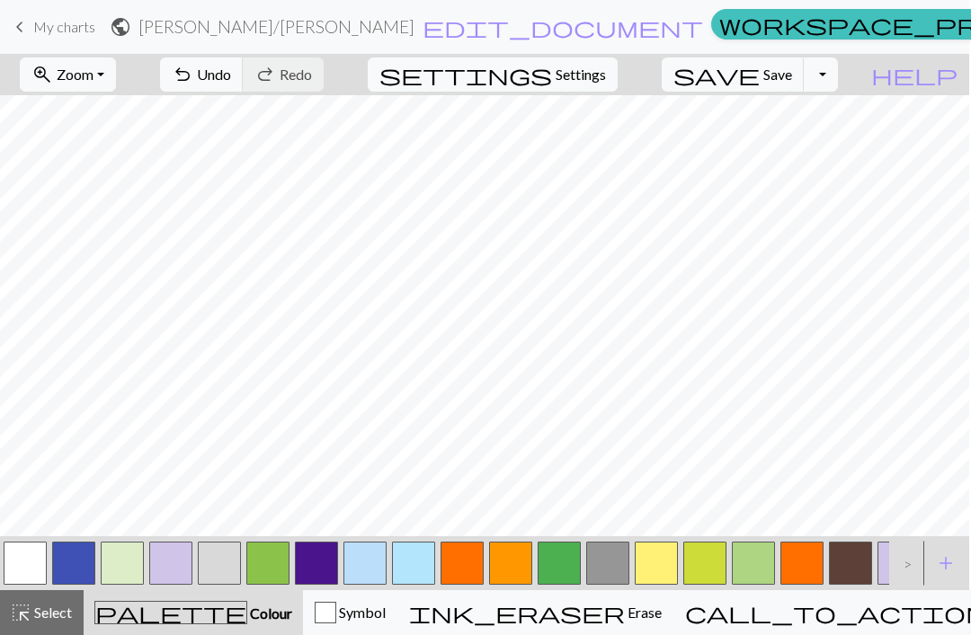
scroll to position [0, 0]
click at [212, 565] on button "button" at bounding box center [219, 563] width 43 height 43
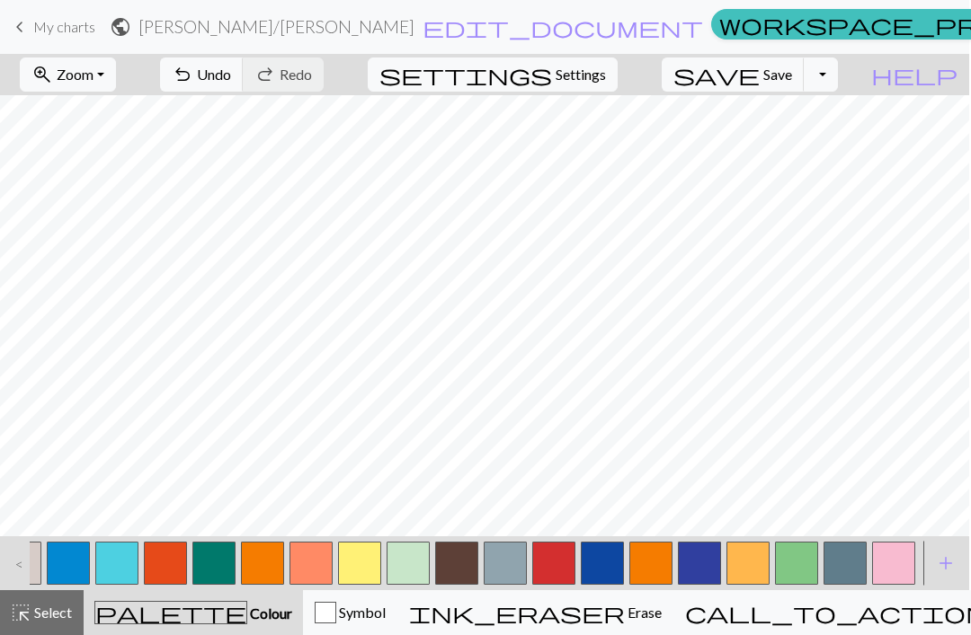
scroll to position [0, 1849]
click at [891, 557] on button "button" at bounding box center [893, 563] width 43 height 43
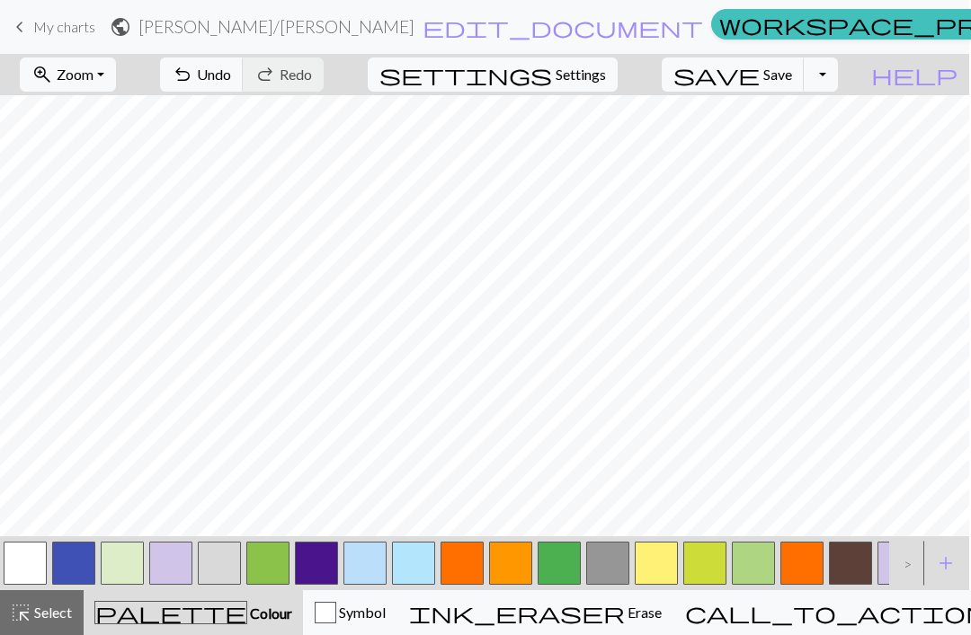
scroll to position [0, 0]
click at [224, 567] on button "button" at bounding box center [219, 563] width 43 height 43
click at [35, 567] on button "button" at bounding box center [25, 563] width 43 height 43
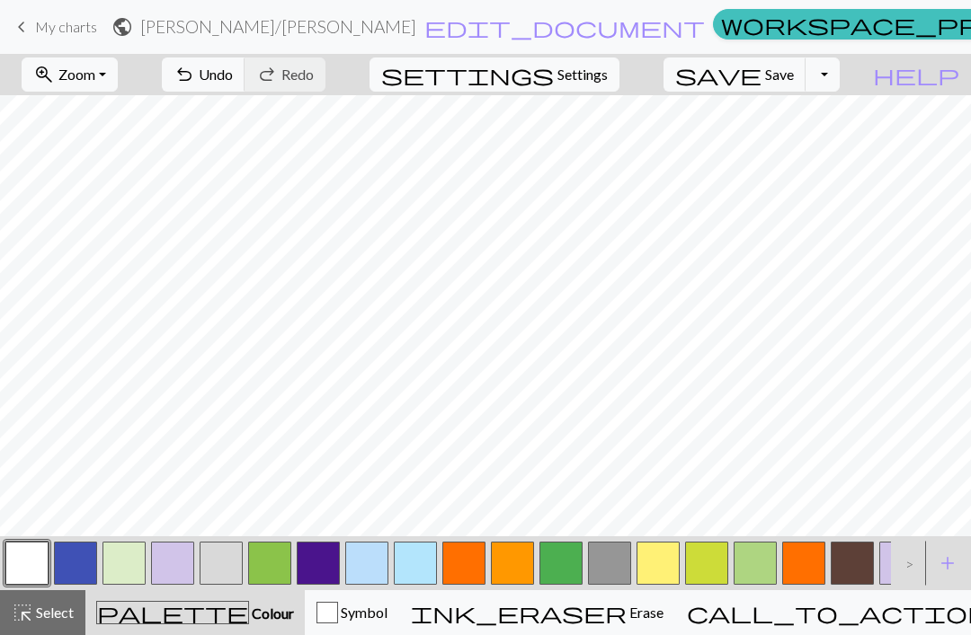
click at [225, 568] on button "button" at bounding box center [221, 563] width 43 height 43
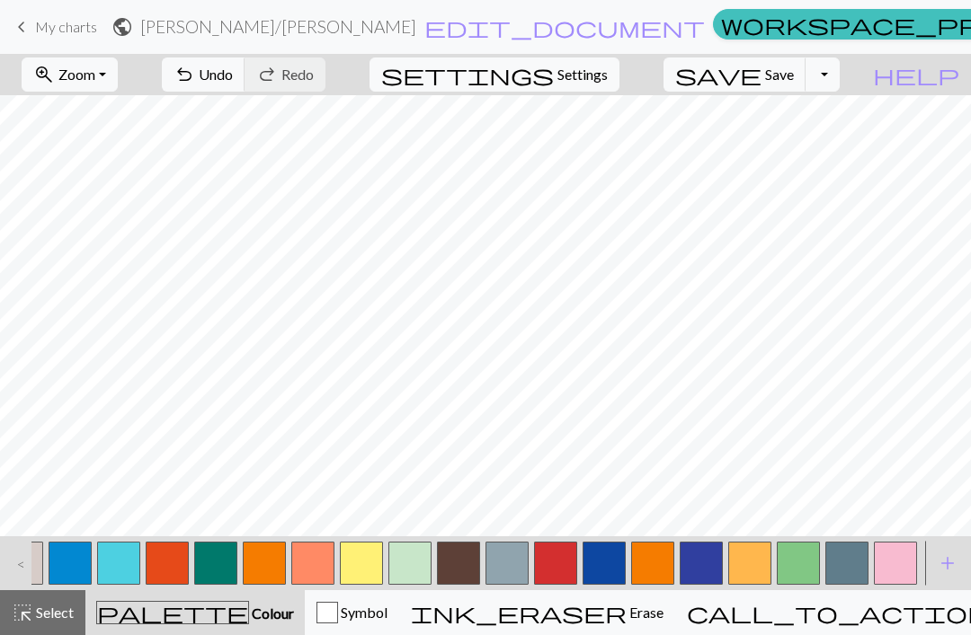
scroll to position [0, 2]
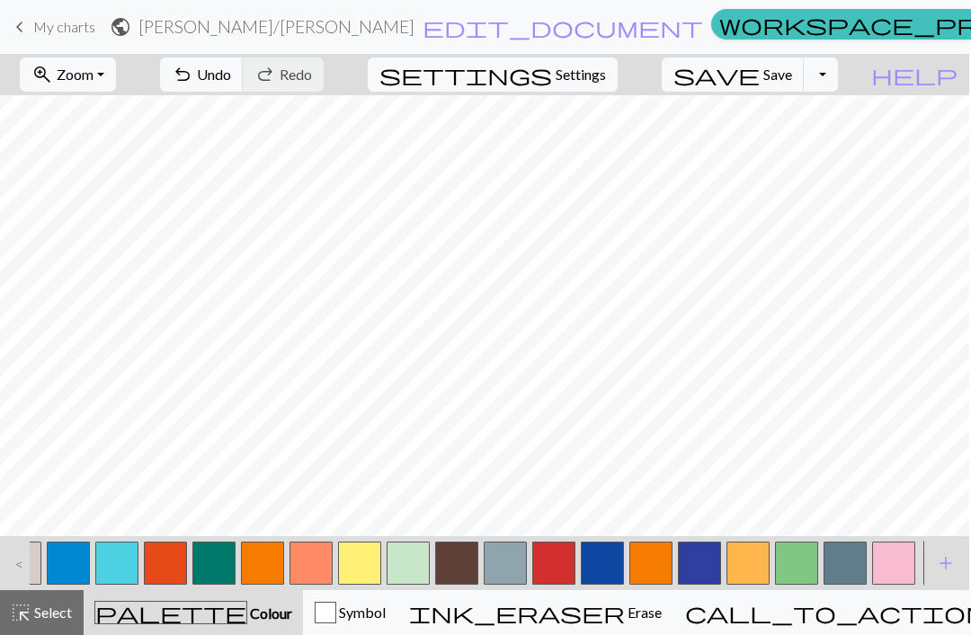
click at [895, 565] on button "button" at bounding box center [893, 563] width 43 height 43
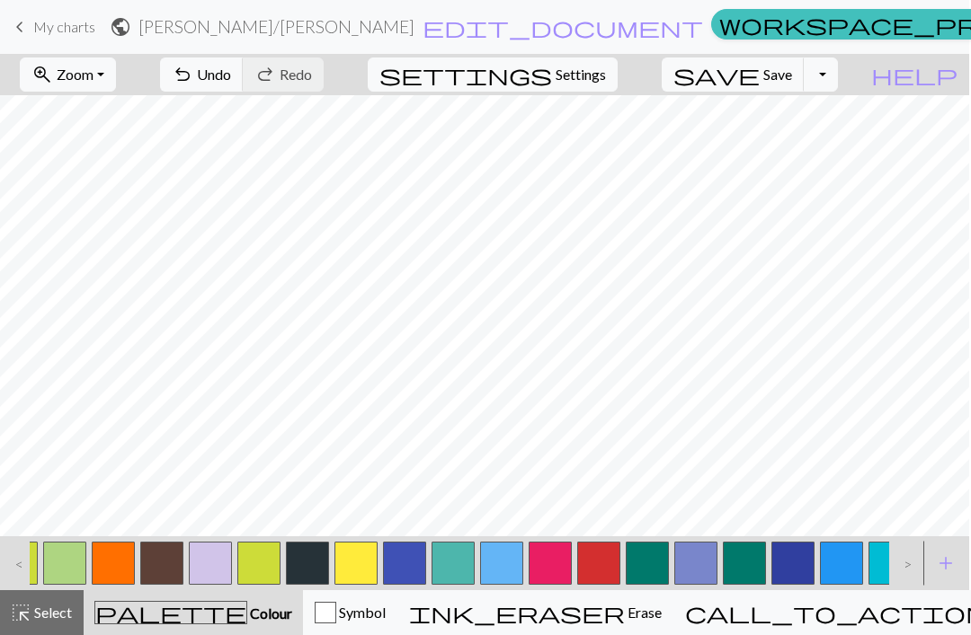
scroll to position [0, 686]
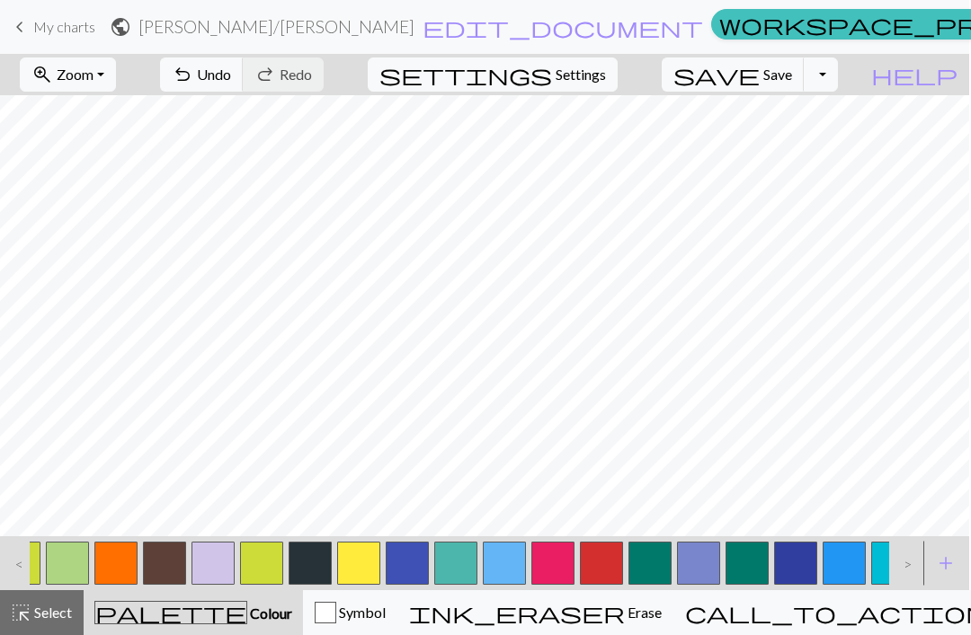
click at [218, 572] on button "button" at bounding box center [212, 563] width 43 height 43
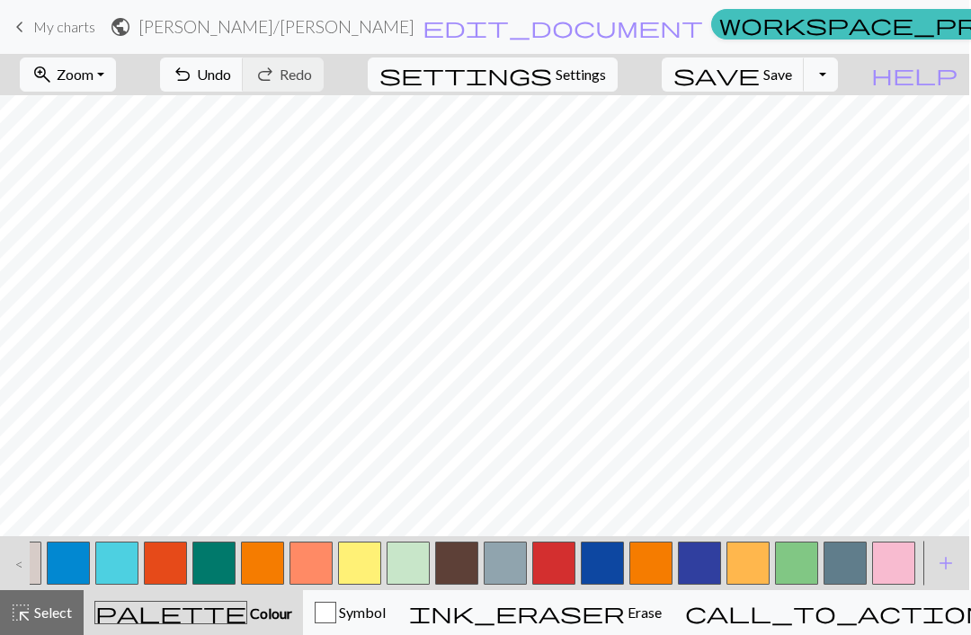
scroll to position [0, 1849]
click at [891, 563] on button "button" at bounding box center [893, 563] width 43 height 43
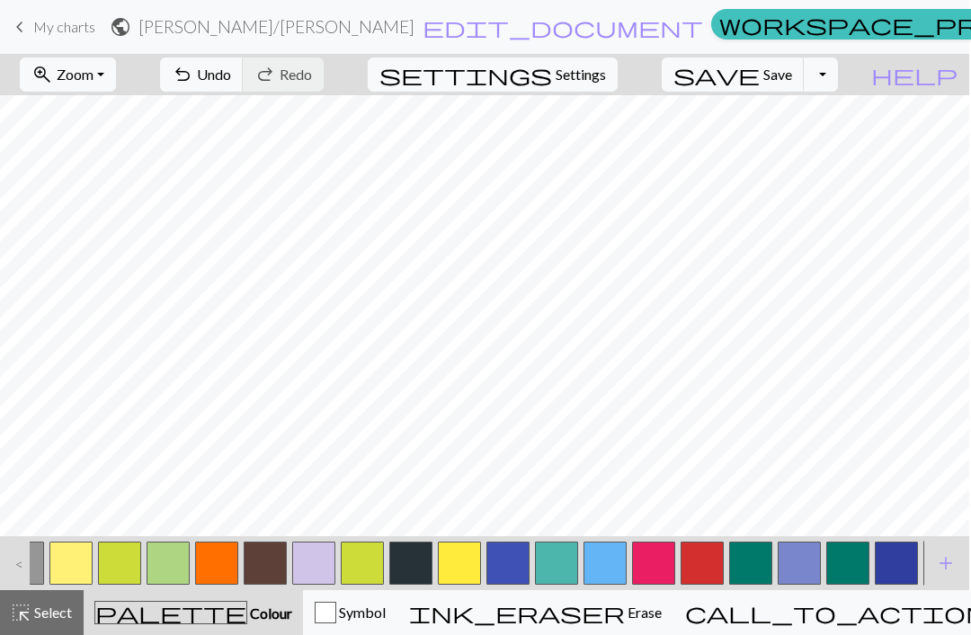
scroll to position [0, 572]
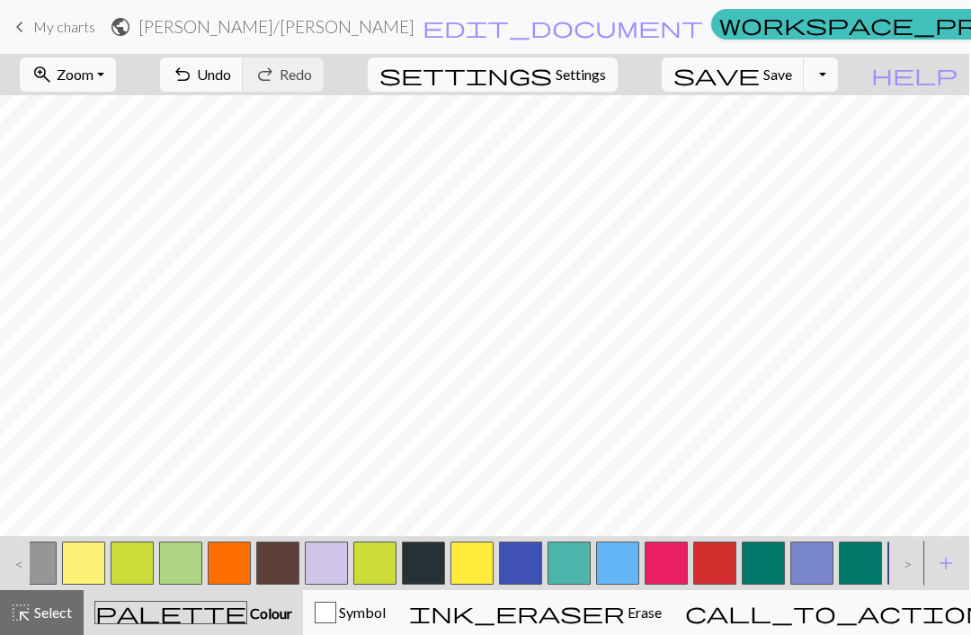
click at [324, 566] on button "button" at bounding box center [326, 563] width 43 height 43
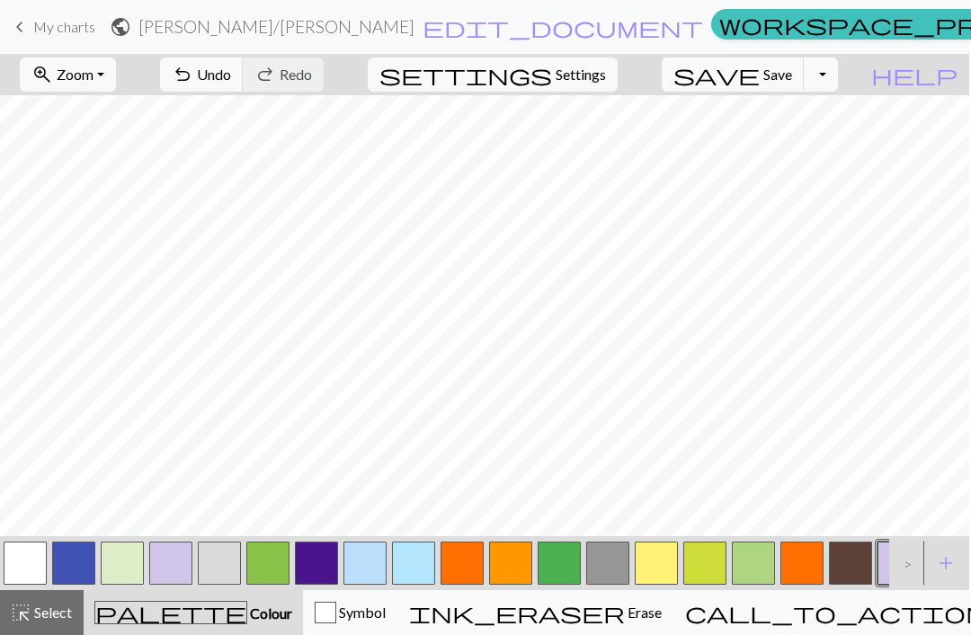
scroll to position [0, 0]
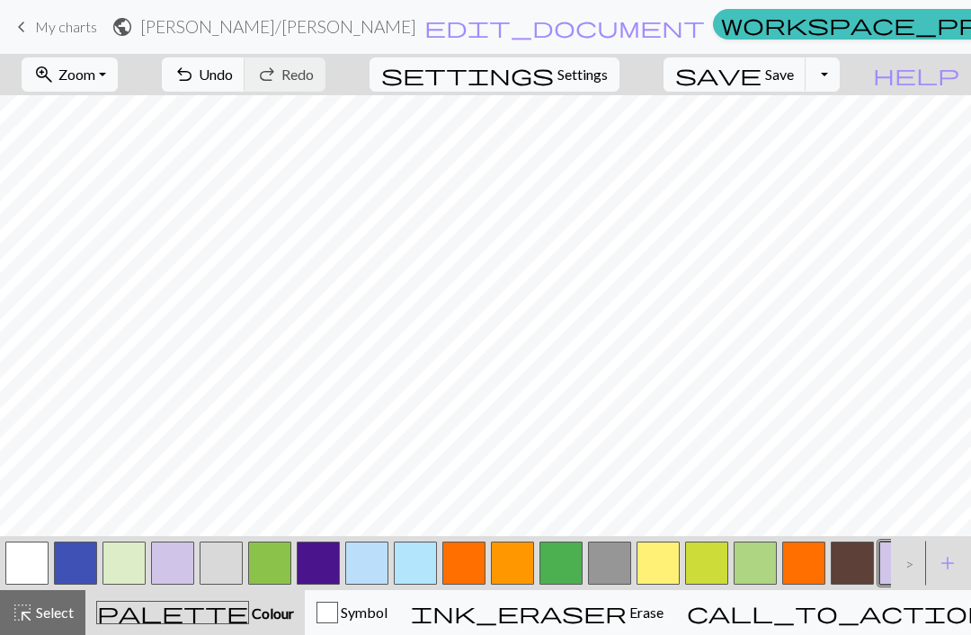
click at [413, 567] on button "button" at bounding box center [415, 563] width 43 height 43
click at [25, 565] on button "button" at bounding box center [26, 563] width 43 height 43
click at [133, 581] on button "button" at bounding box center [123, 563] width 43 height 43
click at [222, 574] on button "button" at bounding box center [221, 563] width 43 height 43
click at [36, 581] on button "button" at bounding box center [26, 563] width 43 height 43
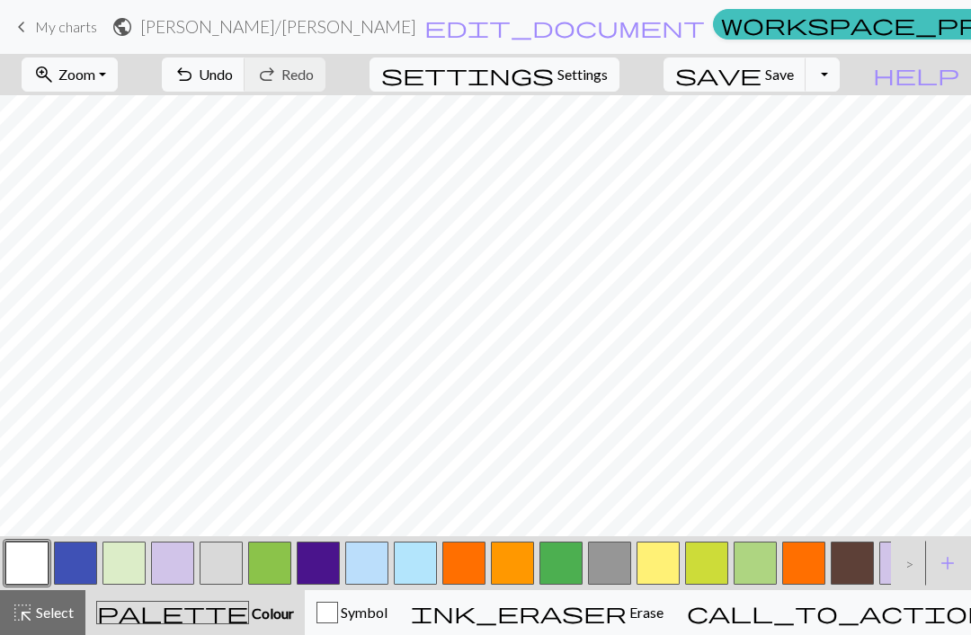
click at [224, 563] on button "button" at bounding box center [221, 563] width 43 height 43
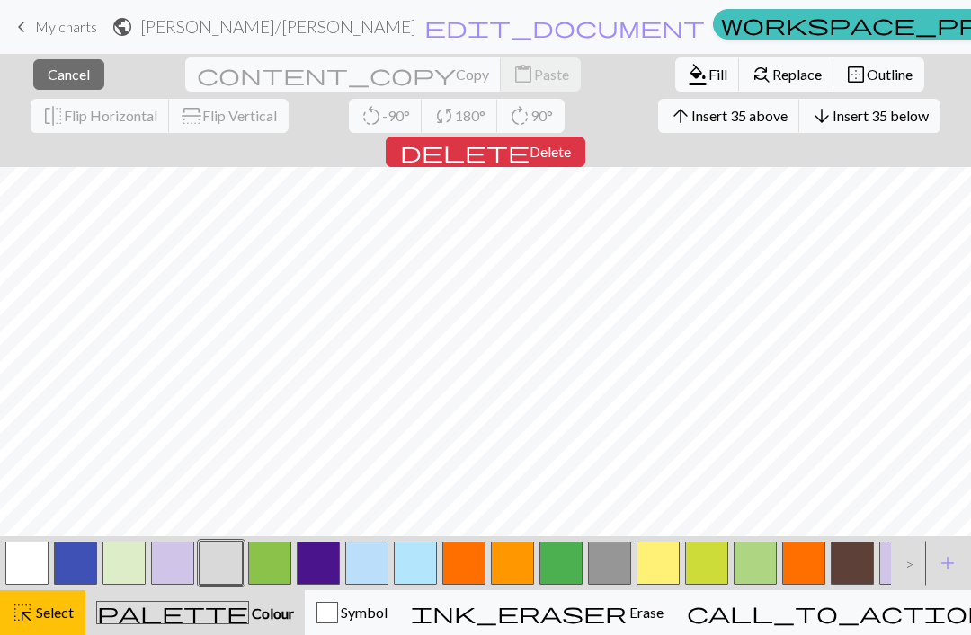
click at [53, 621] on span "Select" at bounding box center [53, 612] width 40 height 17
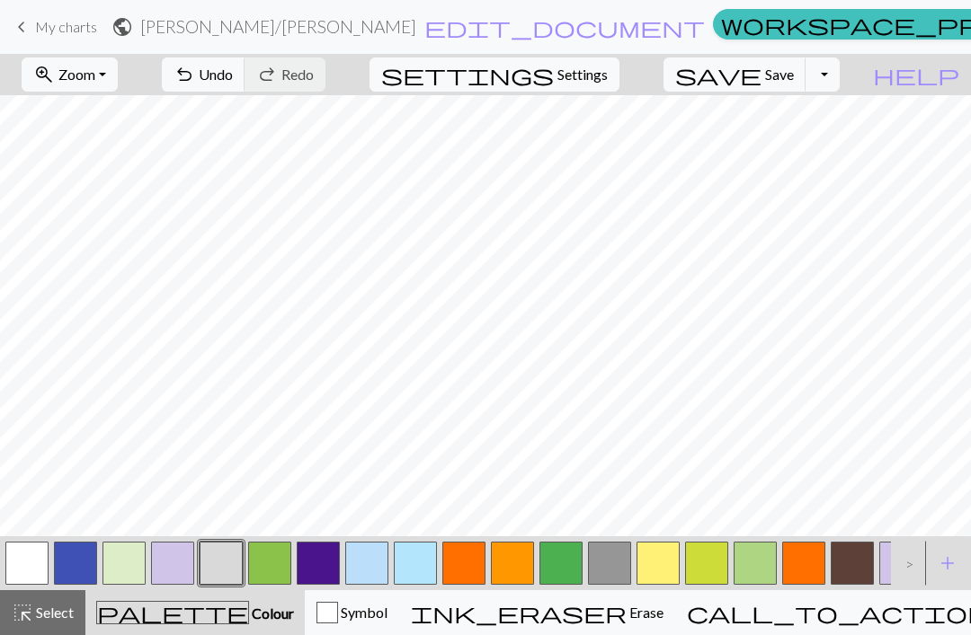
click at [55, 612] on span "Select" at bounding box center [53, 612] width 40 height 17
click at [37, 630] on button "highlight_alt Select Select" at bounding box center [42, 612] width 85 height 45
click at [67, 625] on button "highlight_alt Select Select" at bounding box center [42, 612] width 85 height 45
click at [85, 618] on button "palette Colour Colour" at bounding box center [194, 612] width 219 height 45
click at [68, 620] on span "Select" at bounding box center [53, 612] width 40 height 17
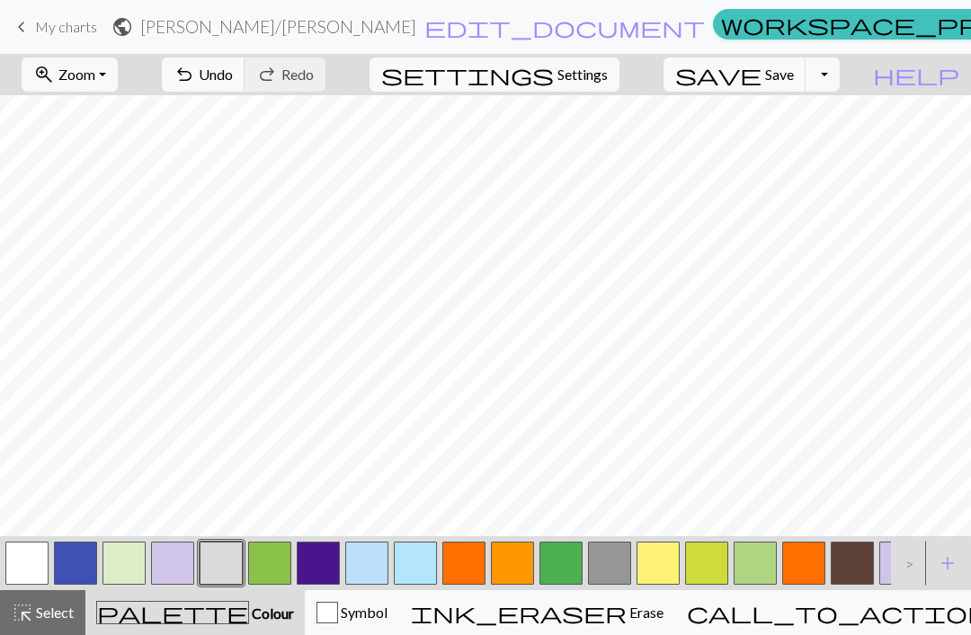
click at [67, 619] on span "Select" at bounding box center [53, 612] width 40 height 17
click at [118, 69] on button "zoom_in Zoom Zoom" at bounding box center [70, 75] width 96 height 34
click at [519, 31] on span "edit_document" at bounding box center [564, 26] width 280 height 25
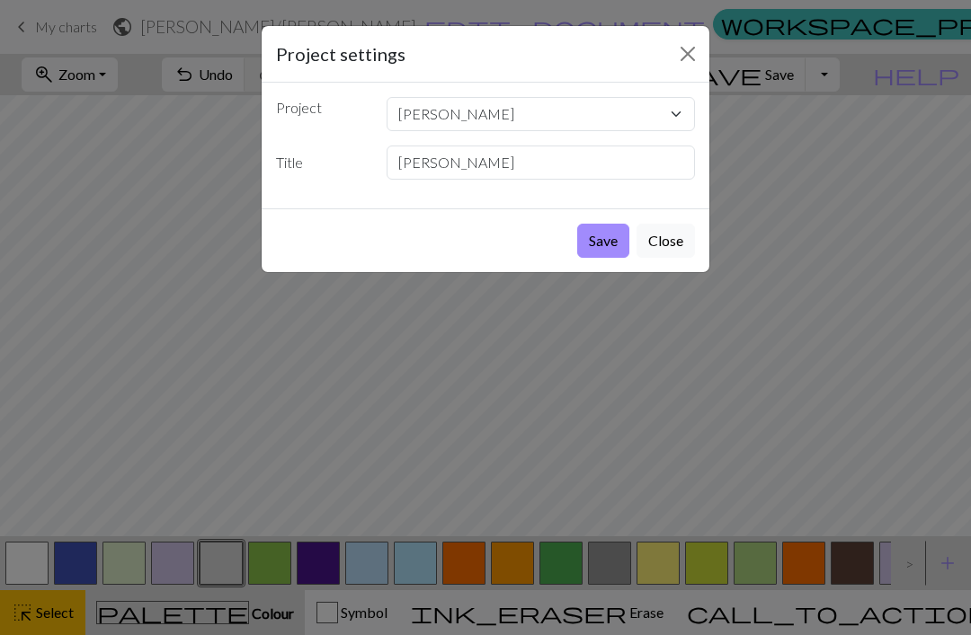
click at [604, 238] on button "Save" at bounding box center [603, 241] width 52 height 34
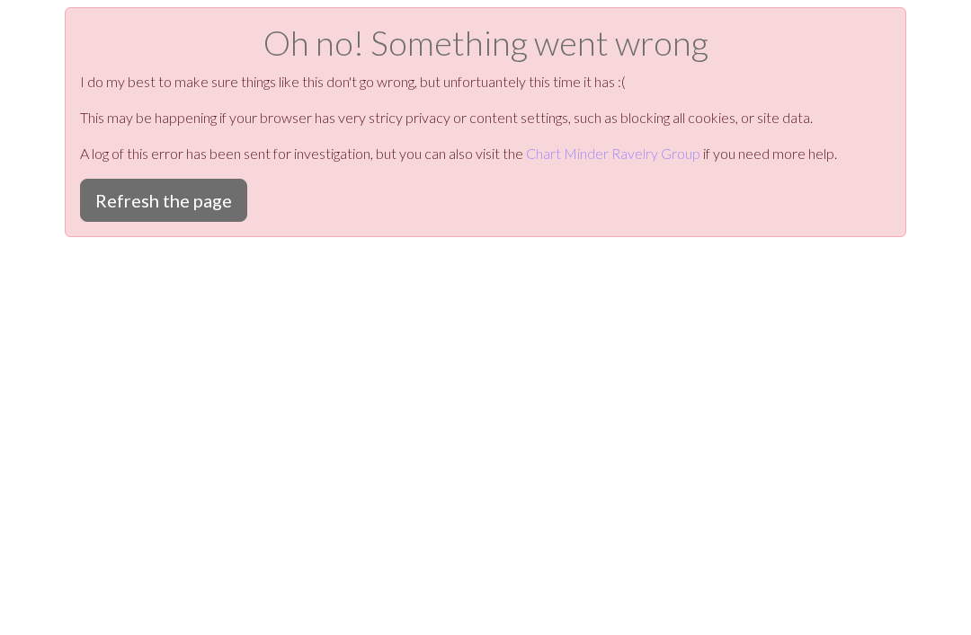
click at [182, 205] on button "Refresh the page" at bounding box center [163, 200] width 167 height 43
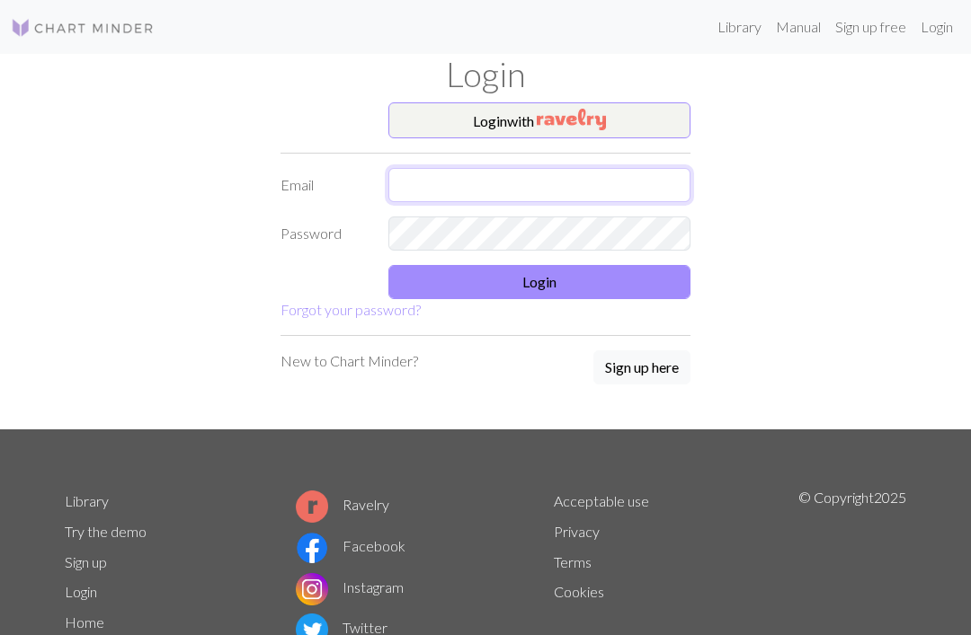
click at [537, 194] on input "text" at bounding box center [539, 185] width 302 height 34
type input "kaisu.tuomela@gmail.com"
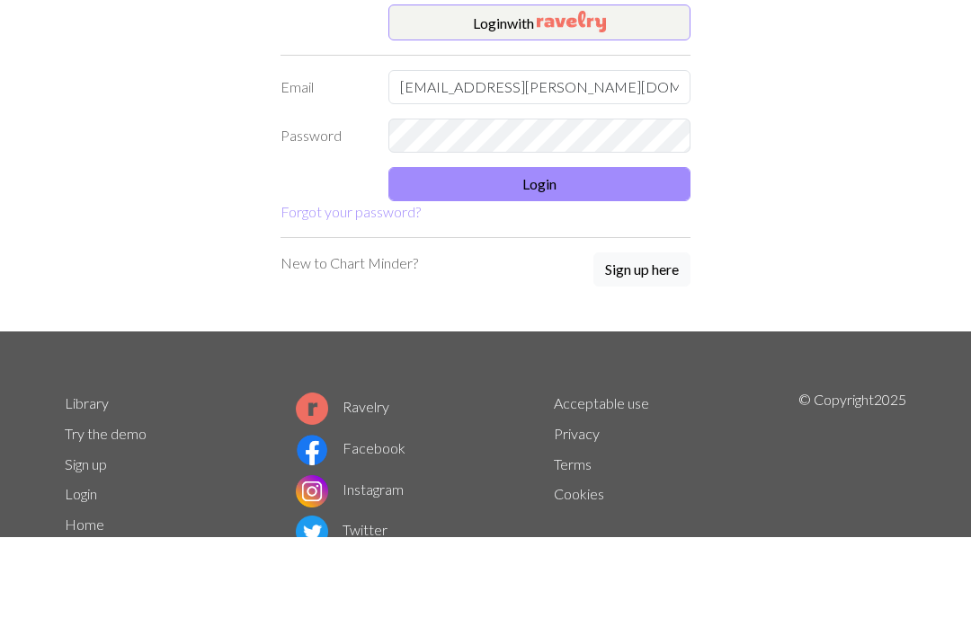
click at [552, 265] on button "Login" at bounding box center [539, 282] width 302 height 34
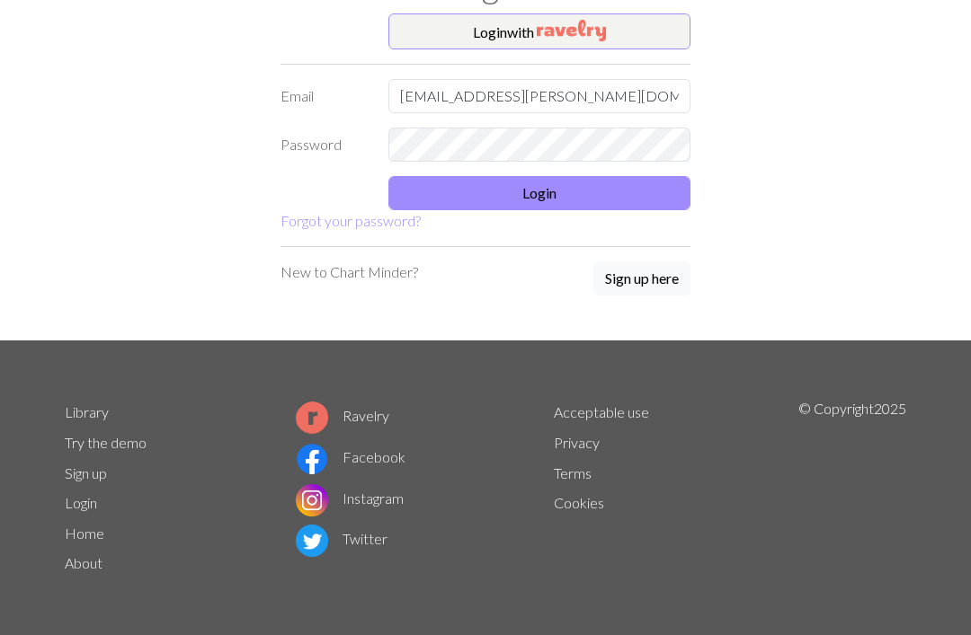
click at [572, 197] on button "Login" at bounding box center [539, 193] width 302 height 34
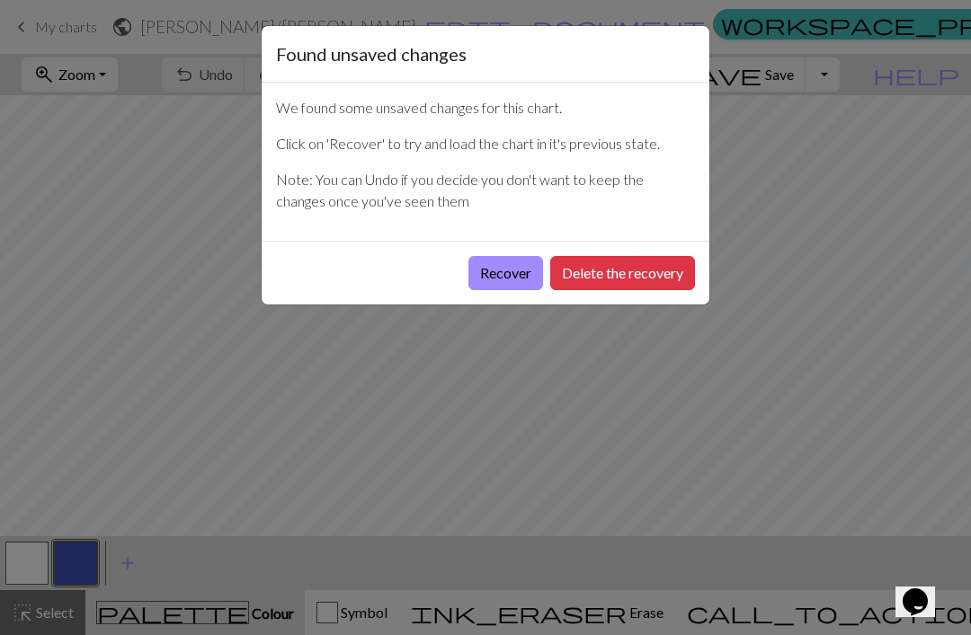
click at [505, 279] on button "Recover" at bounding box center [505, 273] width 75 height 34
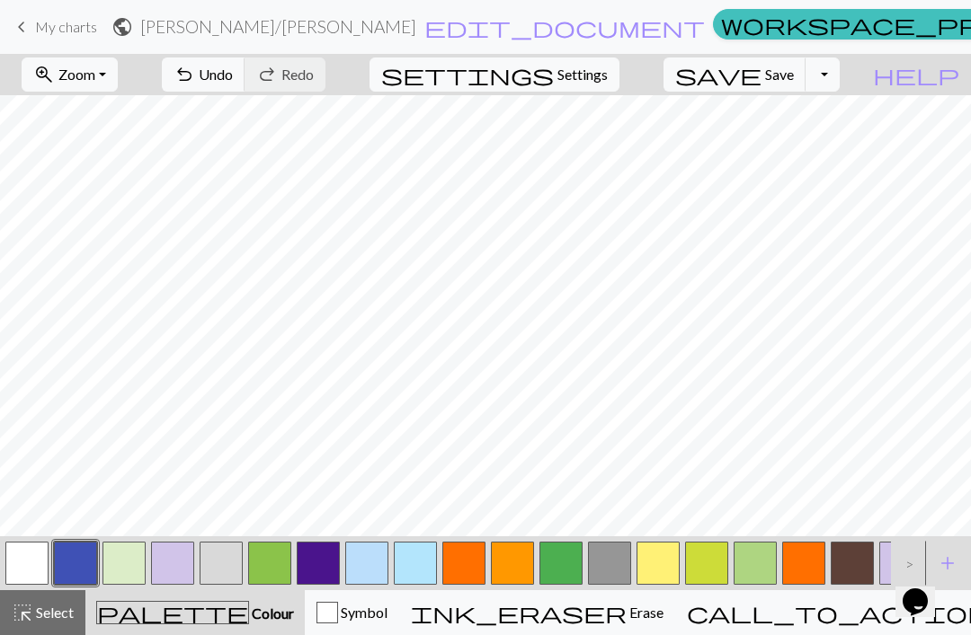
click at [608, 83] on span "Settings" at bounding box center [582, 75] width 50 height 22
select select "fingering"
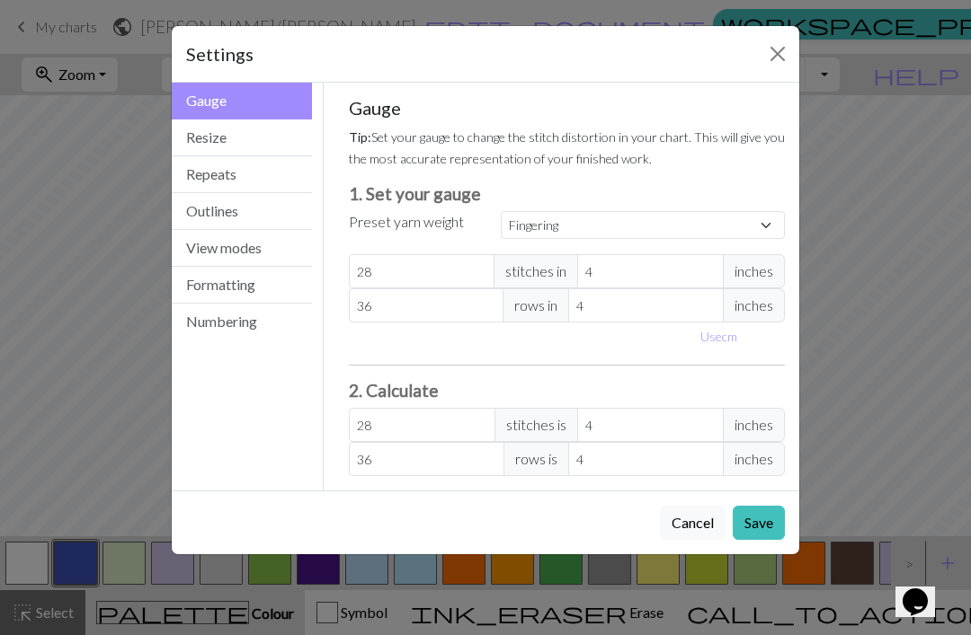
click at [237, 333] on button "Numbering" at bounding box center [242, 322] width 140 height 36
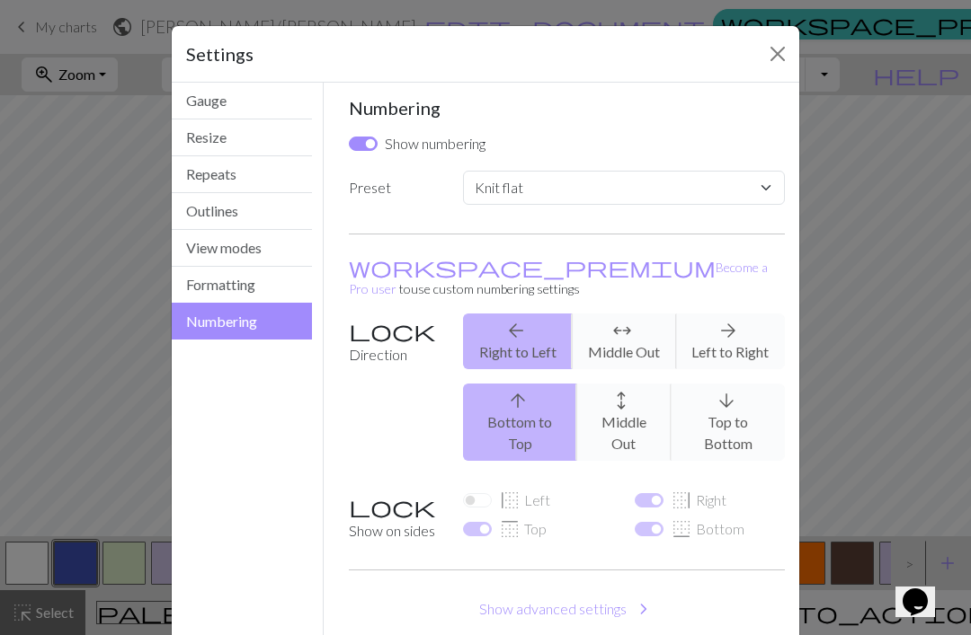
click at [728, 330] on div "arrow_back Right to Left arrows_outward Middle Out arrow_forward Left to Right" at bounding box center [623, 342] width 343 height 56
click at [739, 328] on div "arrow_back Right to Left arrows_outward Middle Out arrow_forward Left to Right" at bounding box center [623, 342] width 343 height 56
click at [905, 341] on div "Settings Numbering Gauge Resize Repeats Outlines View modes Formatting Numberin…" at bounding box center [485, 317] width 971 height 635
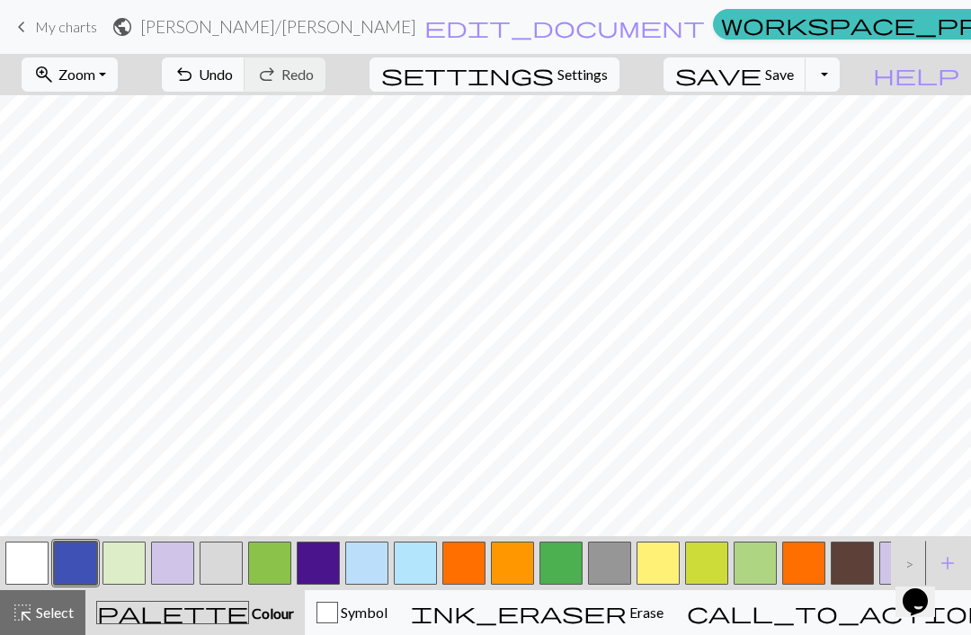
click at [73, 577] on button "button" at bounding box center [75, 563] width 43 height 43
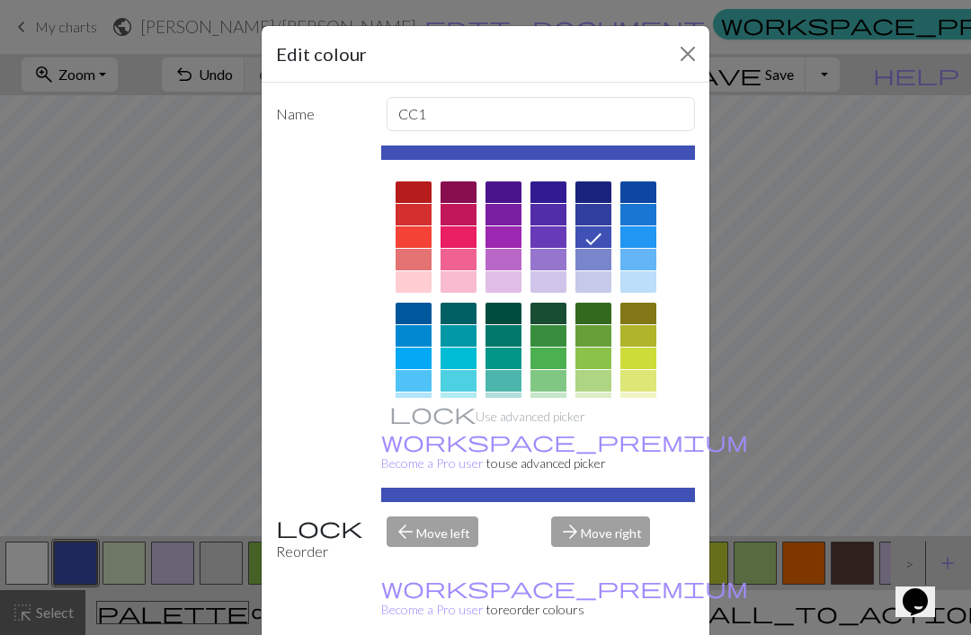
click at [779, 405] on div "Edit colour Name CC1 Use advanced picker workspace_premium Become a Pro user to…" at bounding box center [485, 317] width 971 height 635
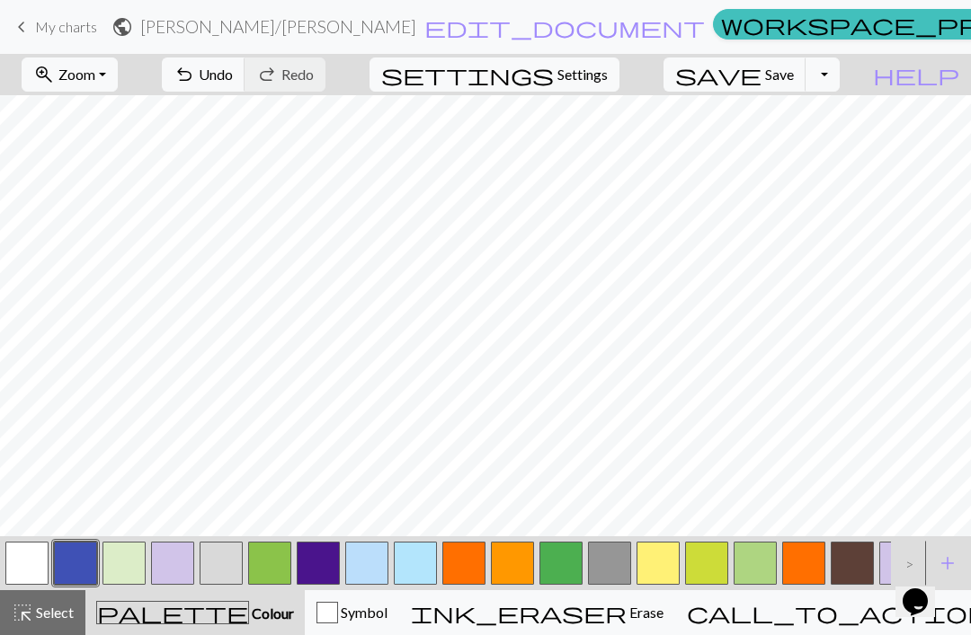
click at [14, 561] on button "button" at bounding box center [26, 563] width 43 height 43
click at [339, 80] on div "undo Undo Undo redo Redo Redo" at bounding box center [243, 74] width 191 height 41
click at [339, 72] on div "undo Undo Undo redo Redo Redo" at bounding box center [243, 74] width 191 height 41
click at [245, 84] on button "undo Undo Undo" at bounding box center [204, 75] width 84 height 34
click at [96, 39] on link "keyboard_arrow_left My charts" at bounding box center [54, 27] width 86 height 31
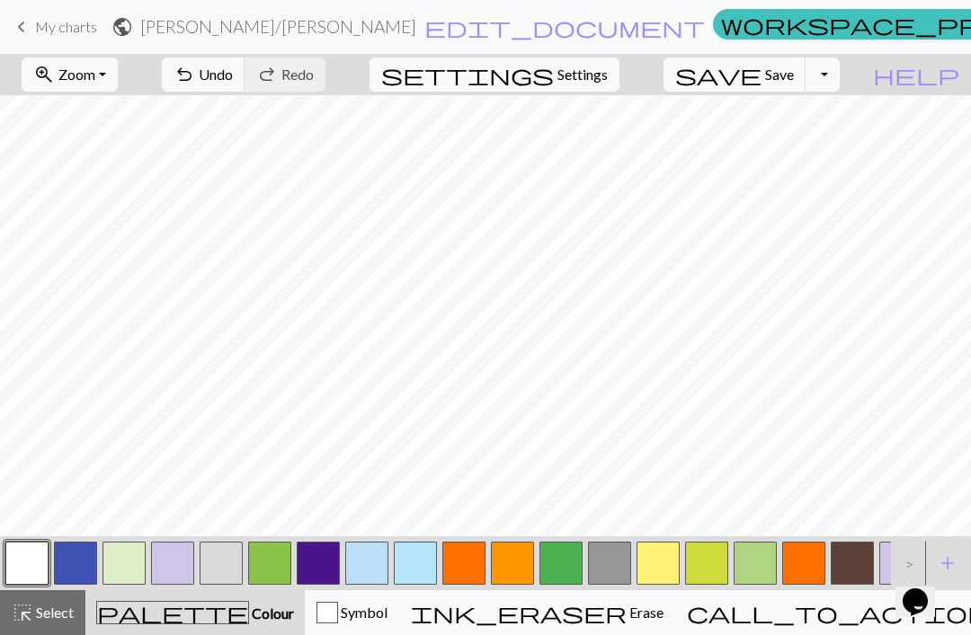
click at [794, 82] on span "Save" at bounding box center [779, 74] width 29 height 17
click at [839, 89] on button "Toggle Dropdown" at bounding box center [822, 75] width 34 height 34
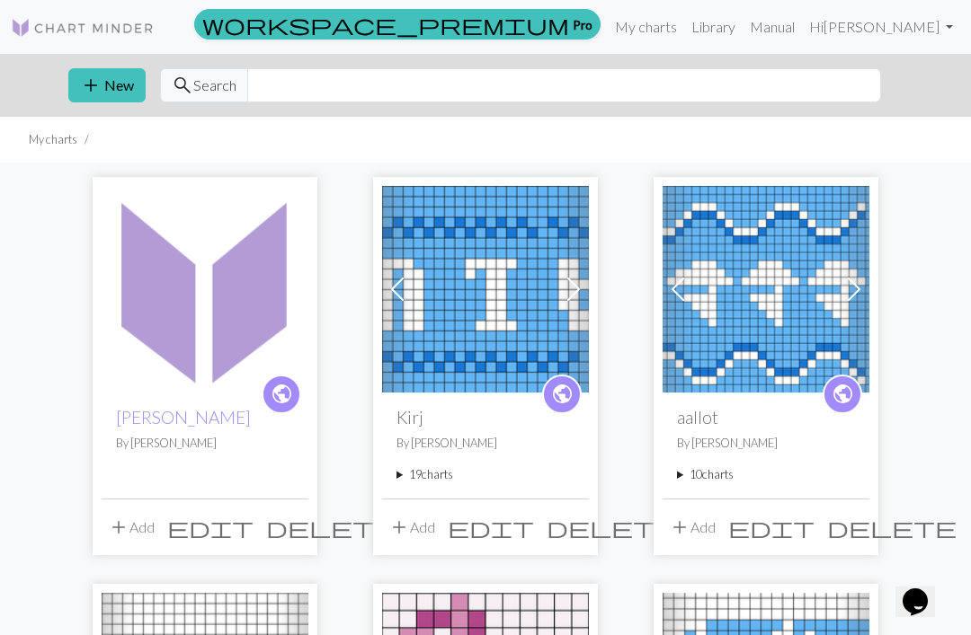
click at [202, 466] on div "public Heather- neulemekko By Kaisu Tuomela" at bounding box center [205, 445] width 207 height 105
click at [208, 346] on img at bounding box center [205, 289] width 207 height 207
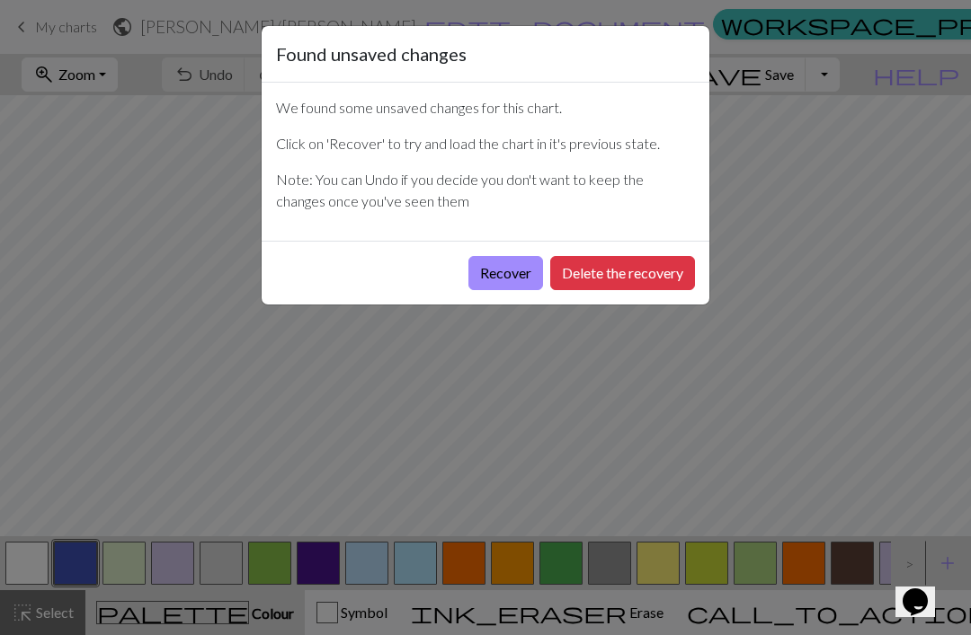
click at [513, 285] on button "Recover" at bounding box center [505, 273] width 75 height 34
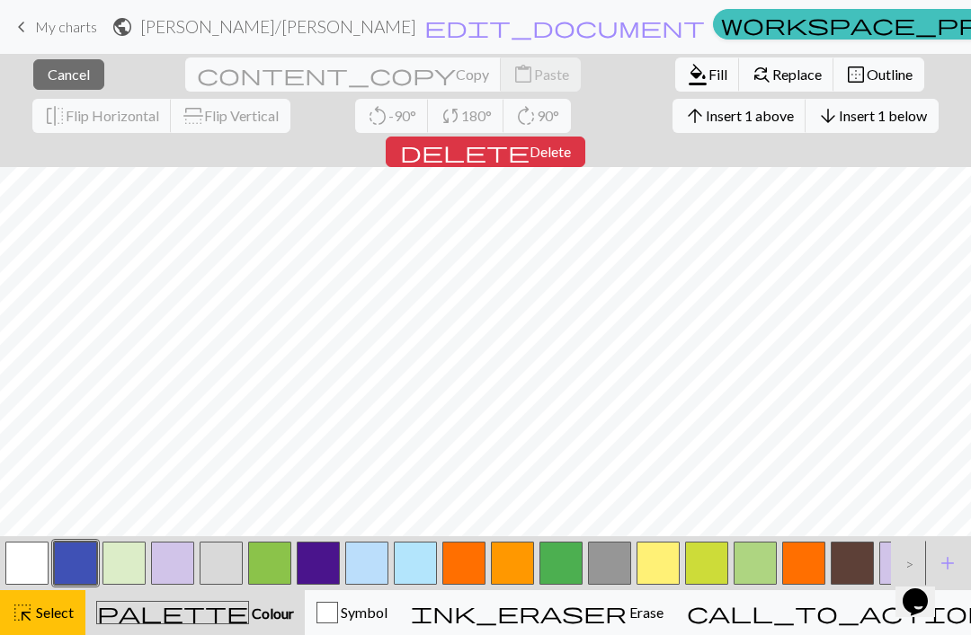
click at [75, 620] on button "highlight_alt Select Select" at bounding box center [42, 612] width 85 height 45
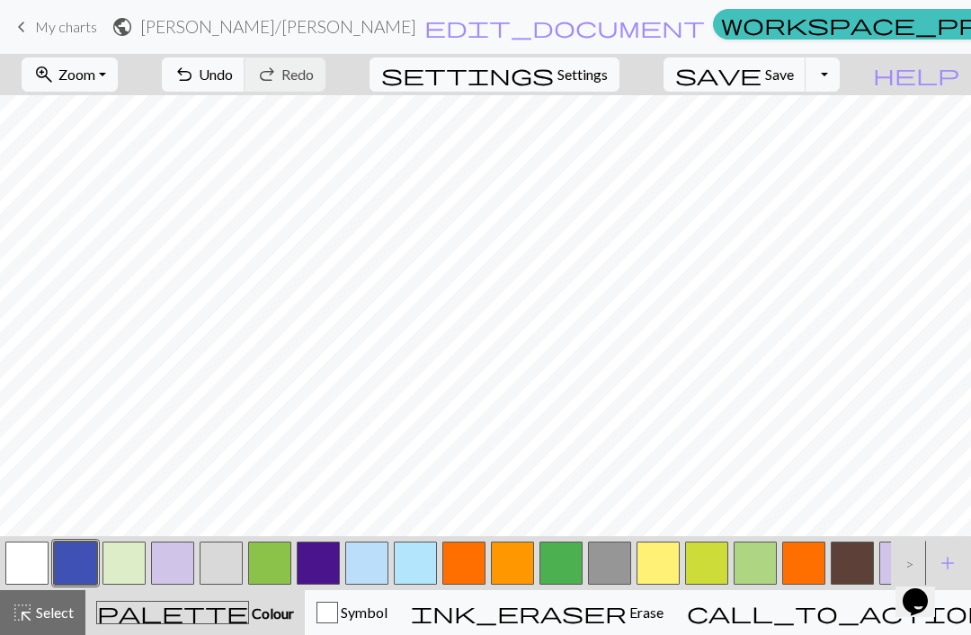
click at [84, 574] on button "button" at bounding box center [75, 563] width 43 height 43
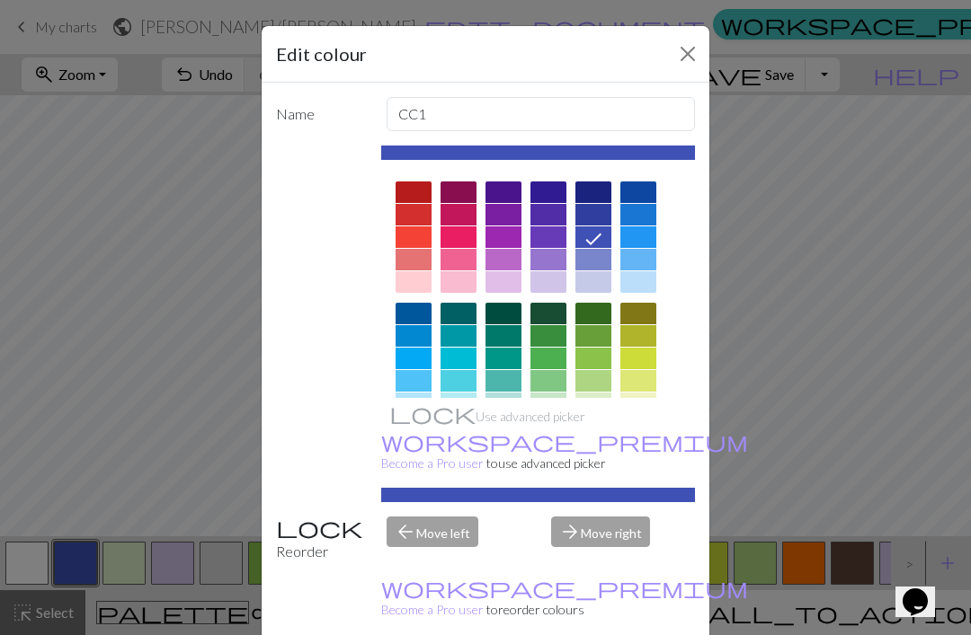
click at [31, 567] on div "Edit colour Name CC1 Use advanced picker workspace_premium Become a Pro user to…" at bounding box center [485, 317] width 971 height 635
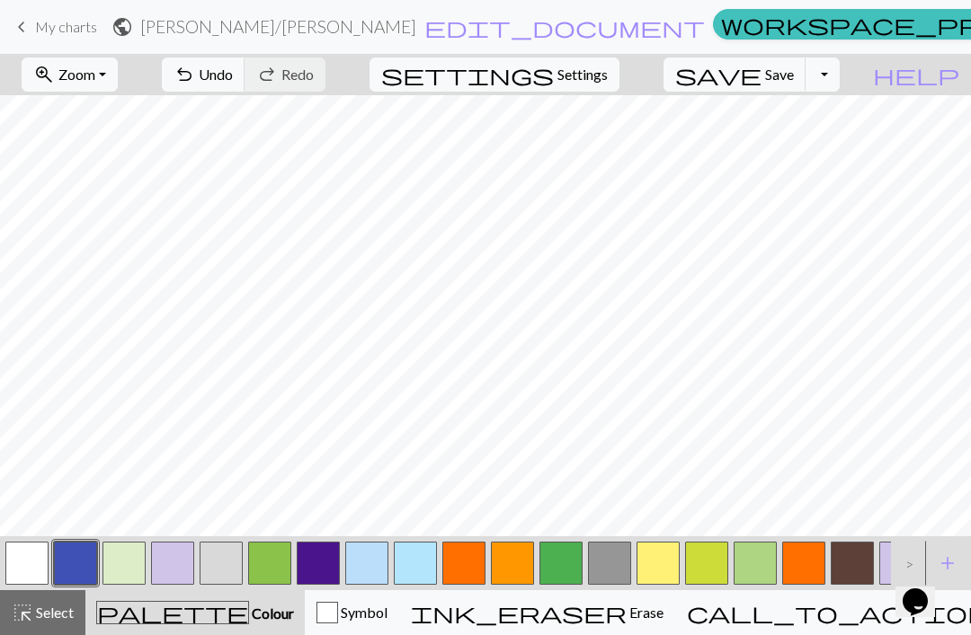
click at [28, 563] on button "button" at bounding box center [26, 563] width 43 height 43
